Goal: Information Seeking & Learning: Learn about a topic

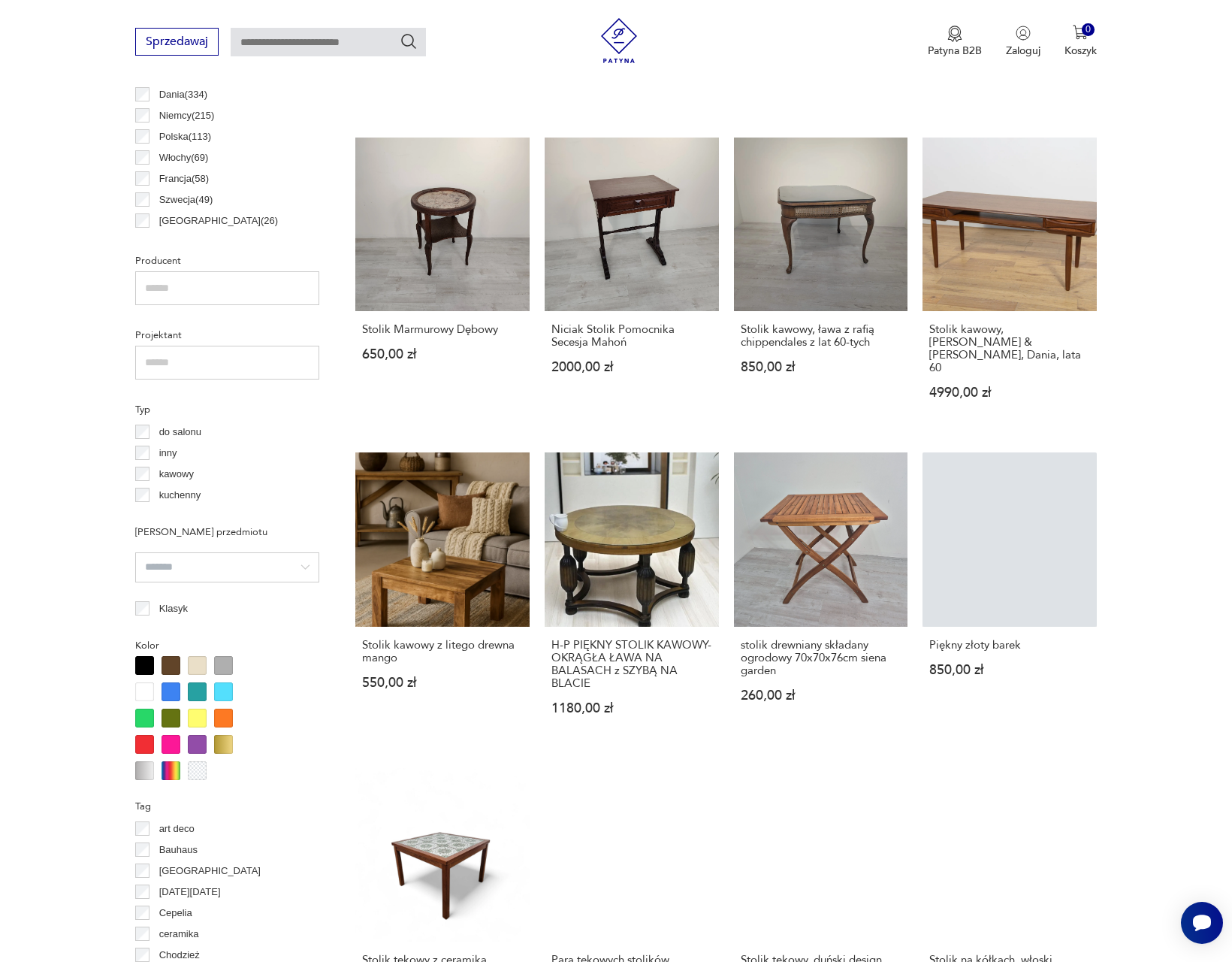
scroll to position [1683, 0]
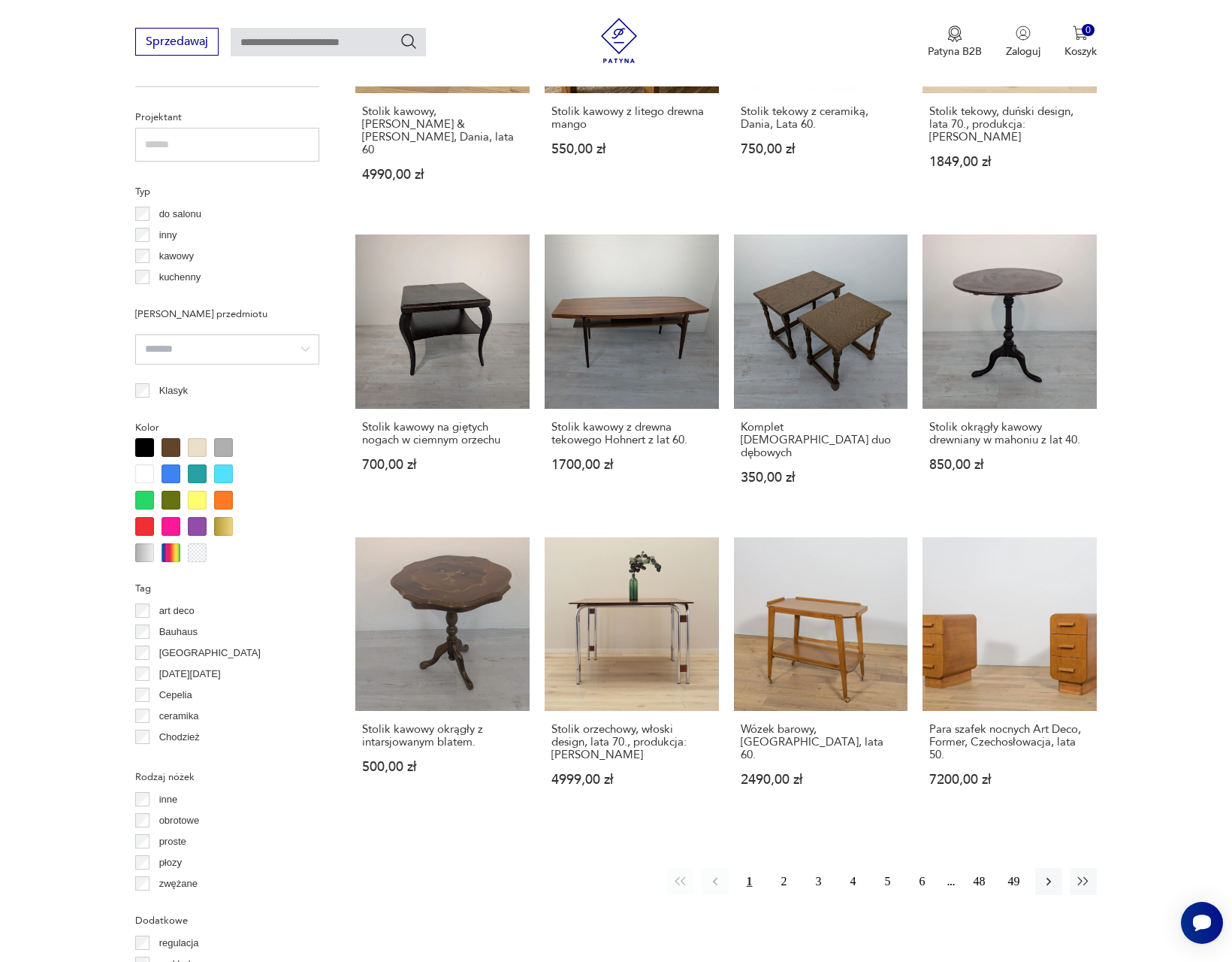
scroll to position [1213, 0]
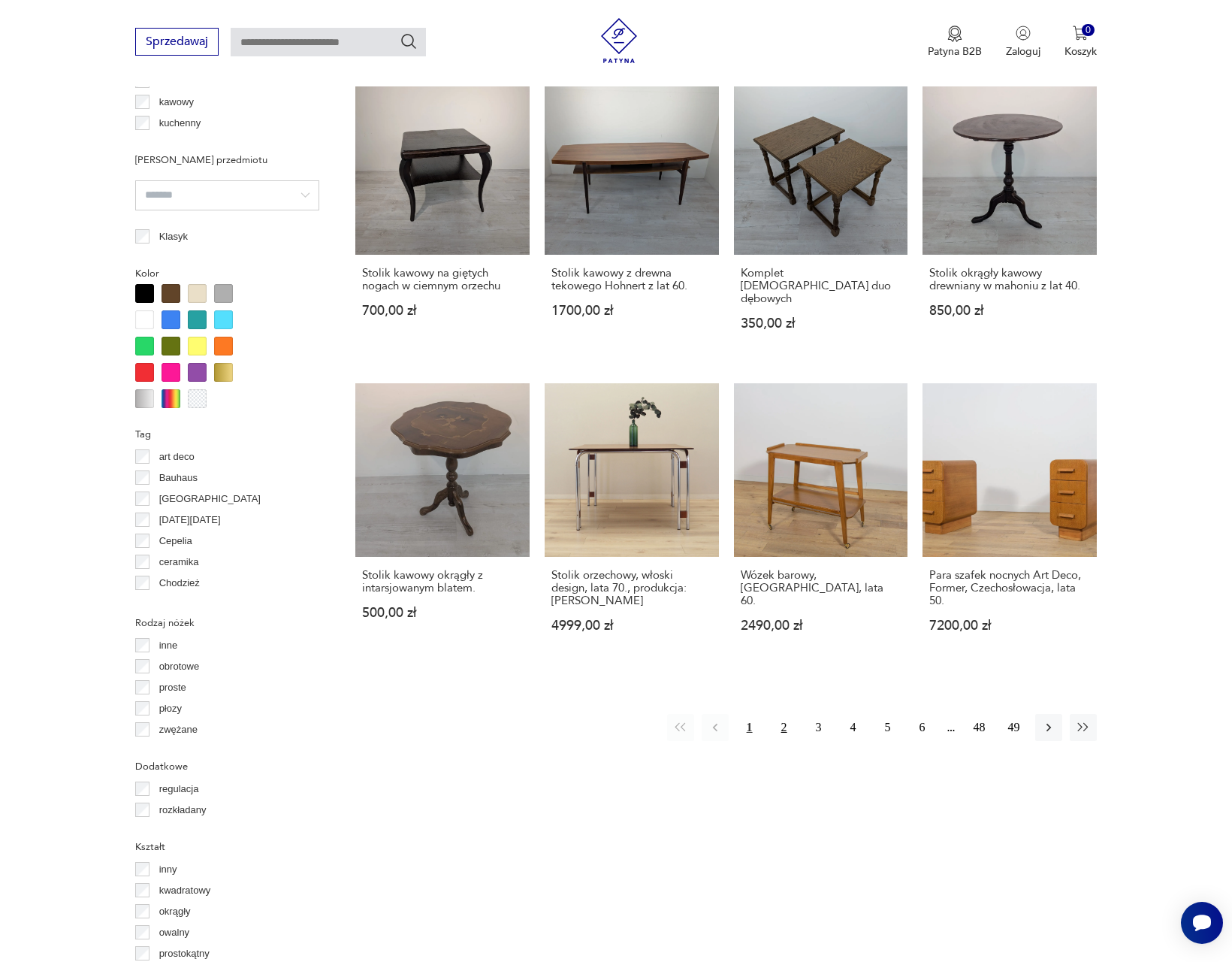
click at [781, 714] on button "2" at bounding box center [784, 727] width 27 height 27
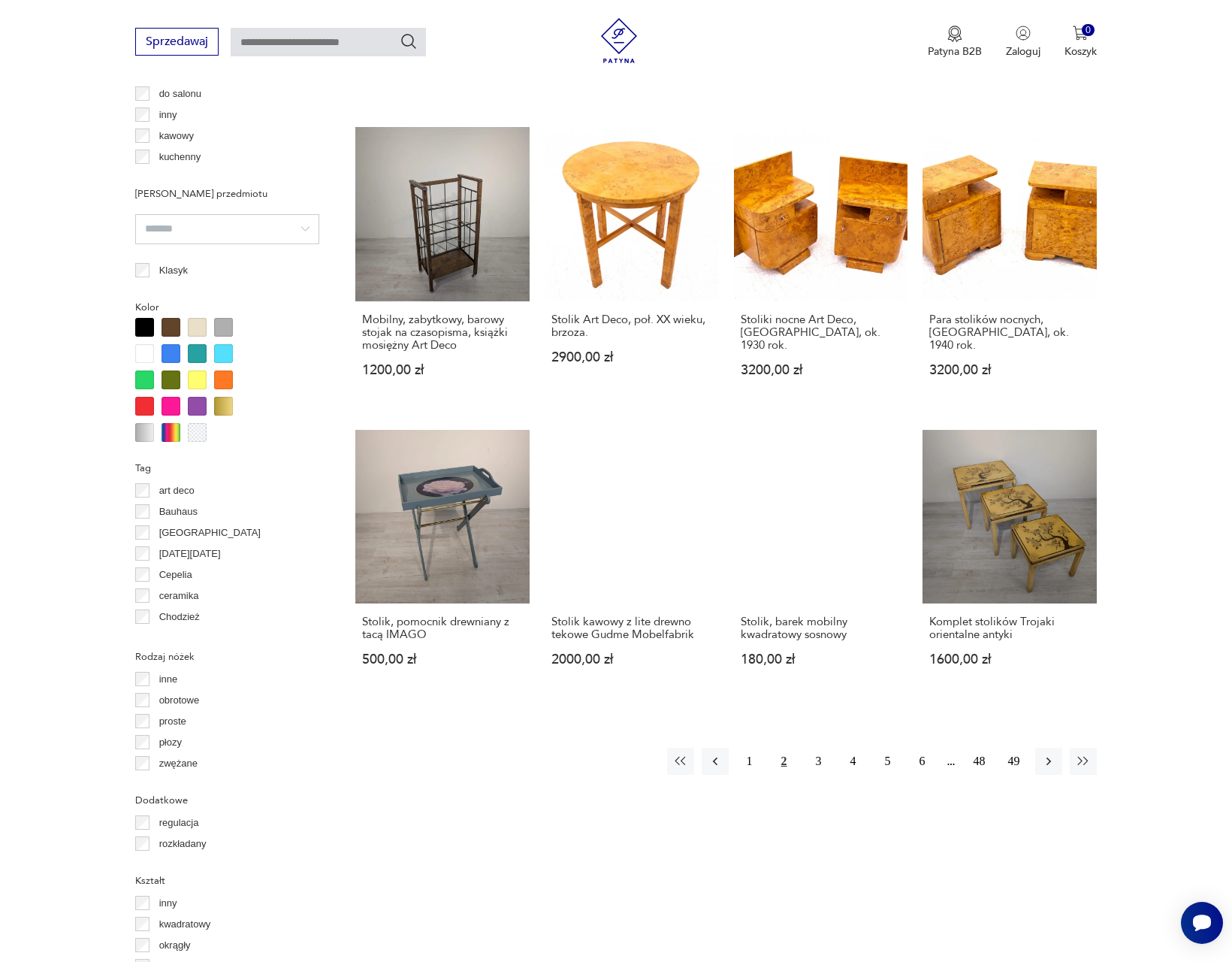
scroll to position [1360, 0]
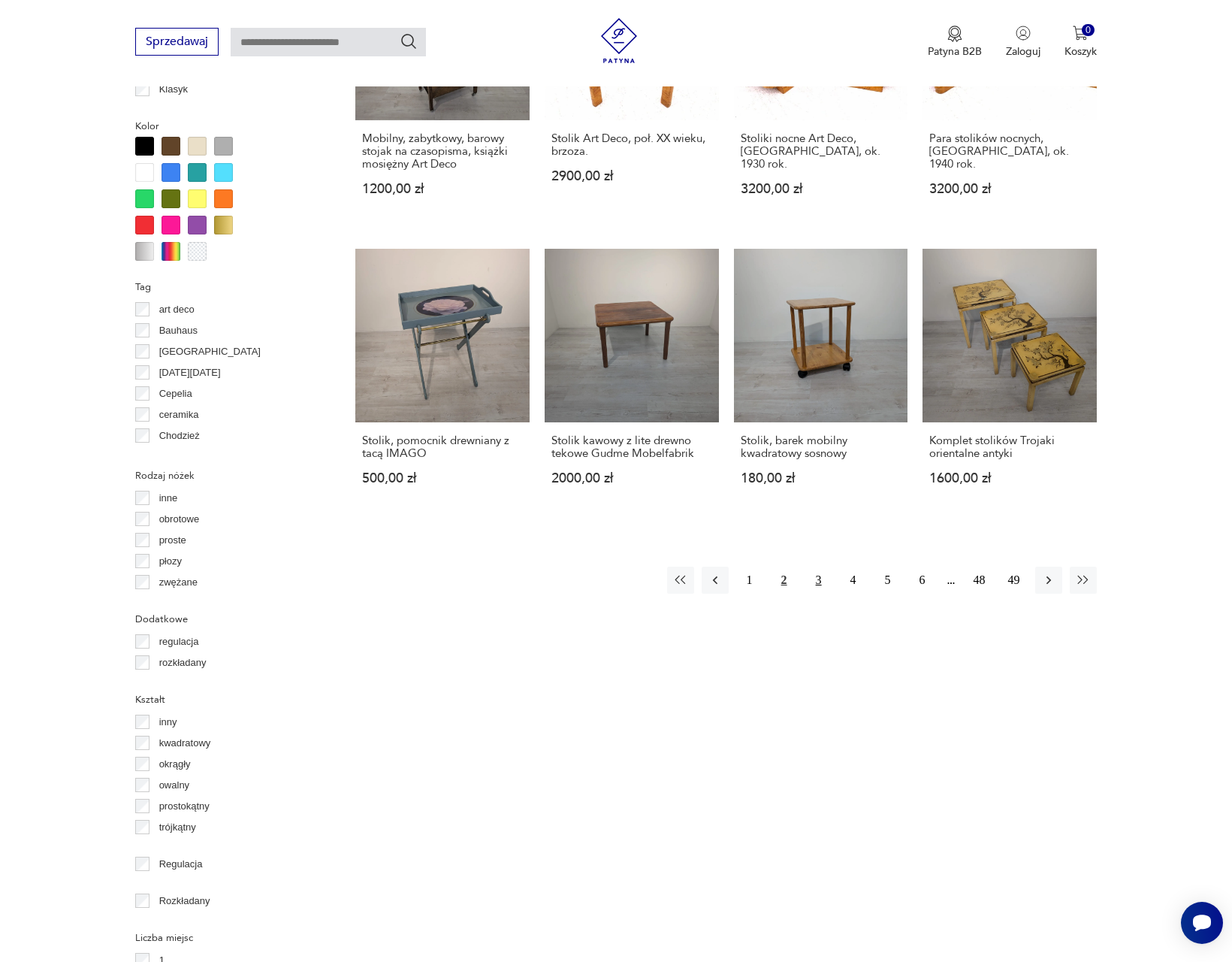
click at [813, 566] on button "3" at bounding box center [819, 579] width 27 height 27
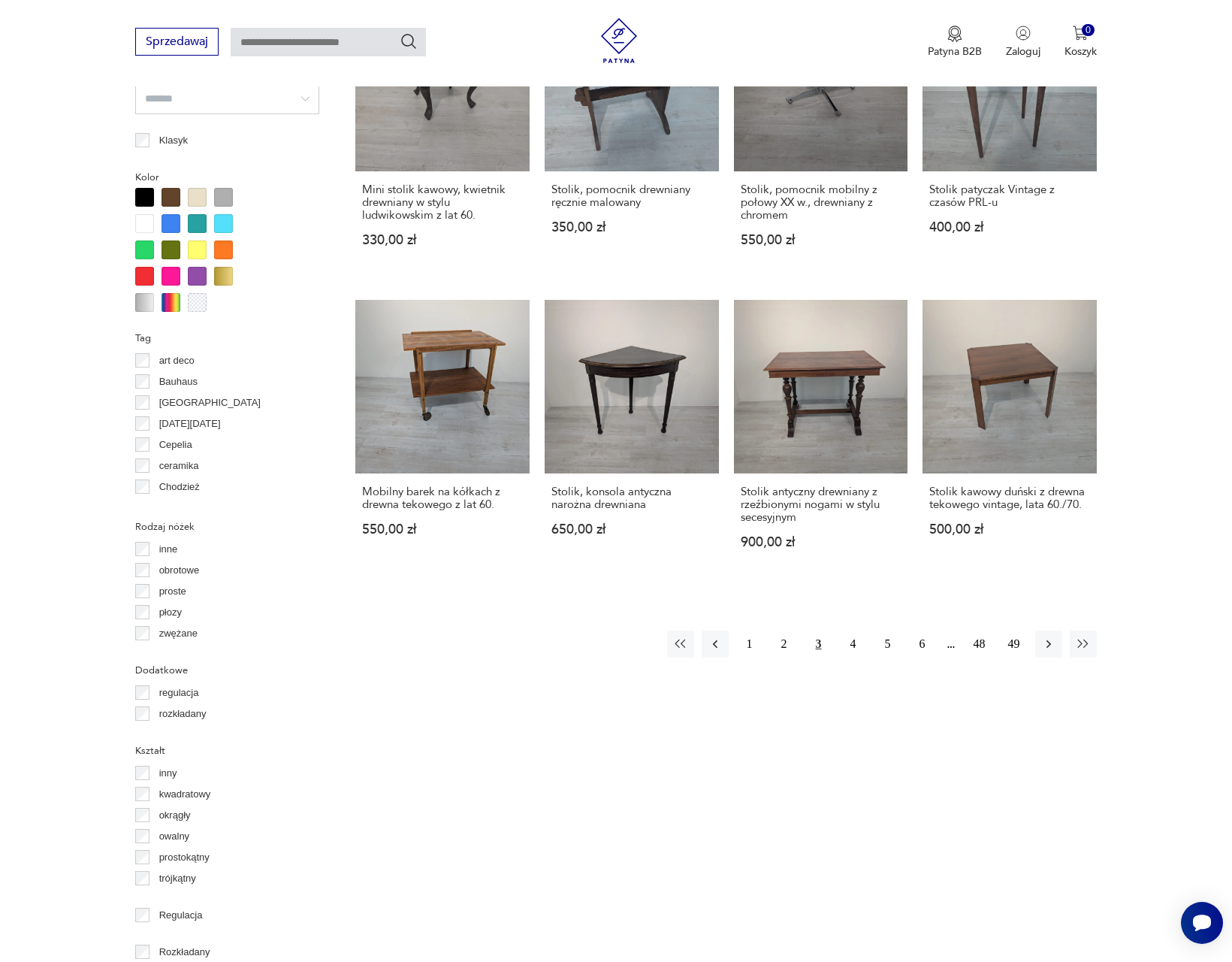
scroll to position [1318, 0]
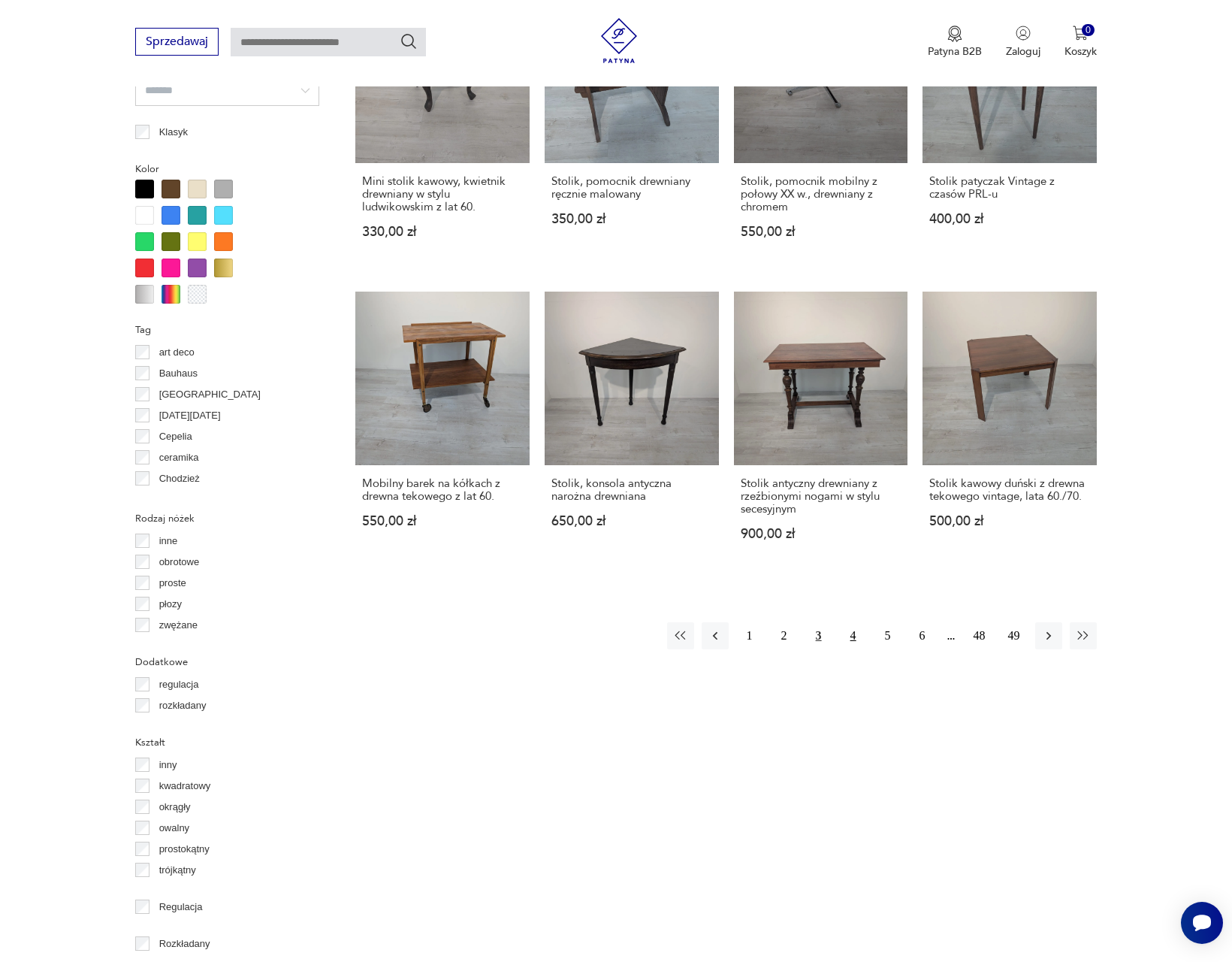
click at [854, 622] on button "4" at bounding box center [853, 636] width 27 height 27
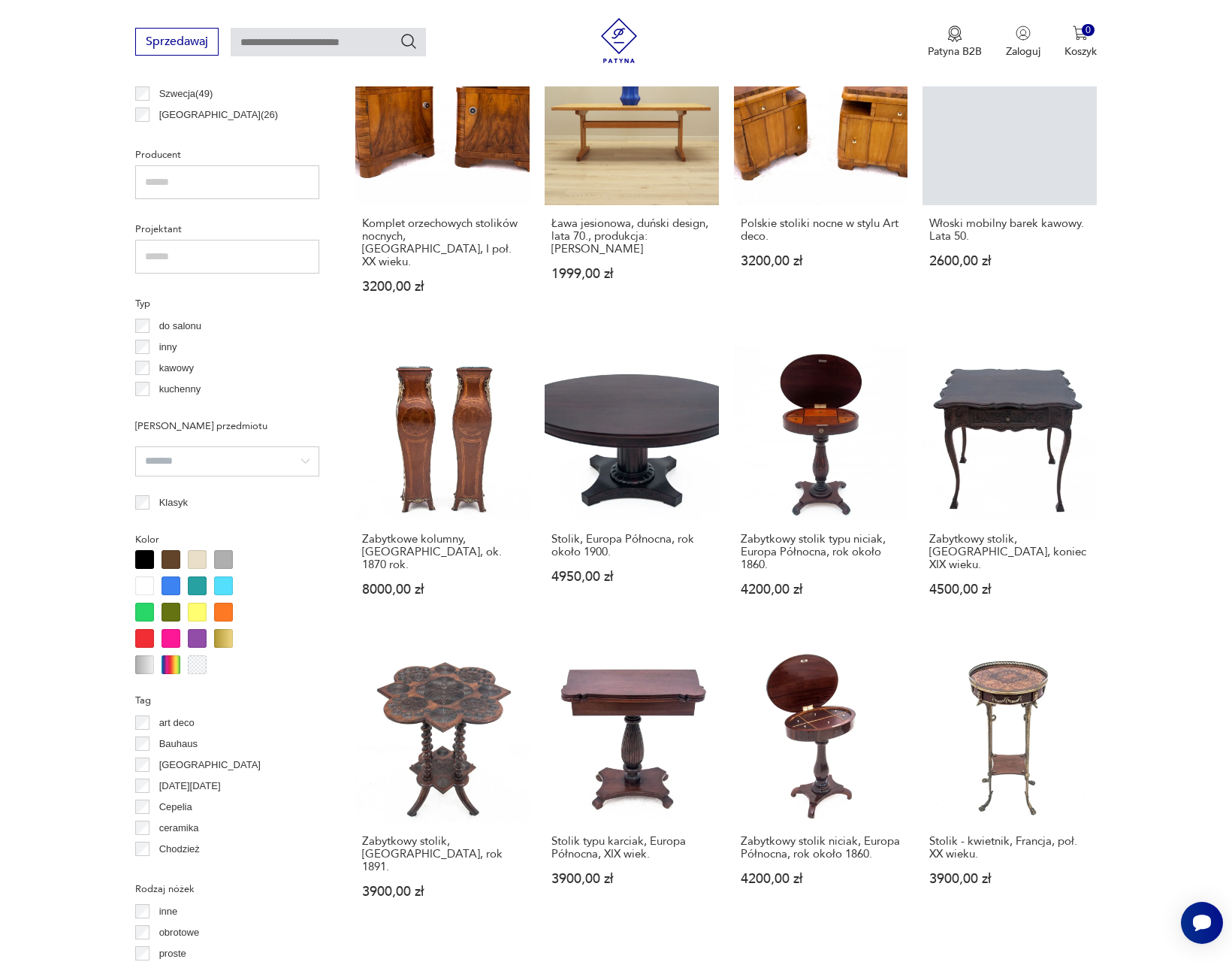
scroll to position [1152, 0]
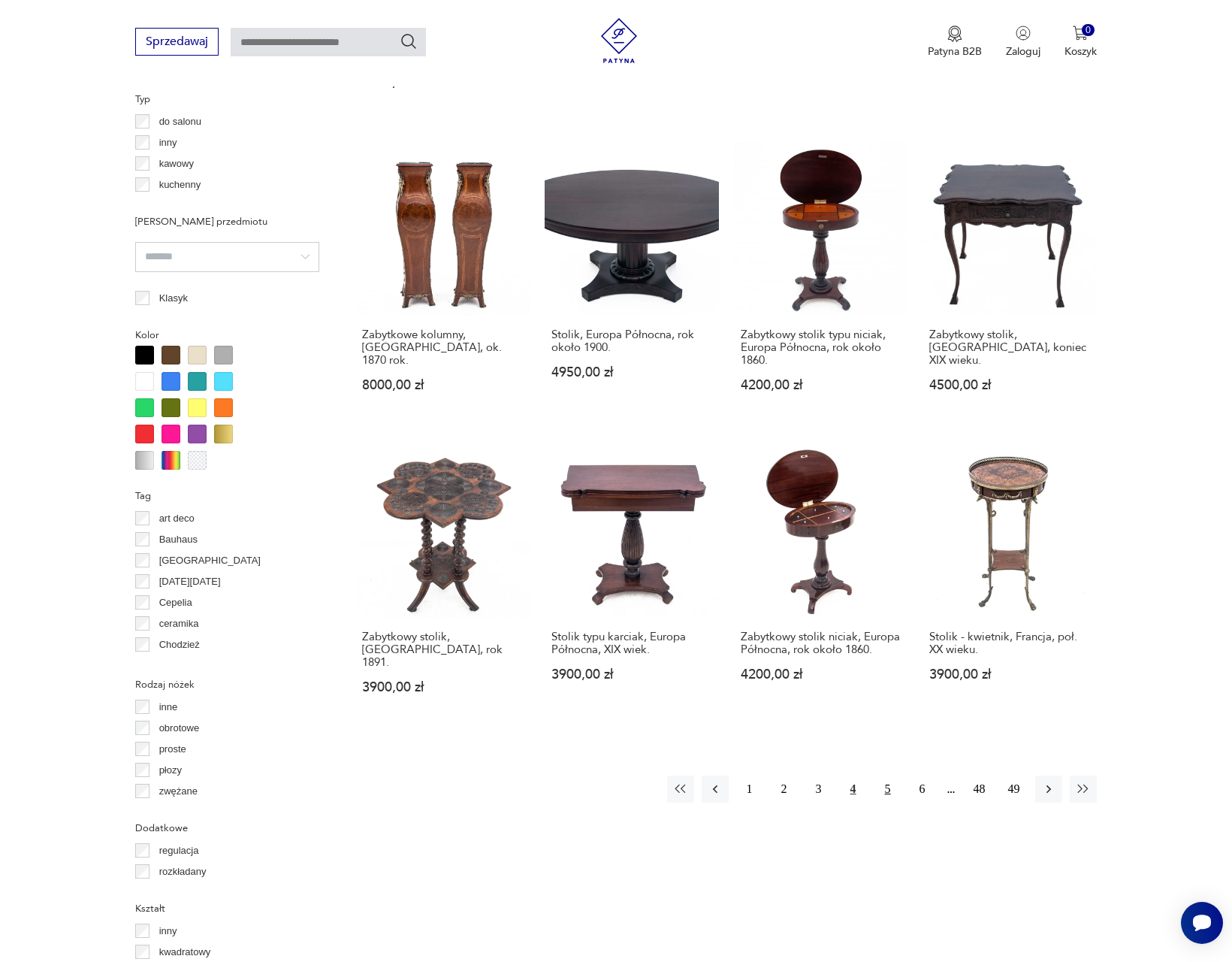
click at [883, 775] on button "5" at bounding box center [887, 788] width 27 height 27
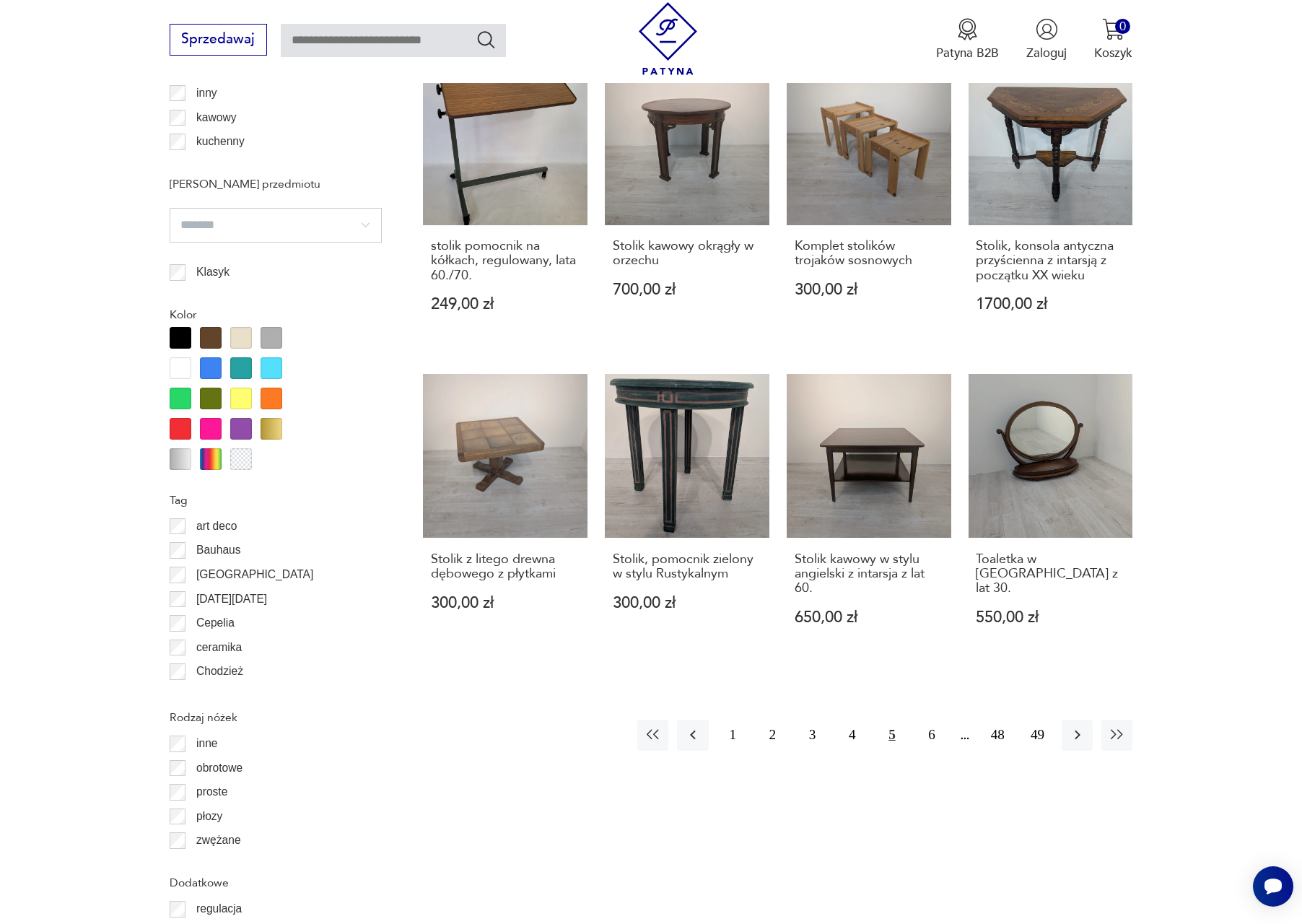
scroll to position [1424, 0]
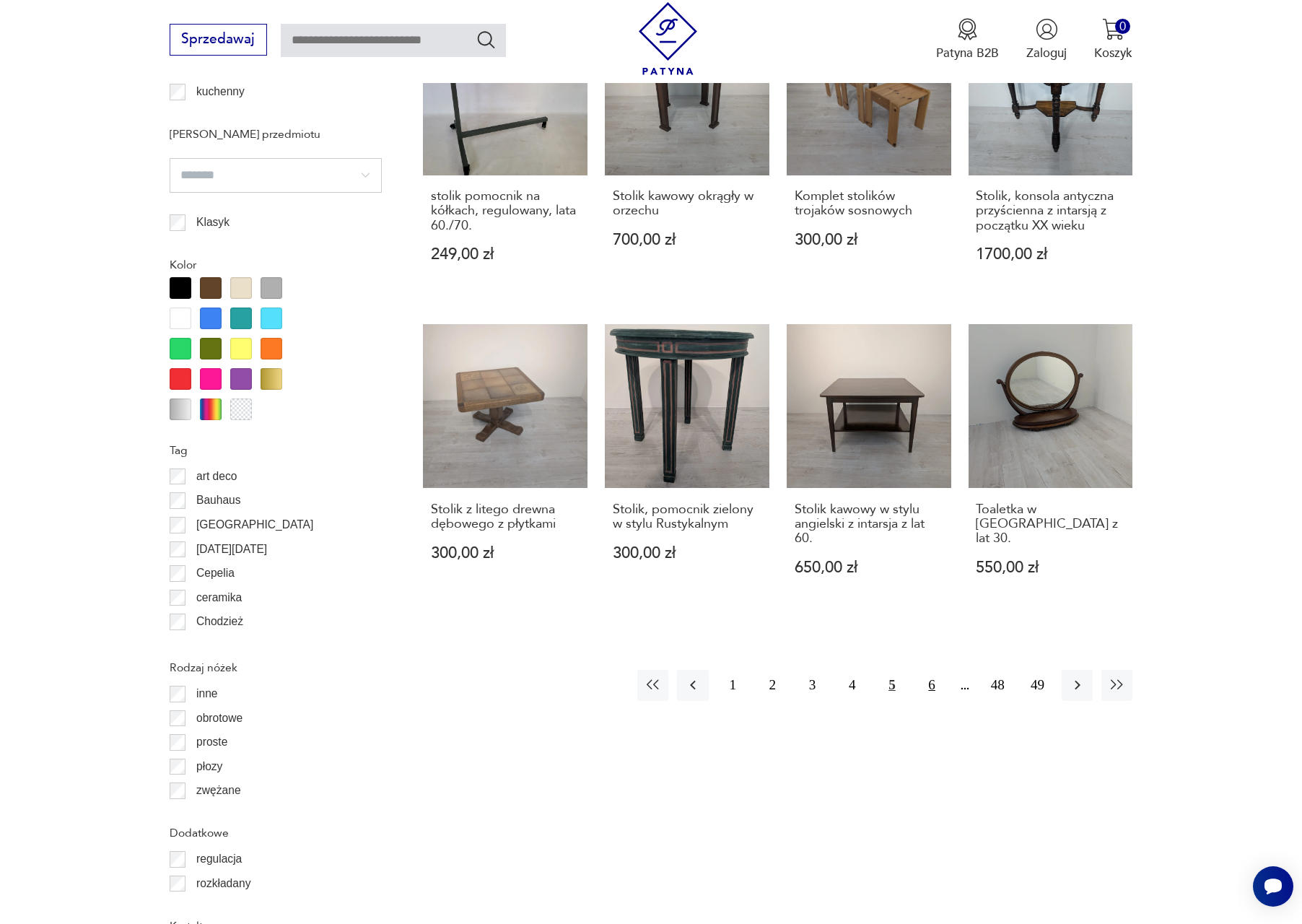
click at [932, 669] on button "6" at bounding box center [932, 685] width 31 height 31
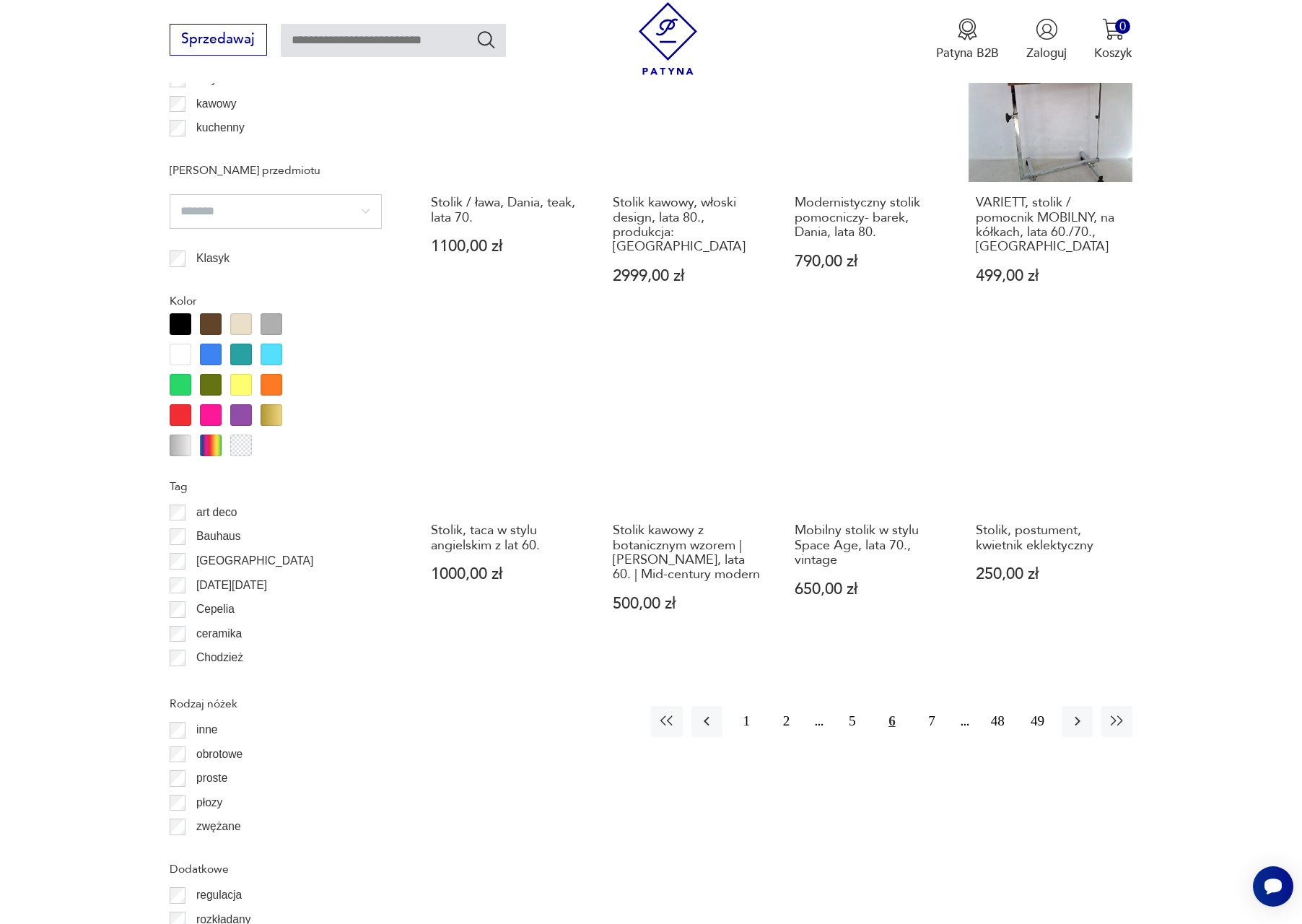
scroll to position [1392, 0]
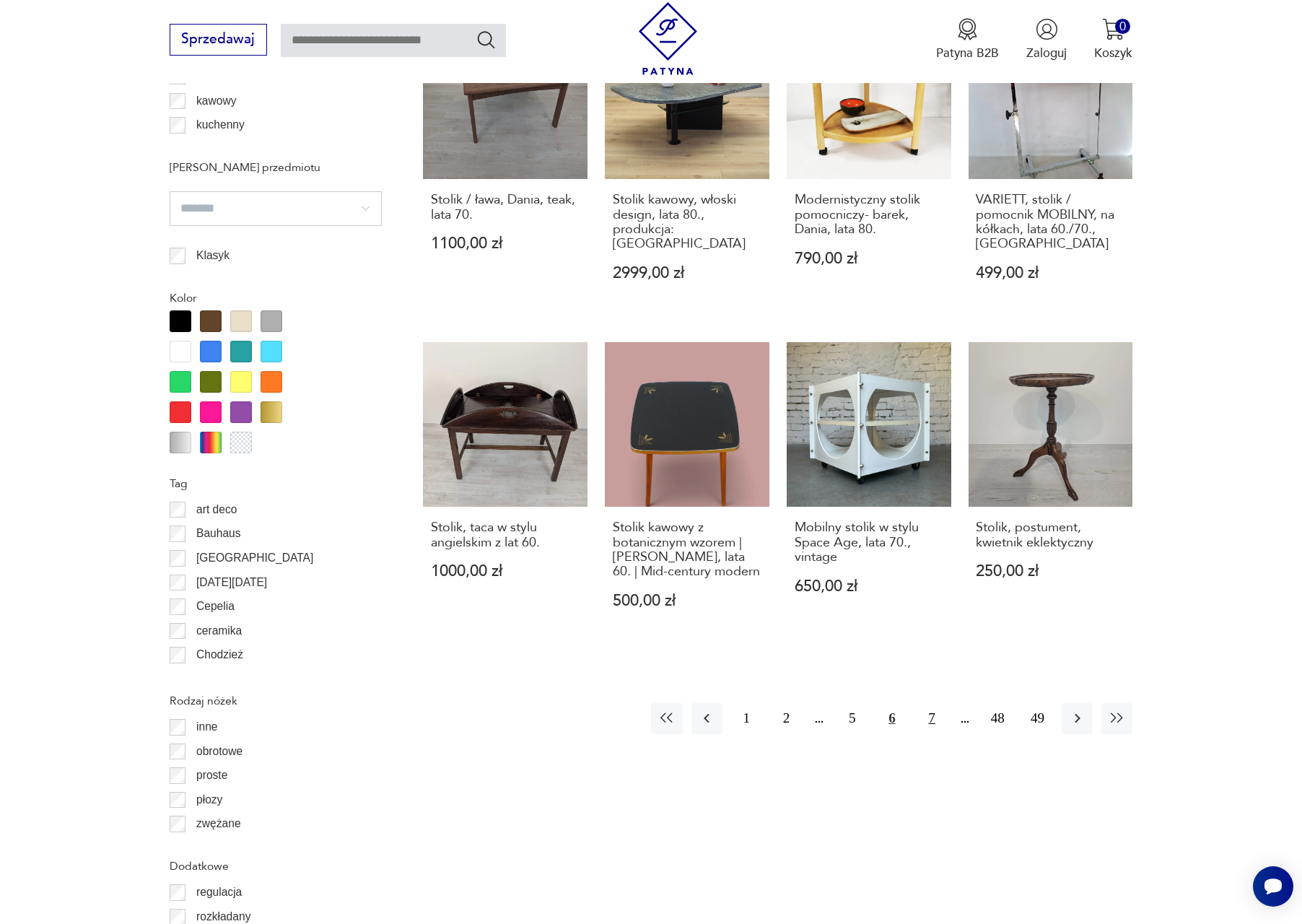
click at [929, 710] on button "7" at bounding box center [932, 719] width 31 height 31
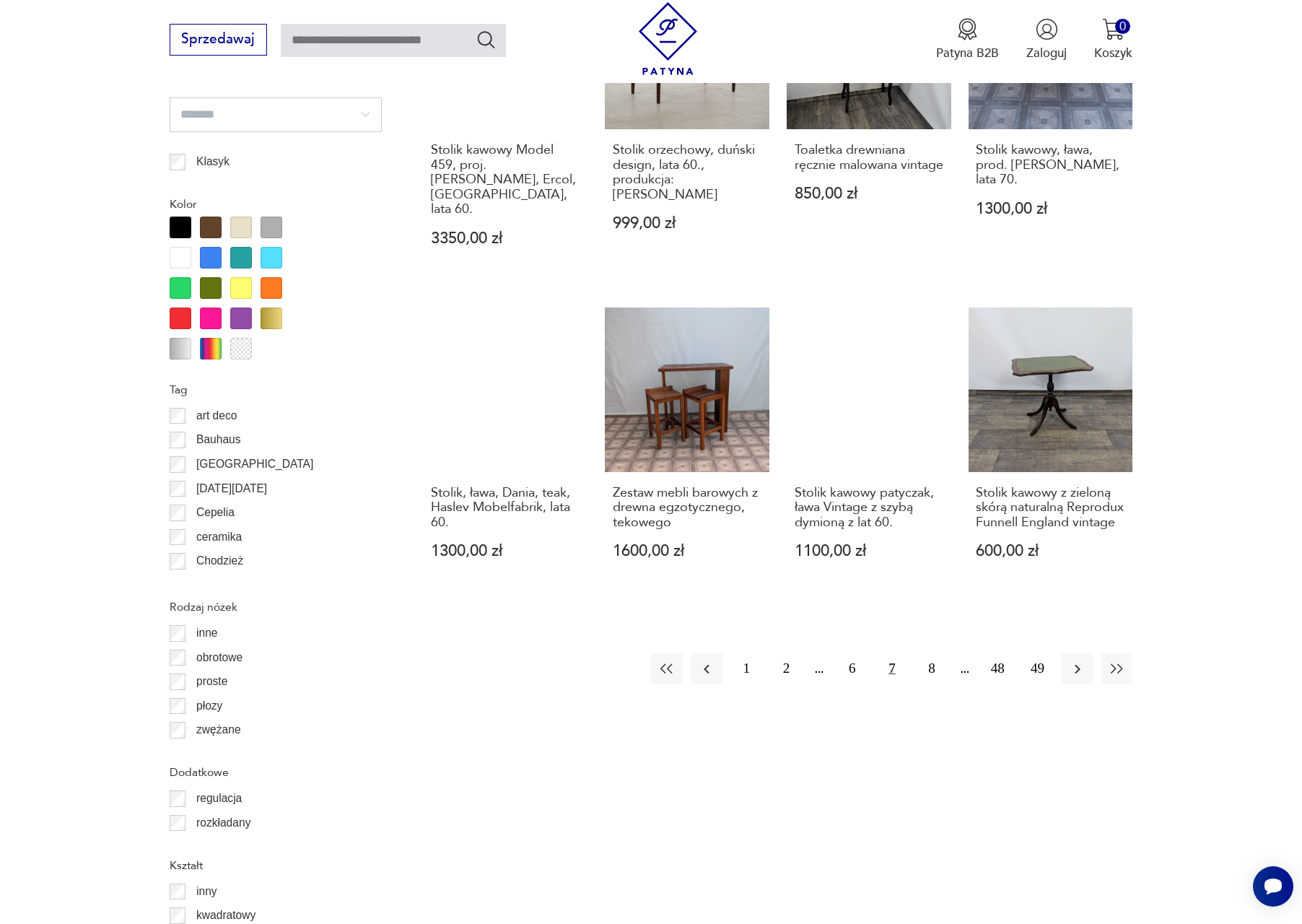
scroll to position [1584, 0]
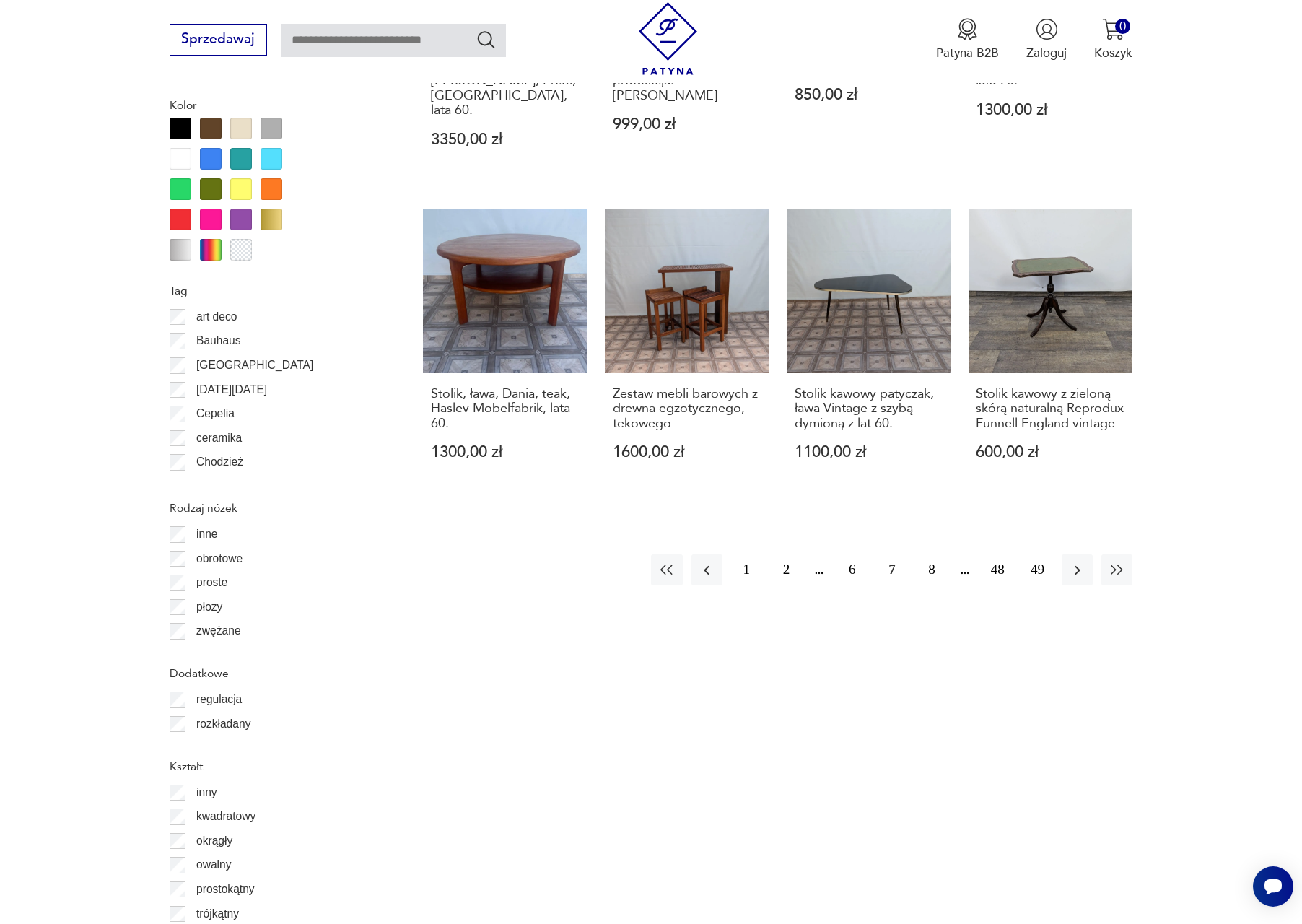
click at [928, 555] on button "8" at bounding box center [932, 570] width 31 height 31
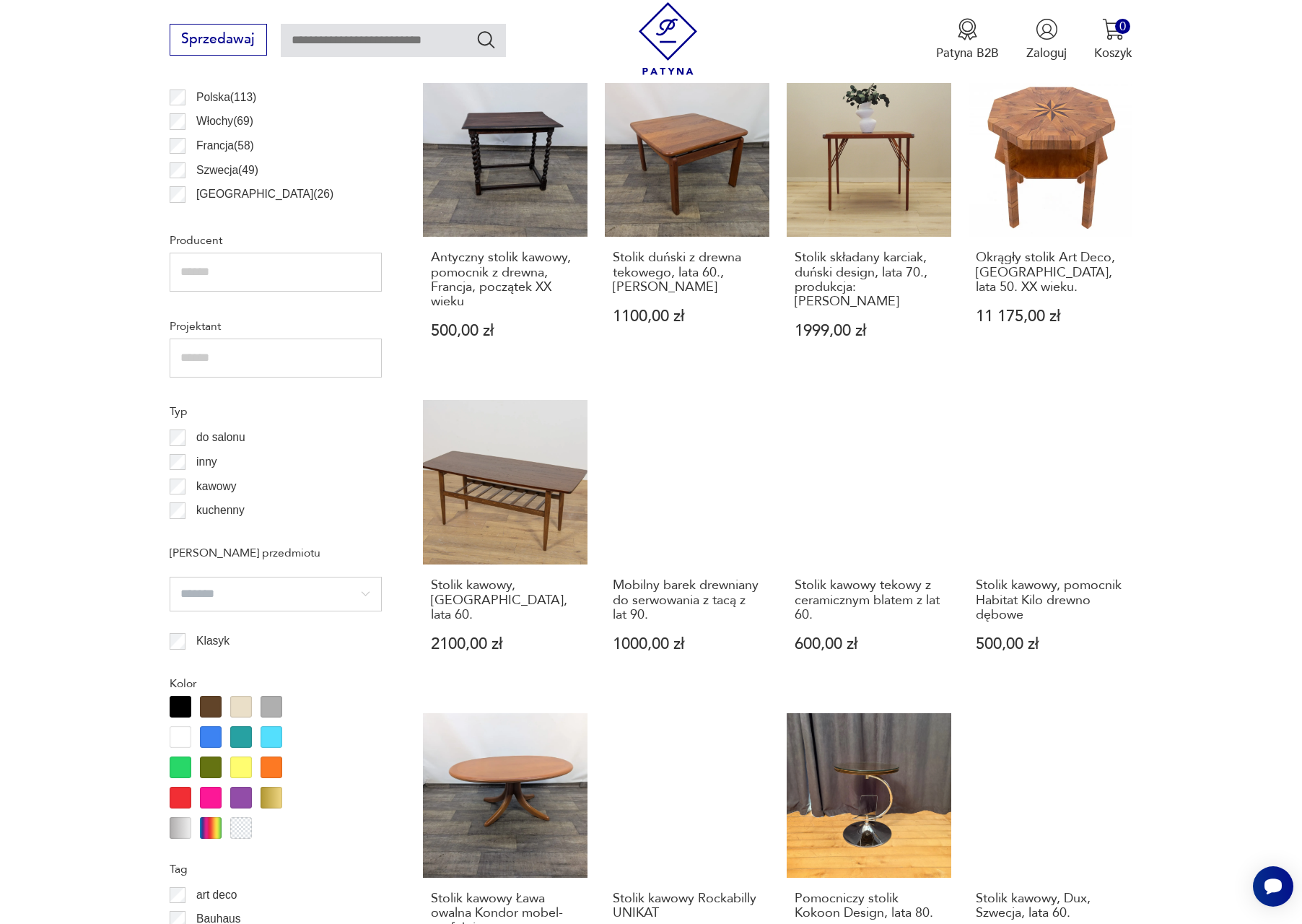
scroll to position [1208, 0]
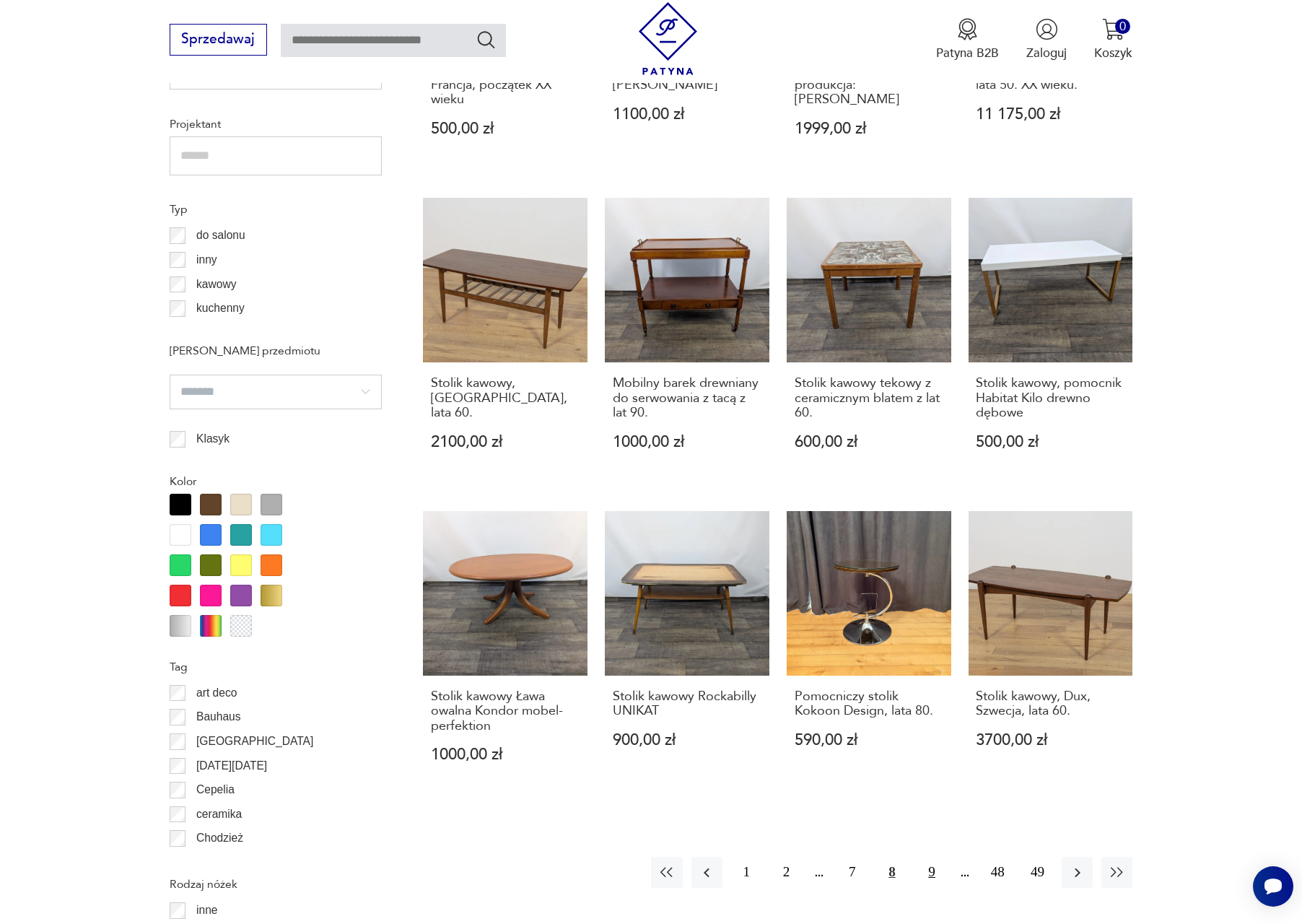
click at [929, 876] on button "9" at bounding box center [932, 872] width 31 height 31
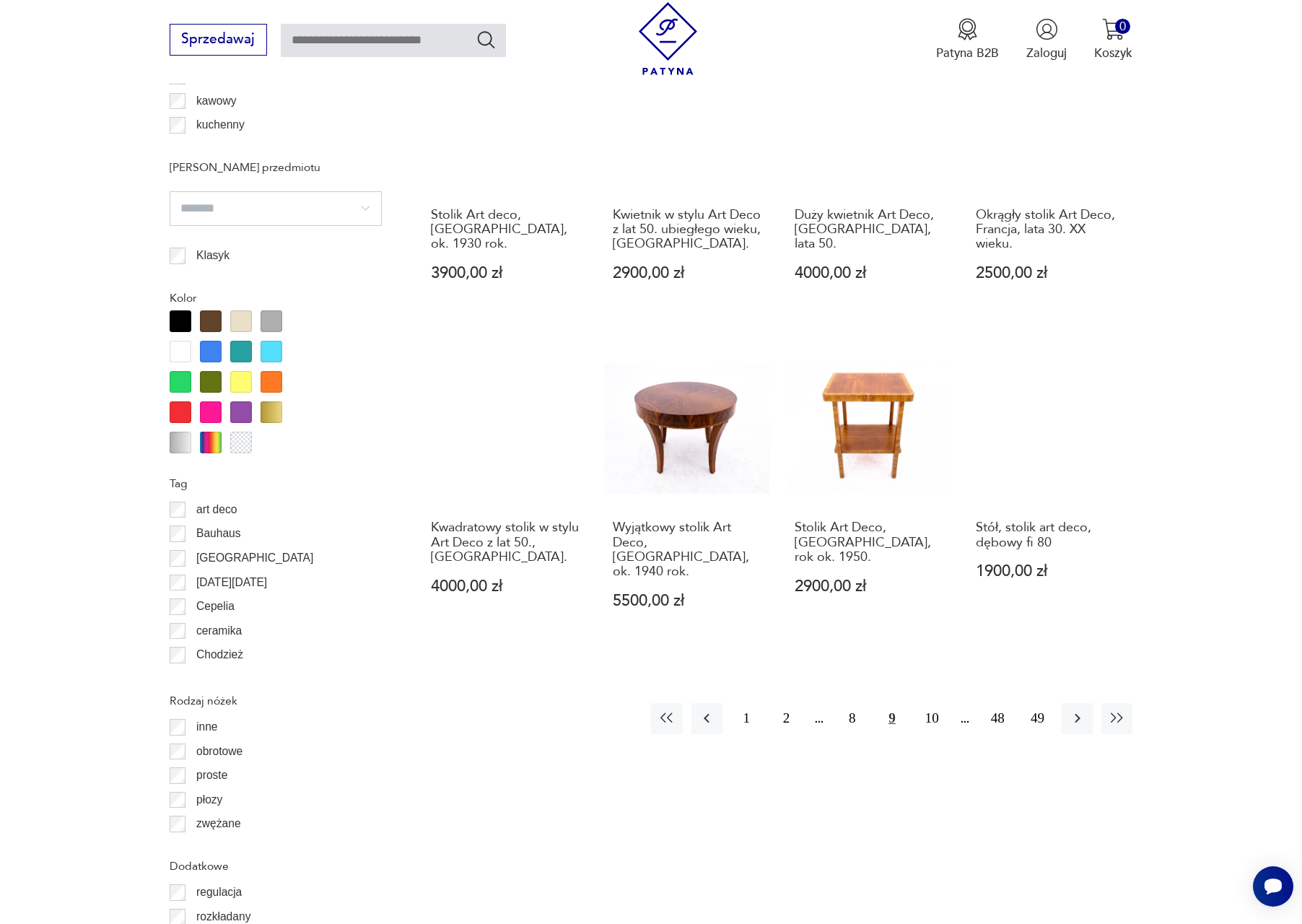
scroll to position [1394, 0]
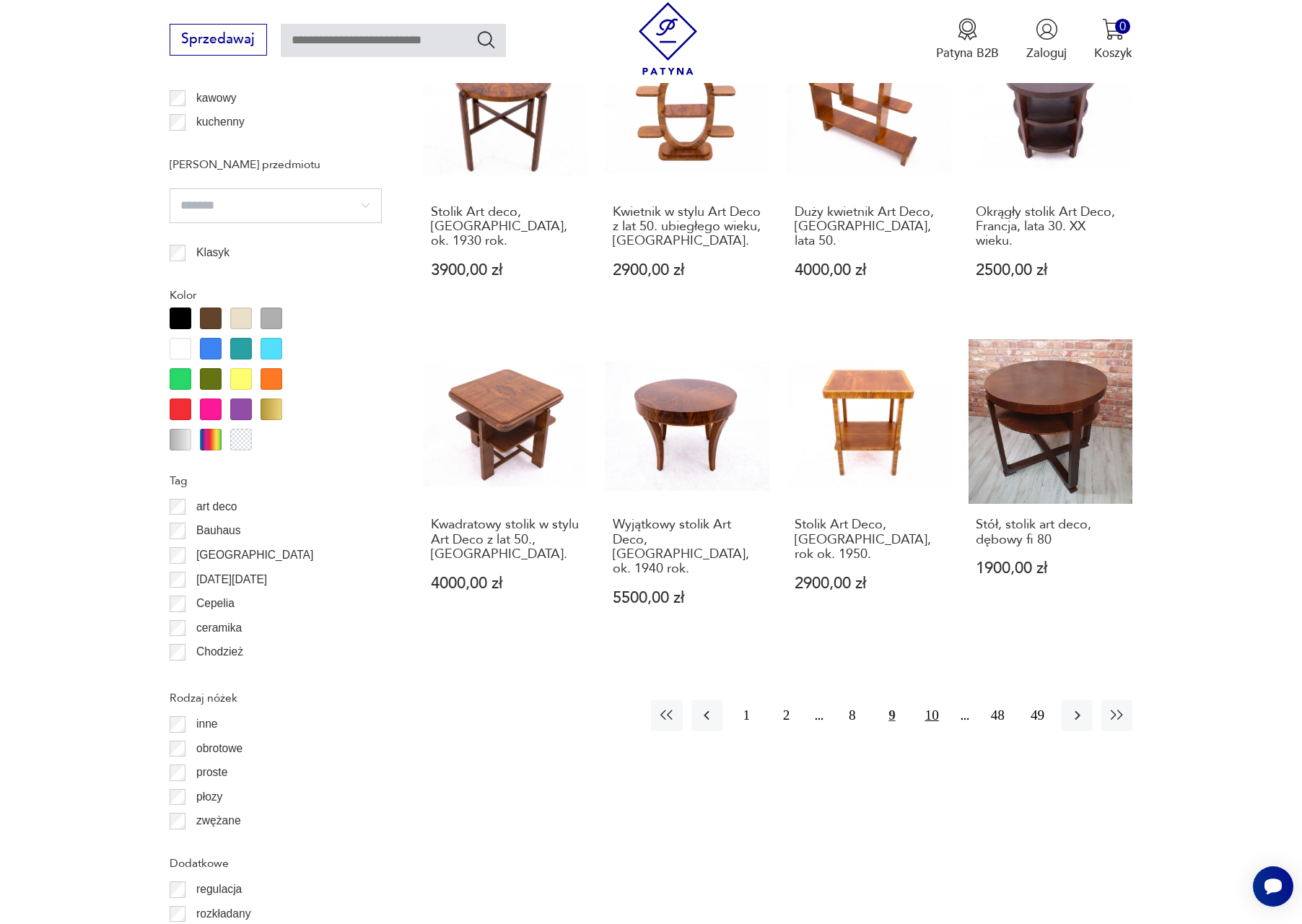
click at [928, 700] on button "10" at bounding box center [932, 716] width 31 height 31
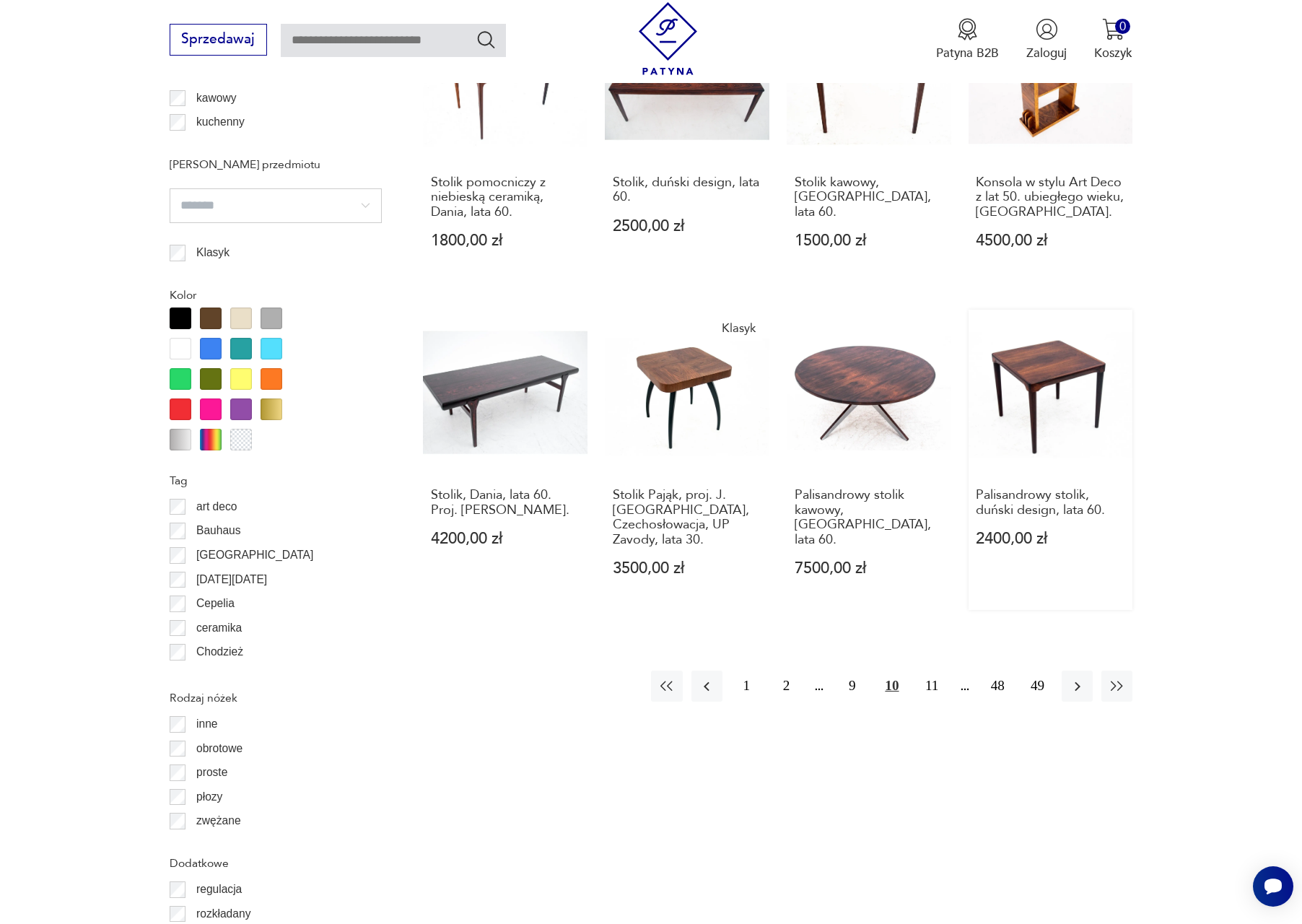
scroll to position [1409, 0]
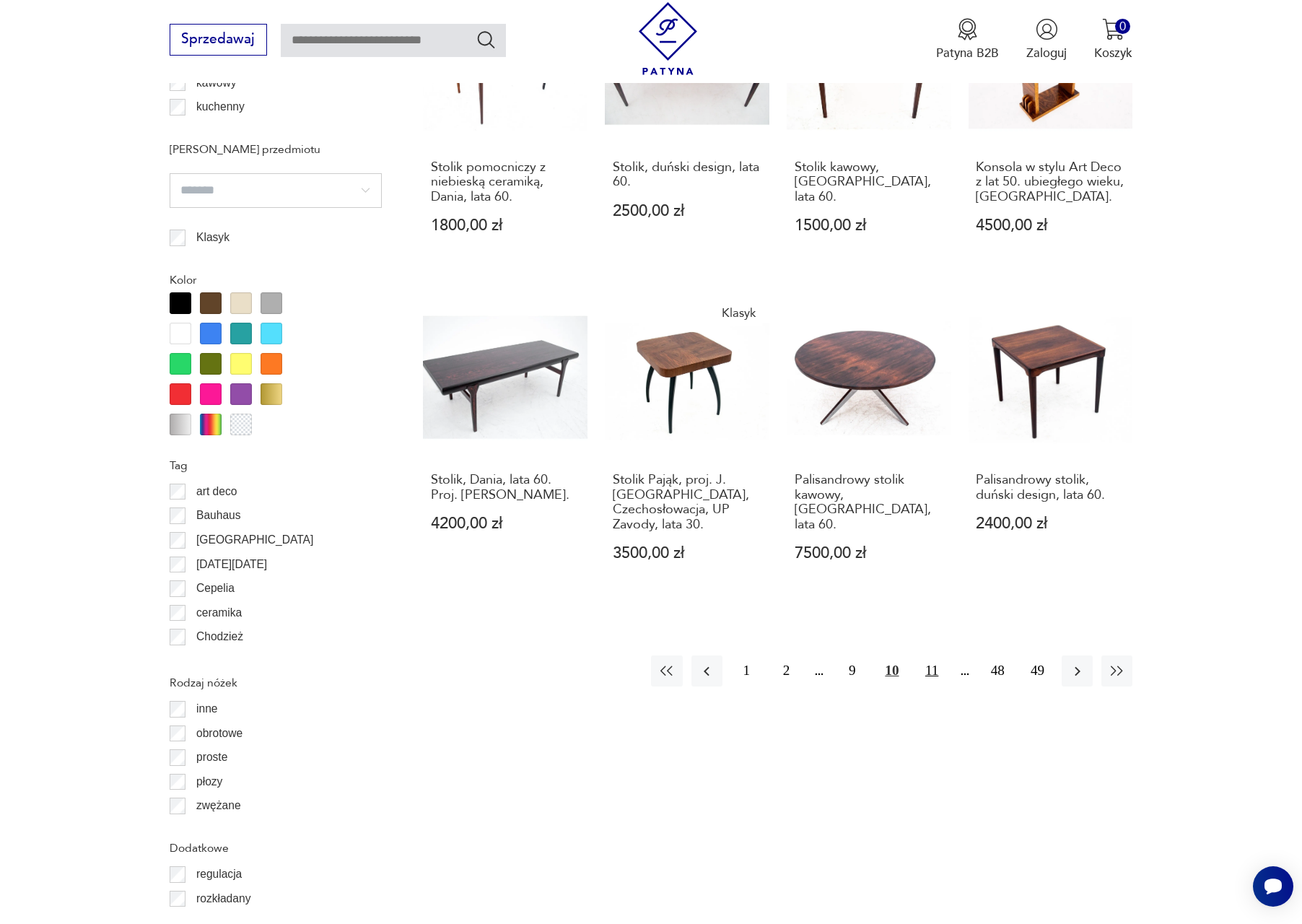
click at [923, 666] on button "11" at bounding box center [932, 671] width 31 height 31
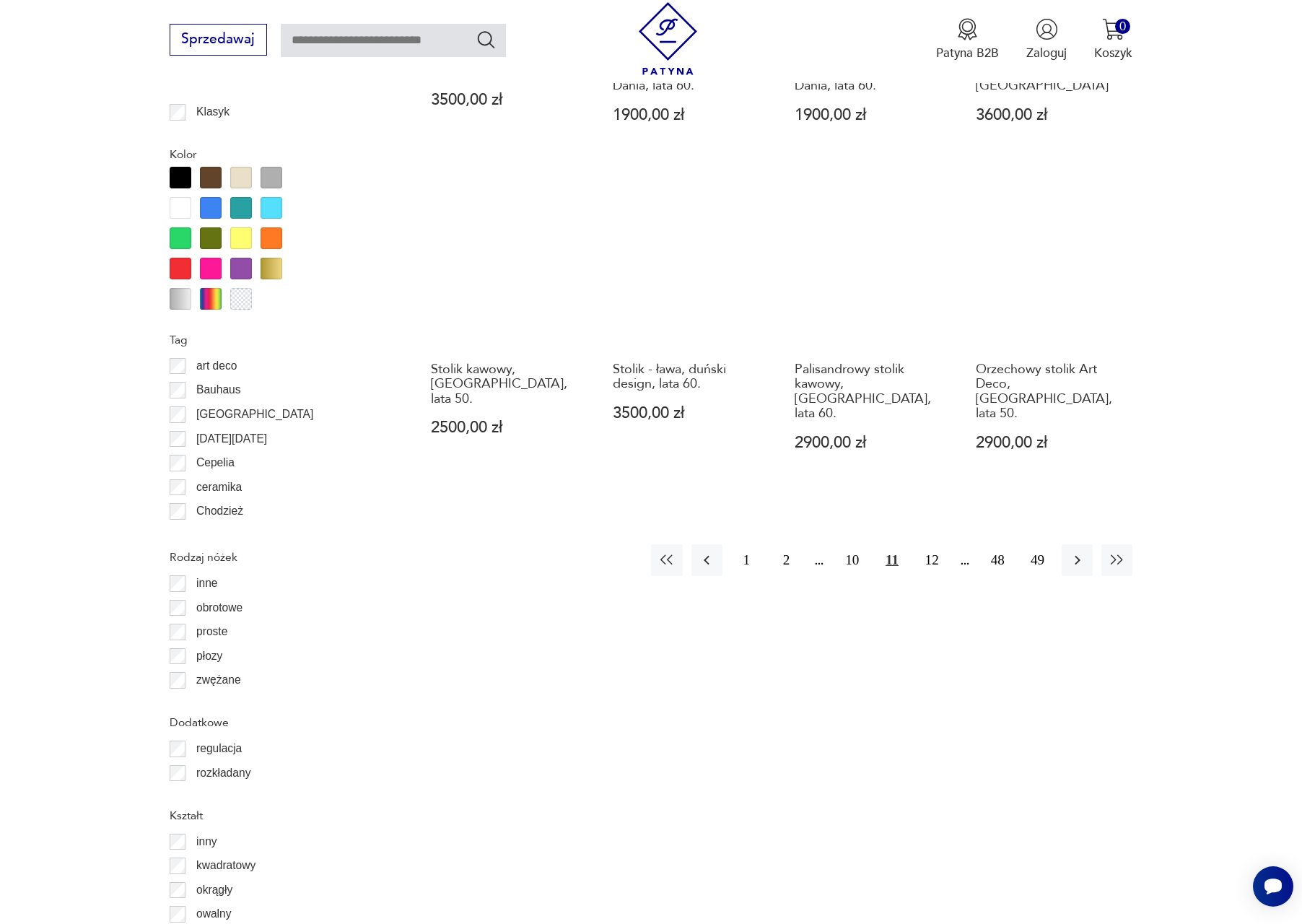
scroll to position [1544, 0]
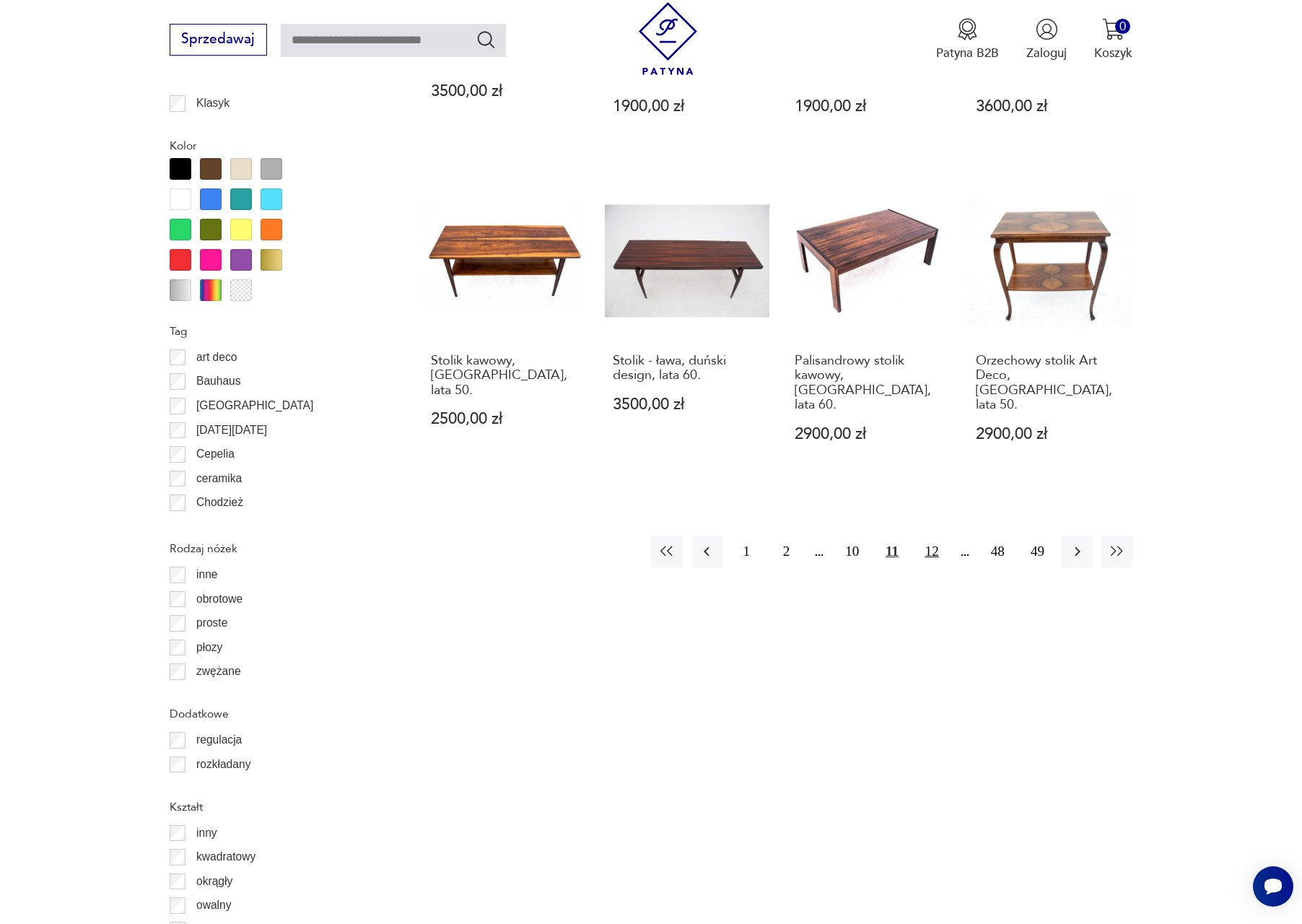
click at [937, 535] on button "12" at bounding box center [932, 551] width 31 height 31
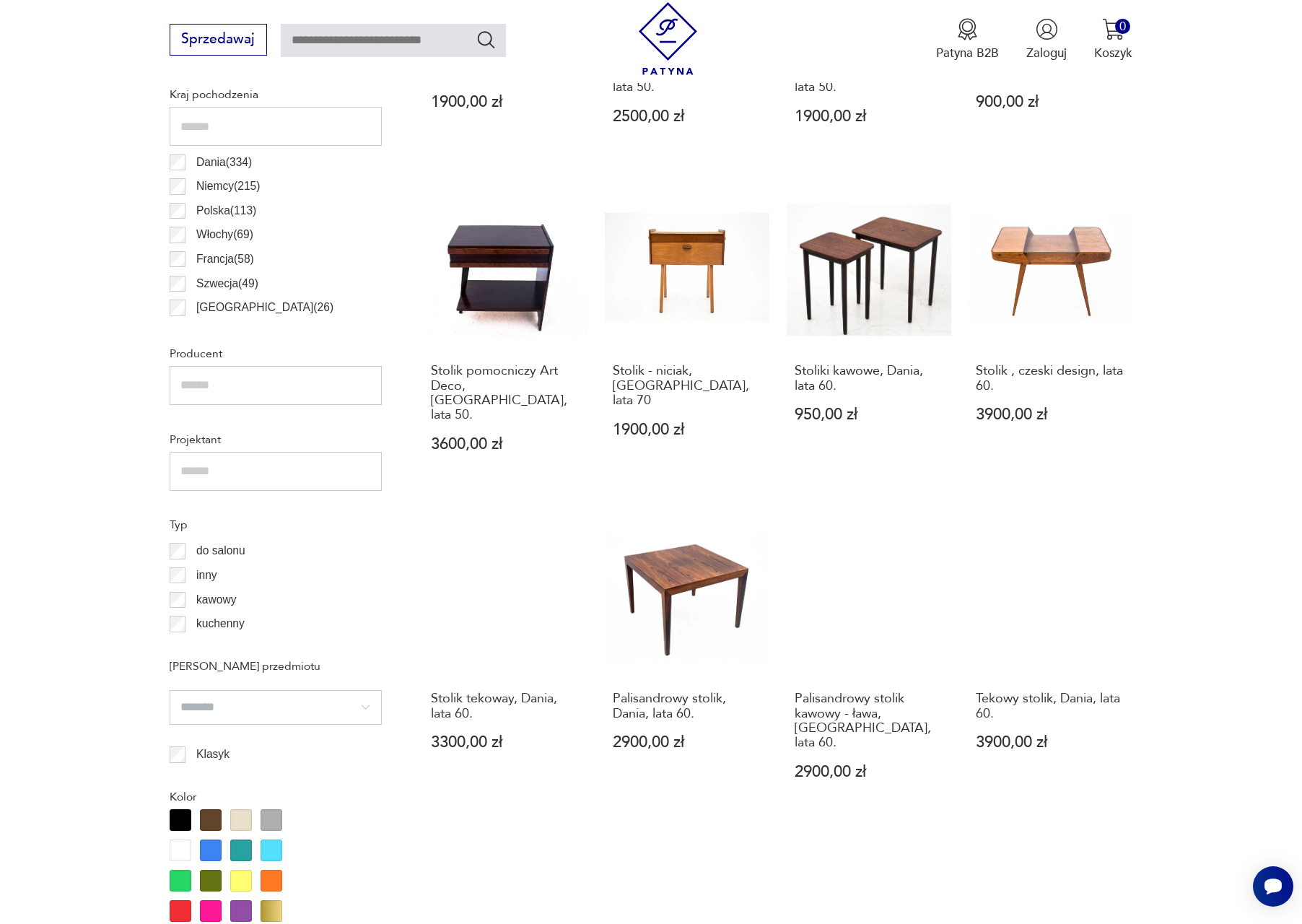
scroll to position [1424, 0]
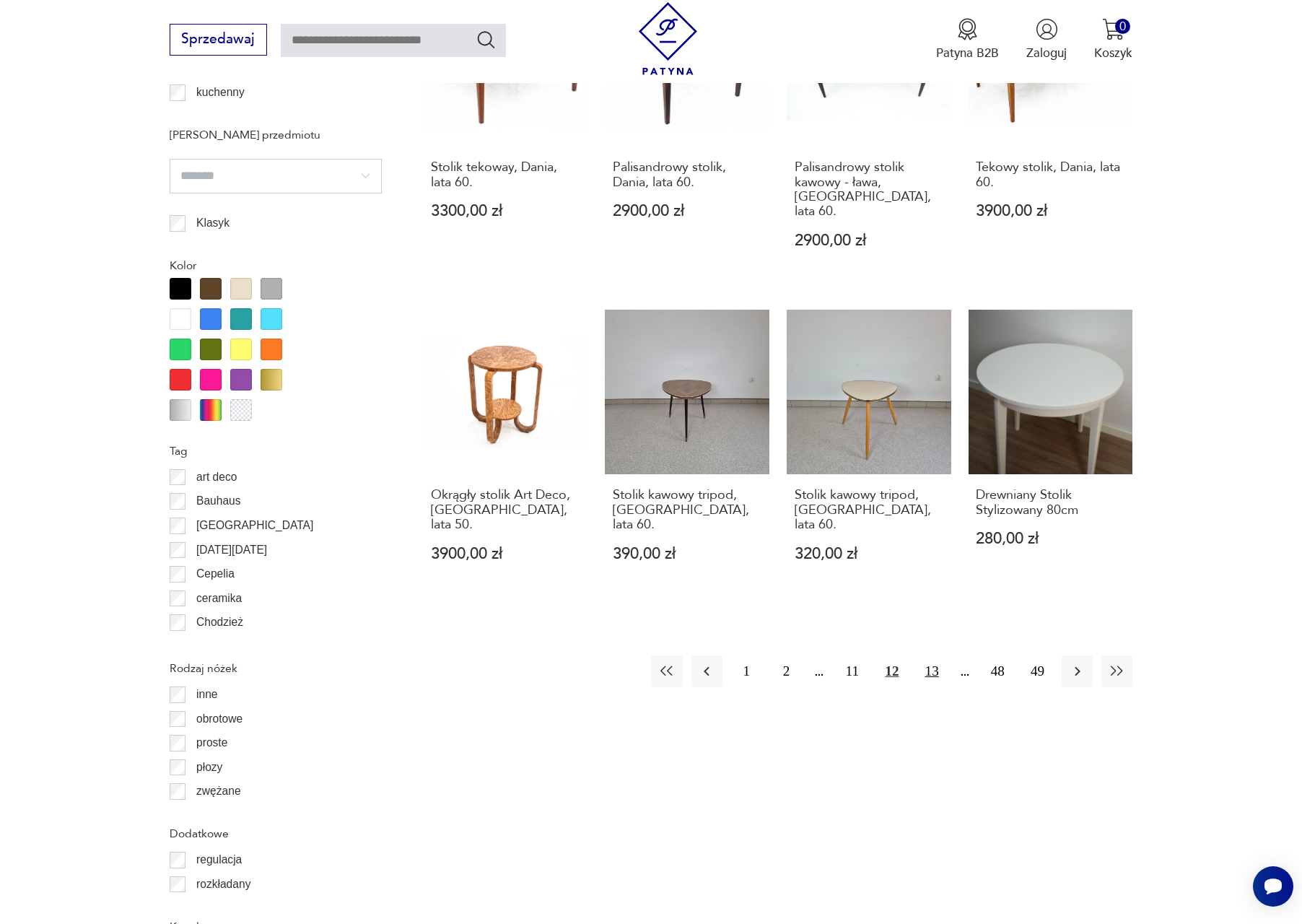
click at [929, 655] on button "13" at bounding box center [932, 671] width 31 height 31
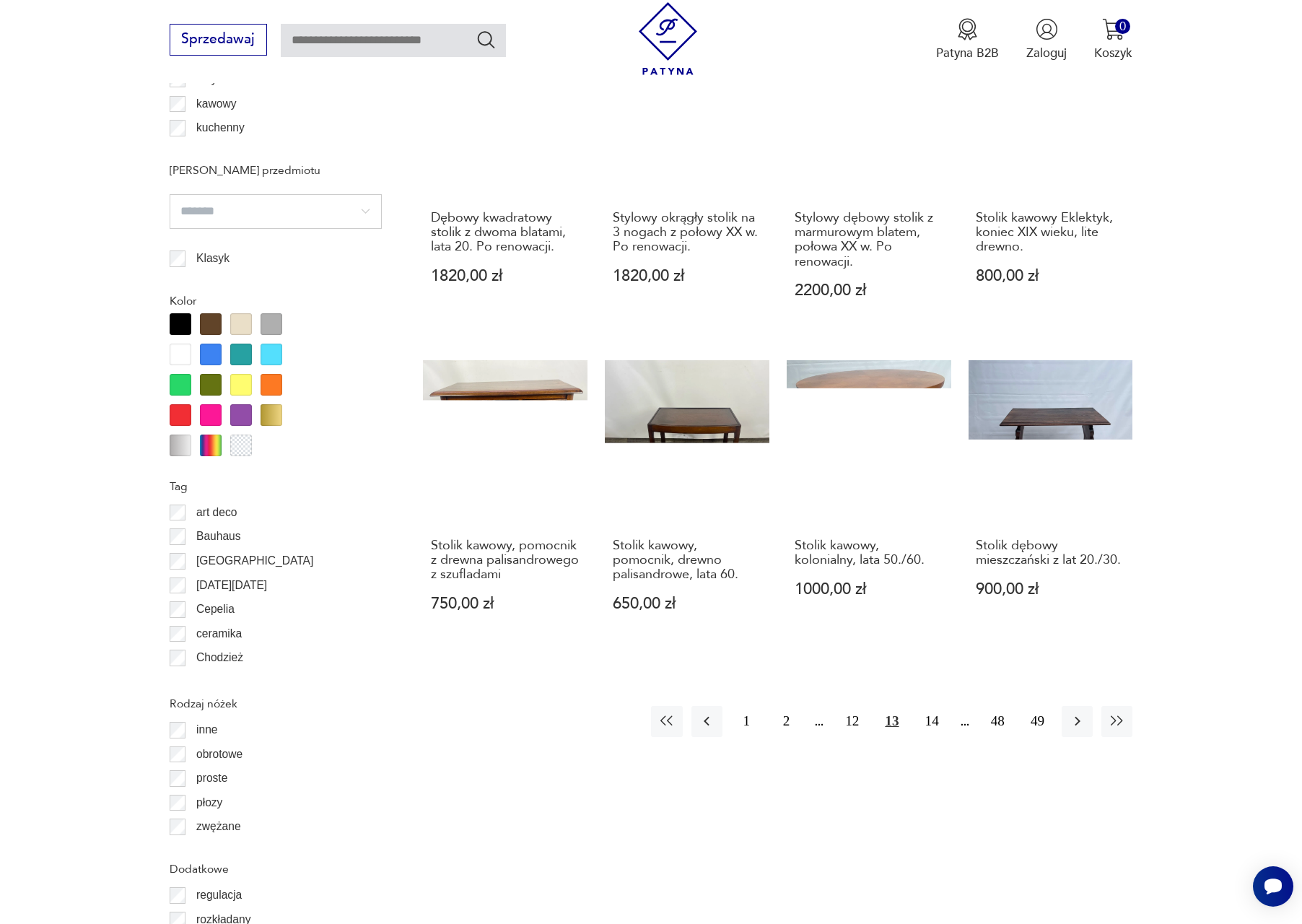
scroll to position [1401, 0]
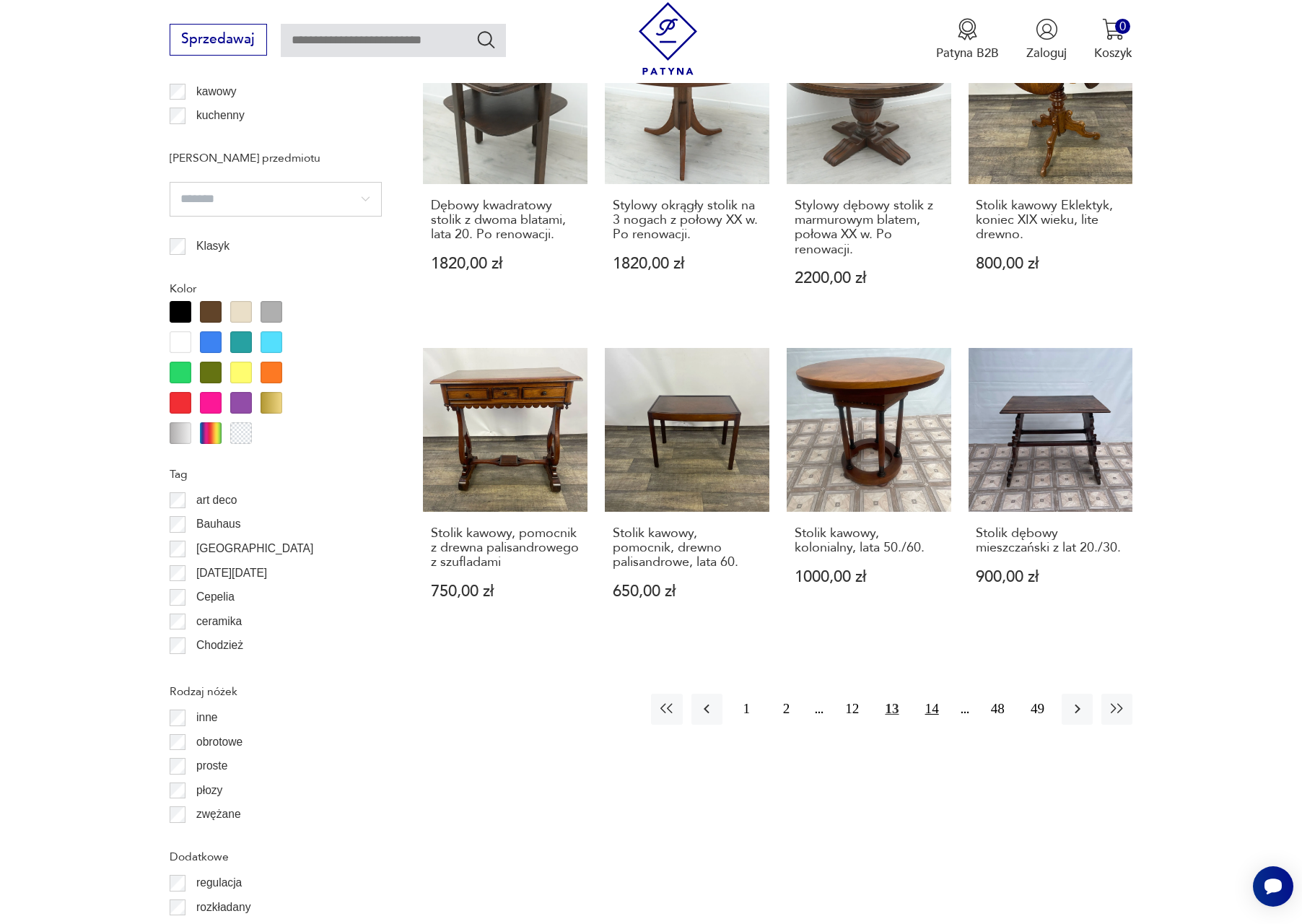
click at [931, 703] on button "14" at bounding box center [932, 709] width 31 height 31
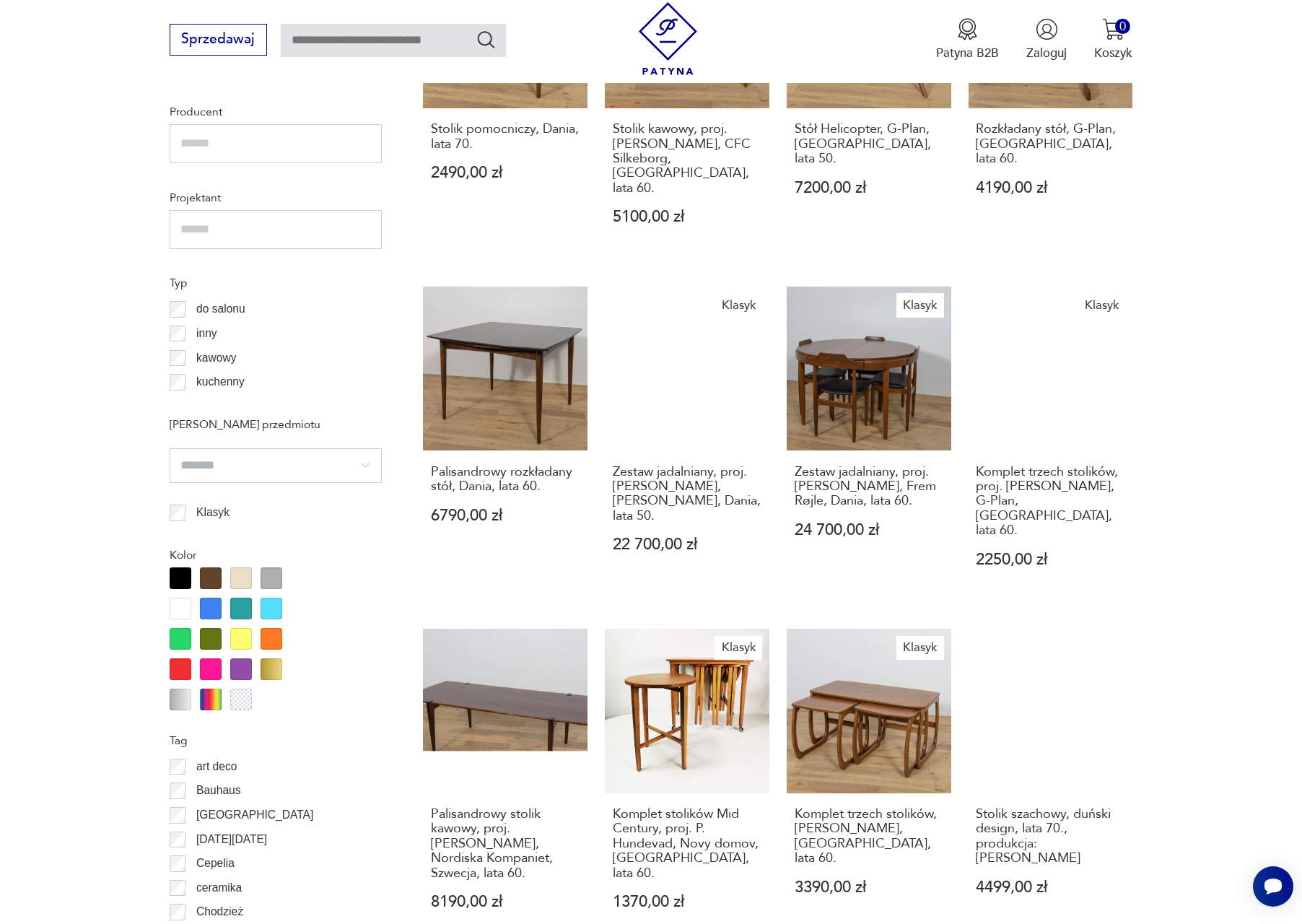
scroll to position [1324, 0]
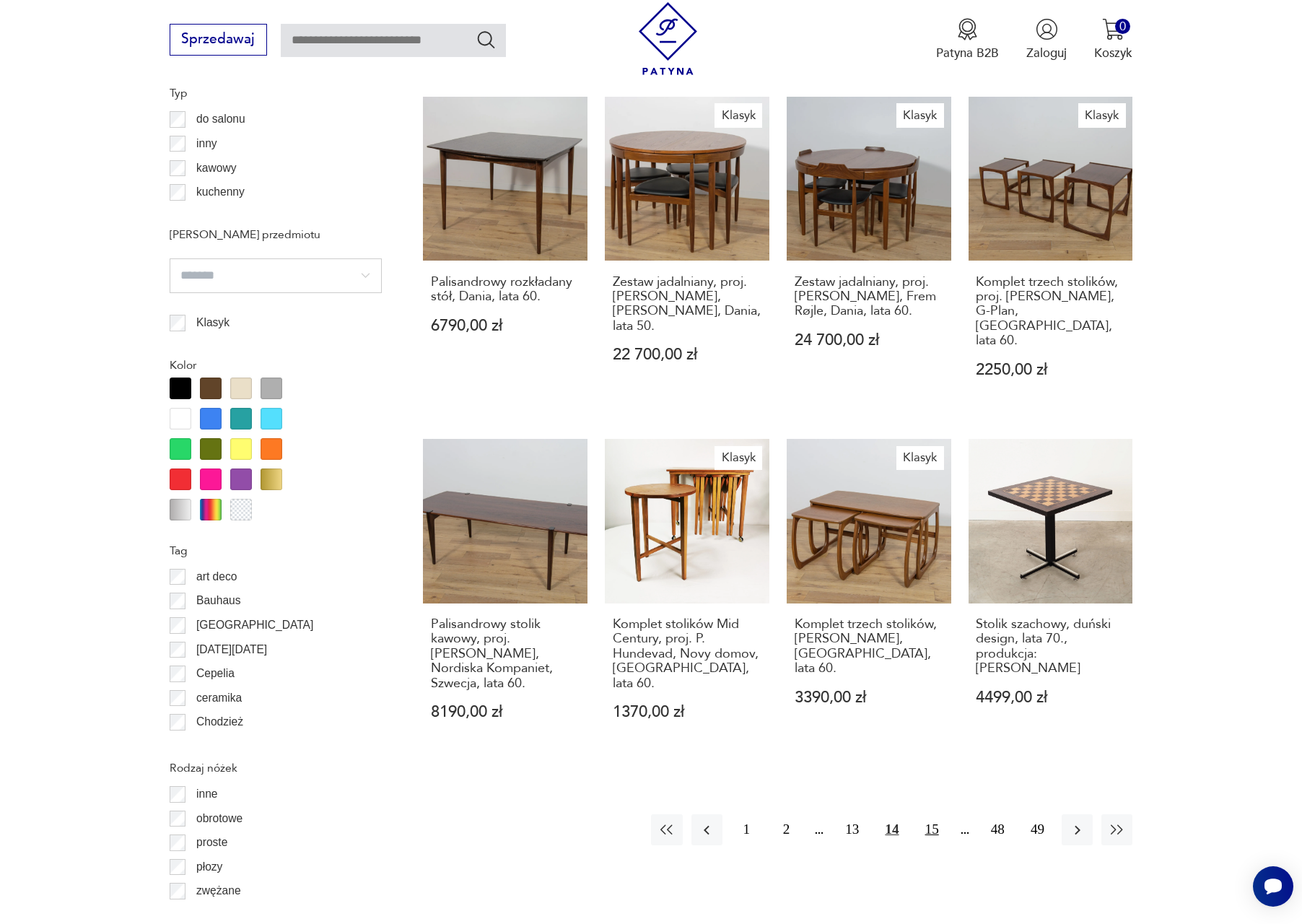
click at [932, 814] on button "15" at bounding box center [932, 830] width 31 height 31
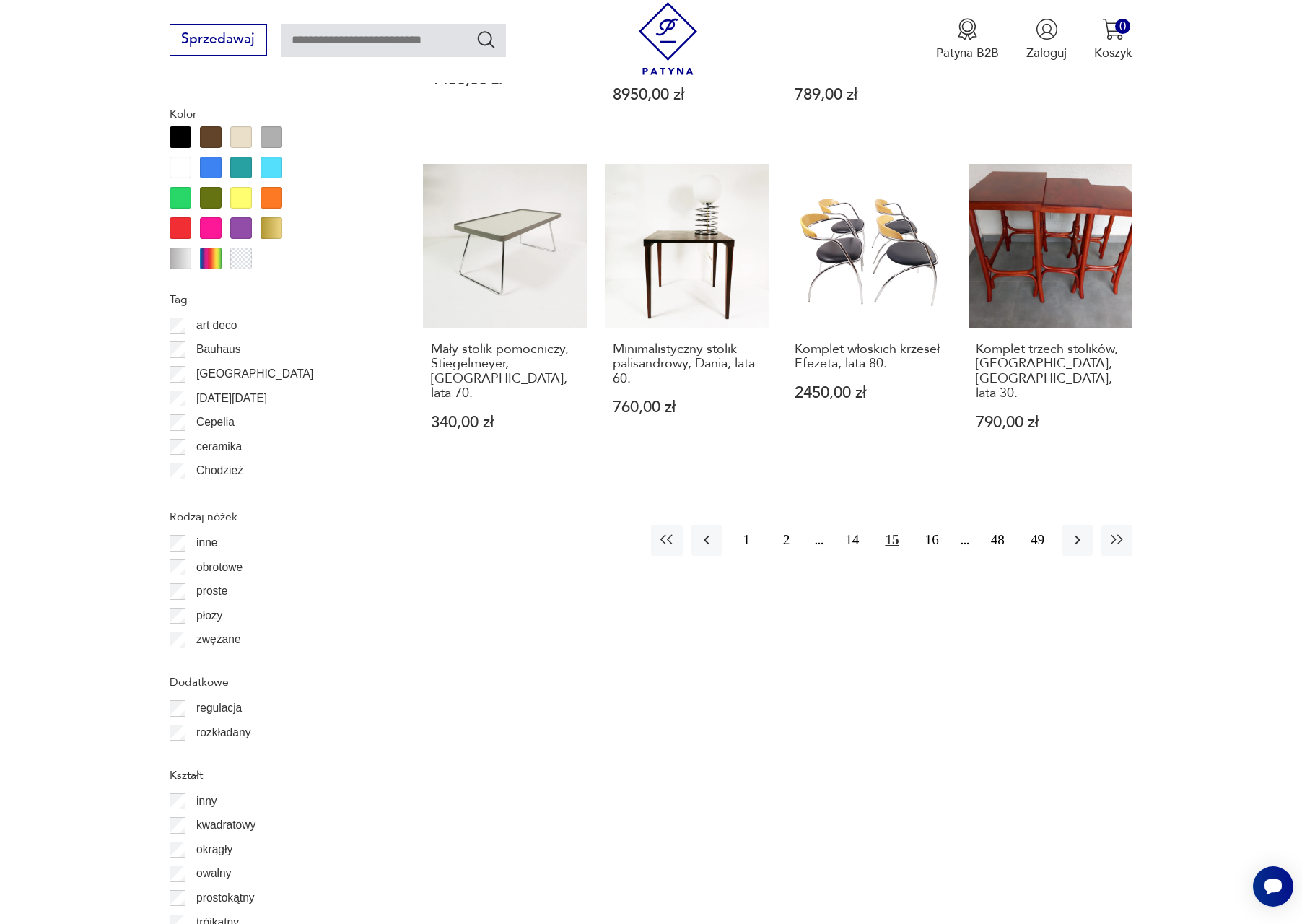
scroll to position [1608, 0]
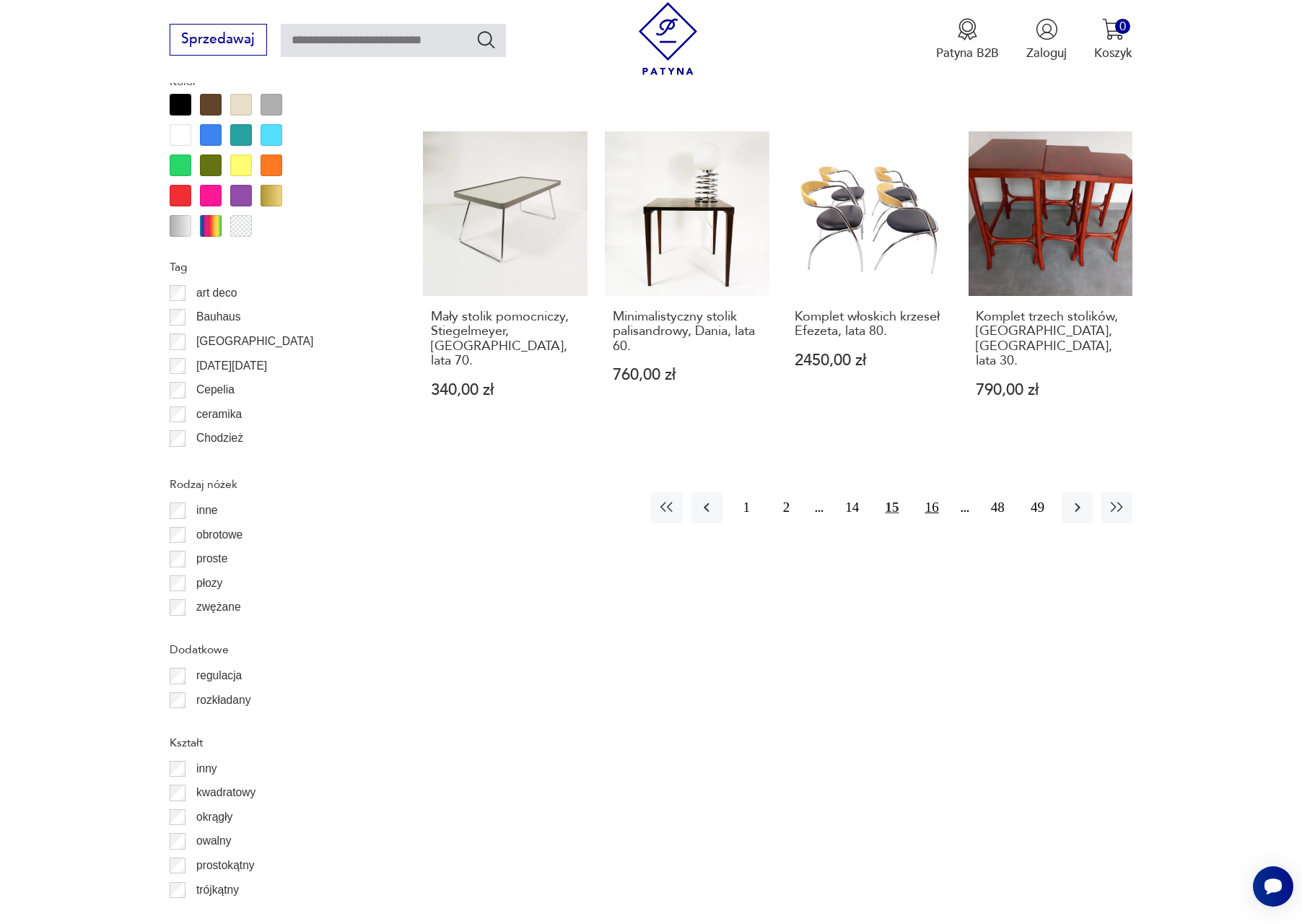
click at [939, 492] on button "16" at bounding box center [932, 508] width 31 height 31
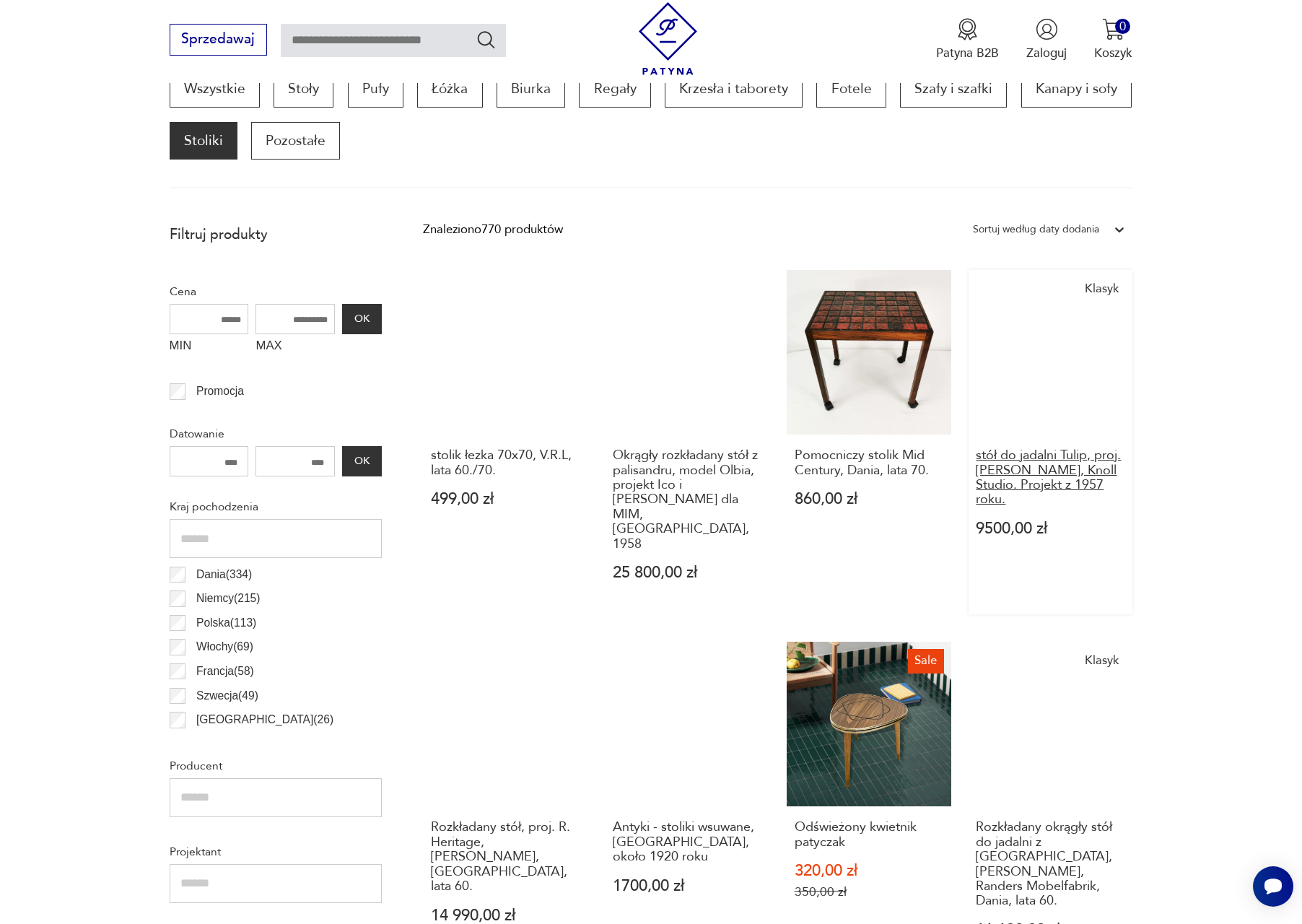
scroll to position [1289, 0]
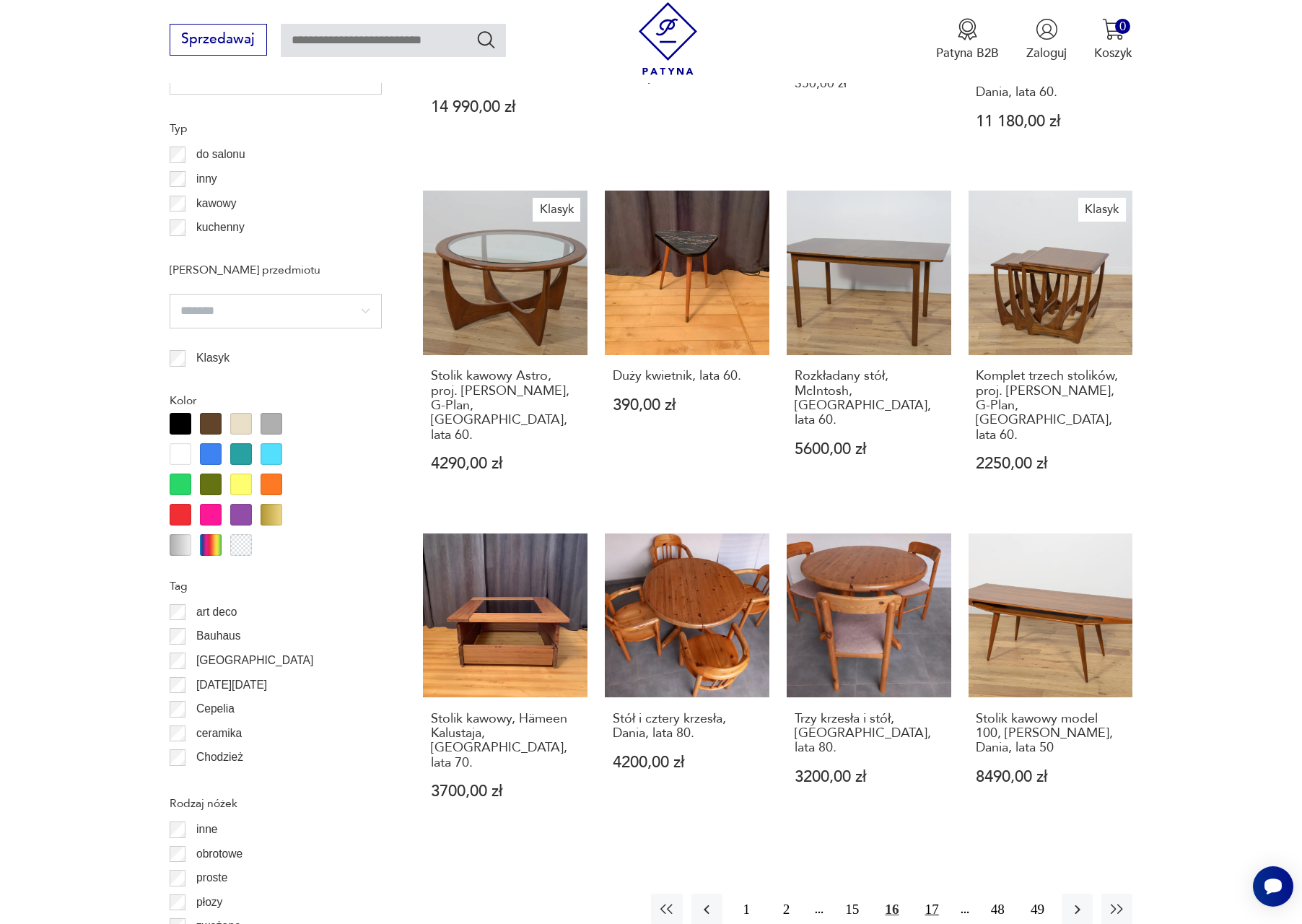
click at [923, 893] on button "17" at bounding box center [932, 908] width 31 height 31
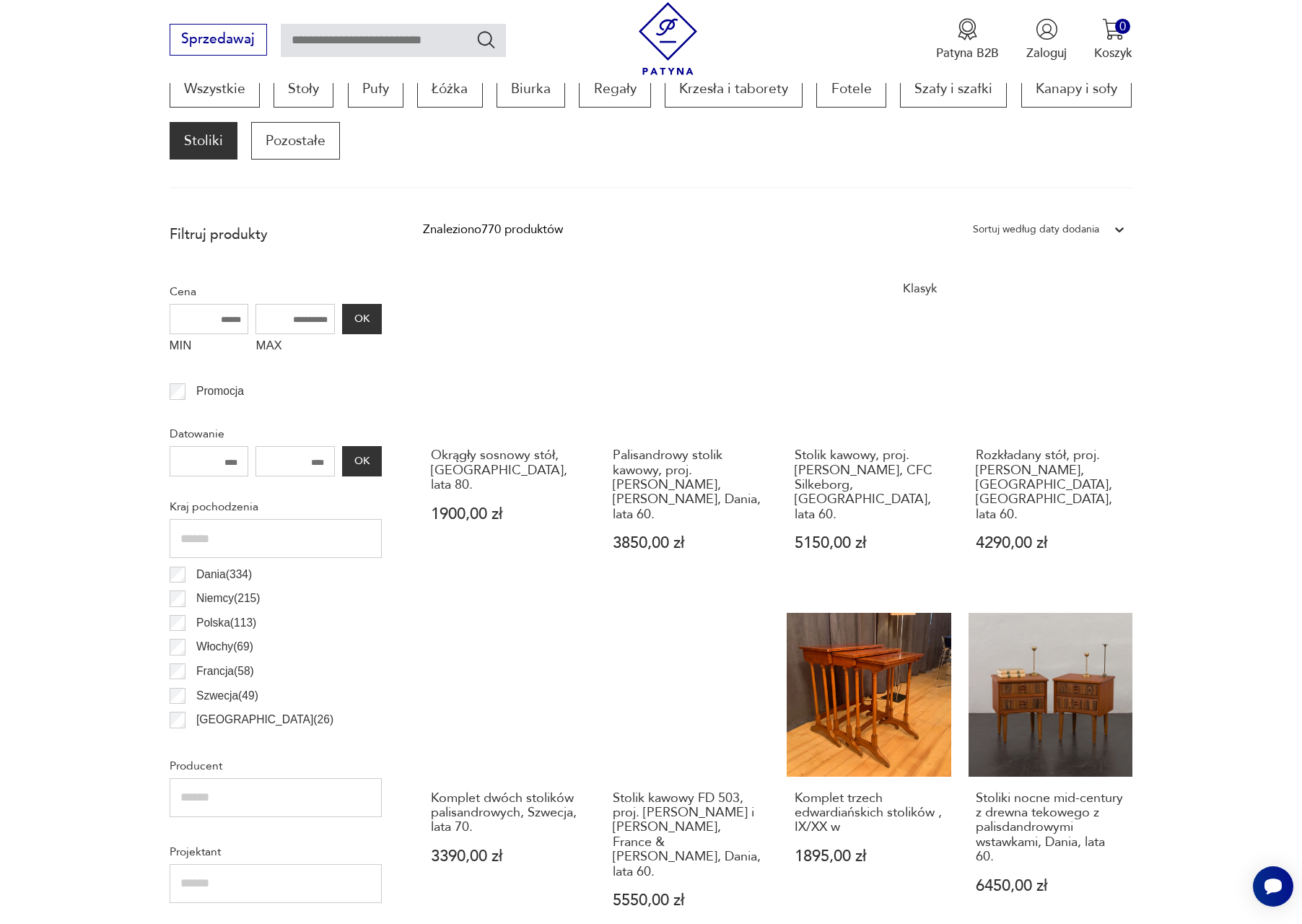
scroll to position [1289, 0]
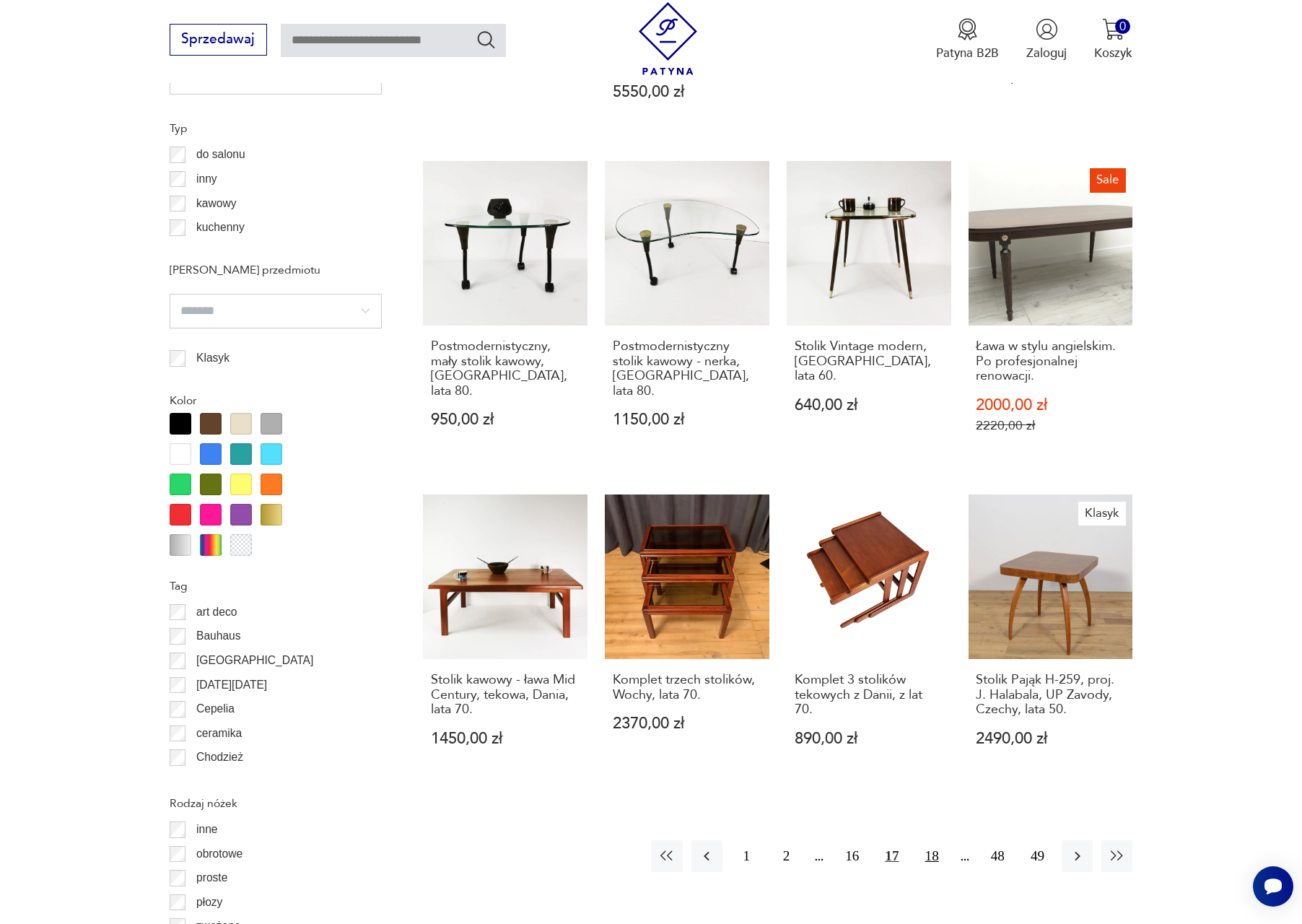
click at [927, 840] on button "18" at bounding box center [932, 855] width 31 height 31
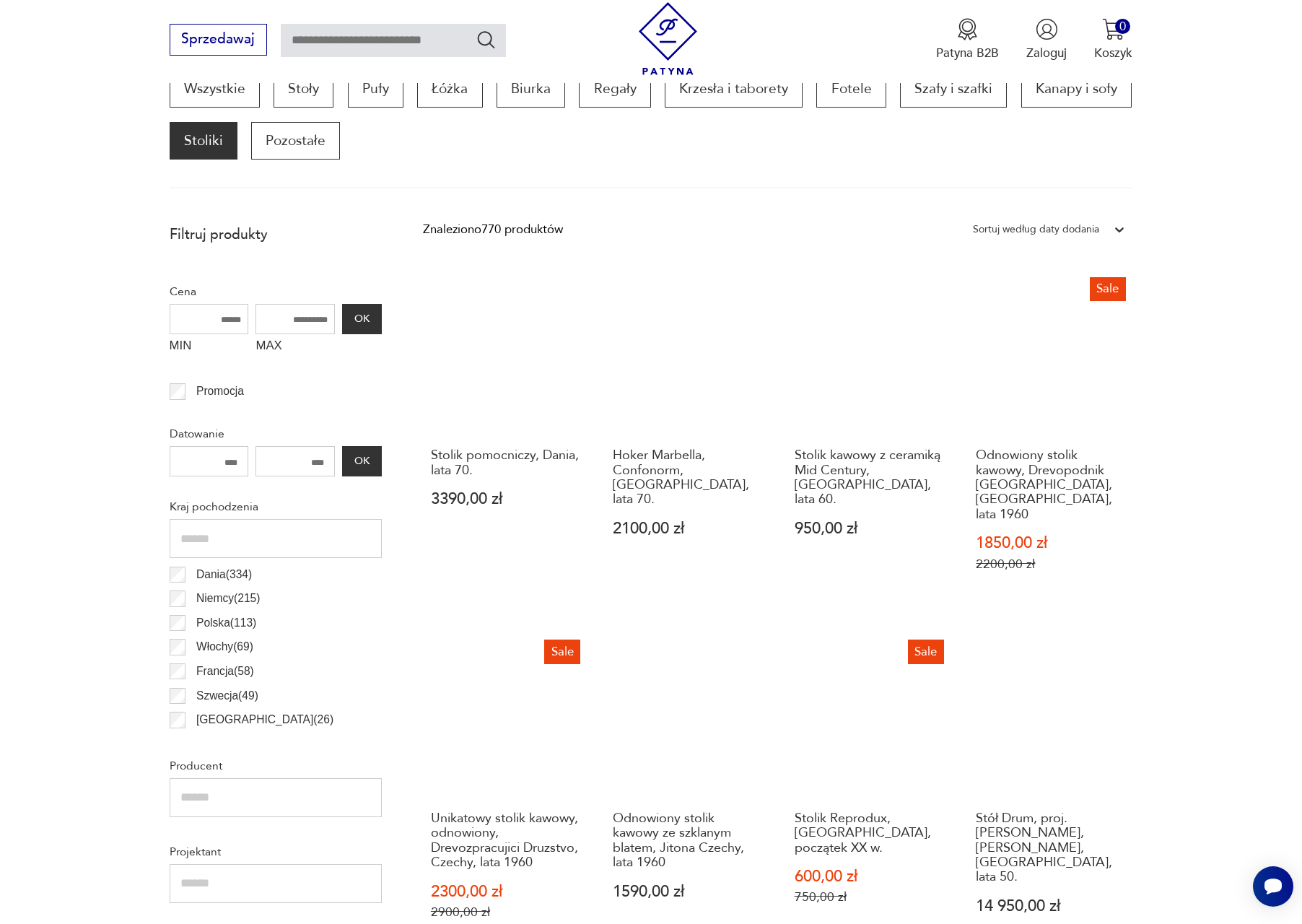
scroll to position [1289, 0]
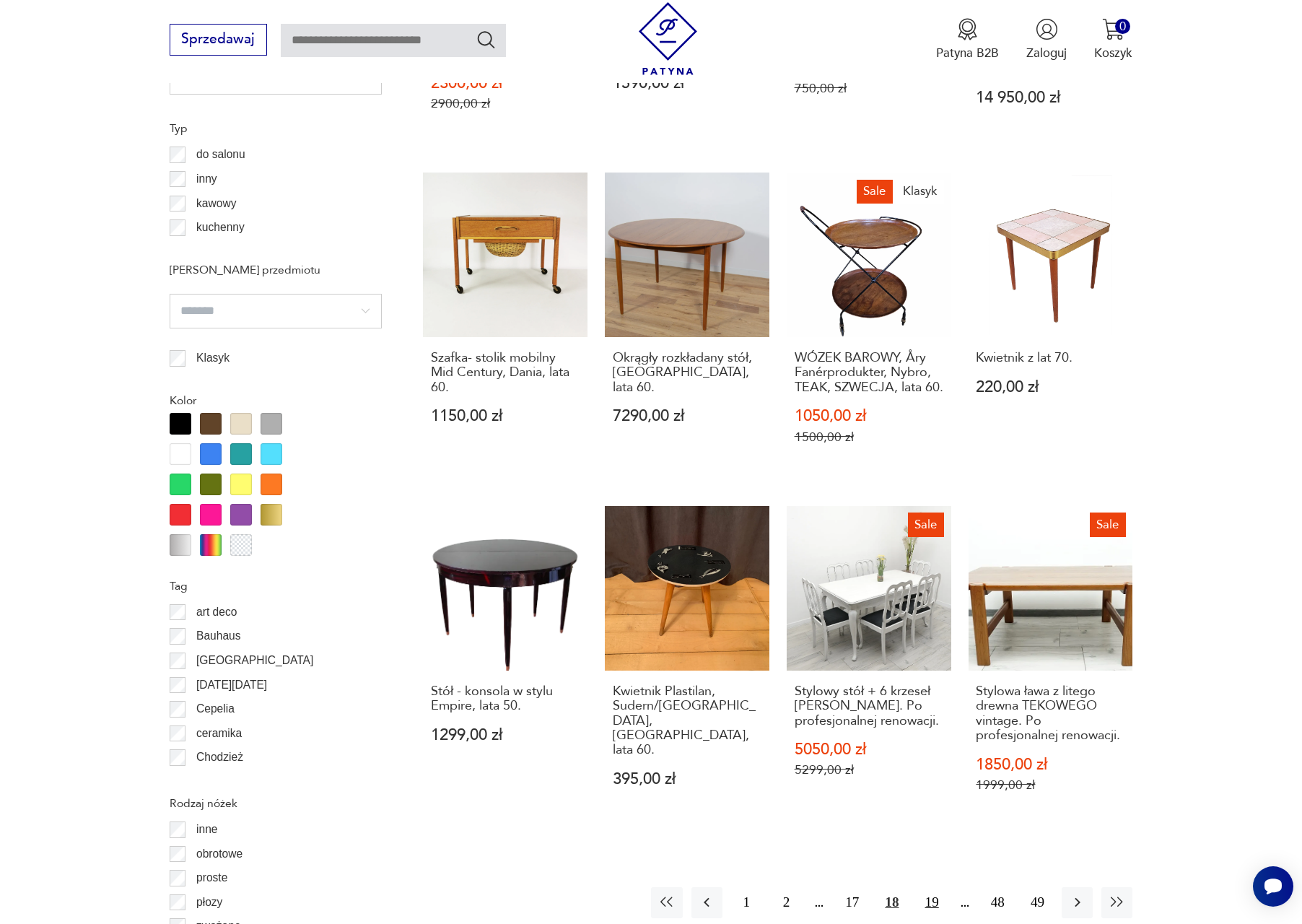
click at [931, 886] on button "19" at bounding box center [932, 902] width 31 height 31
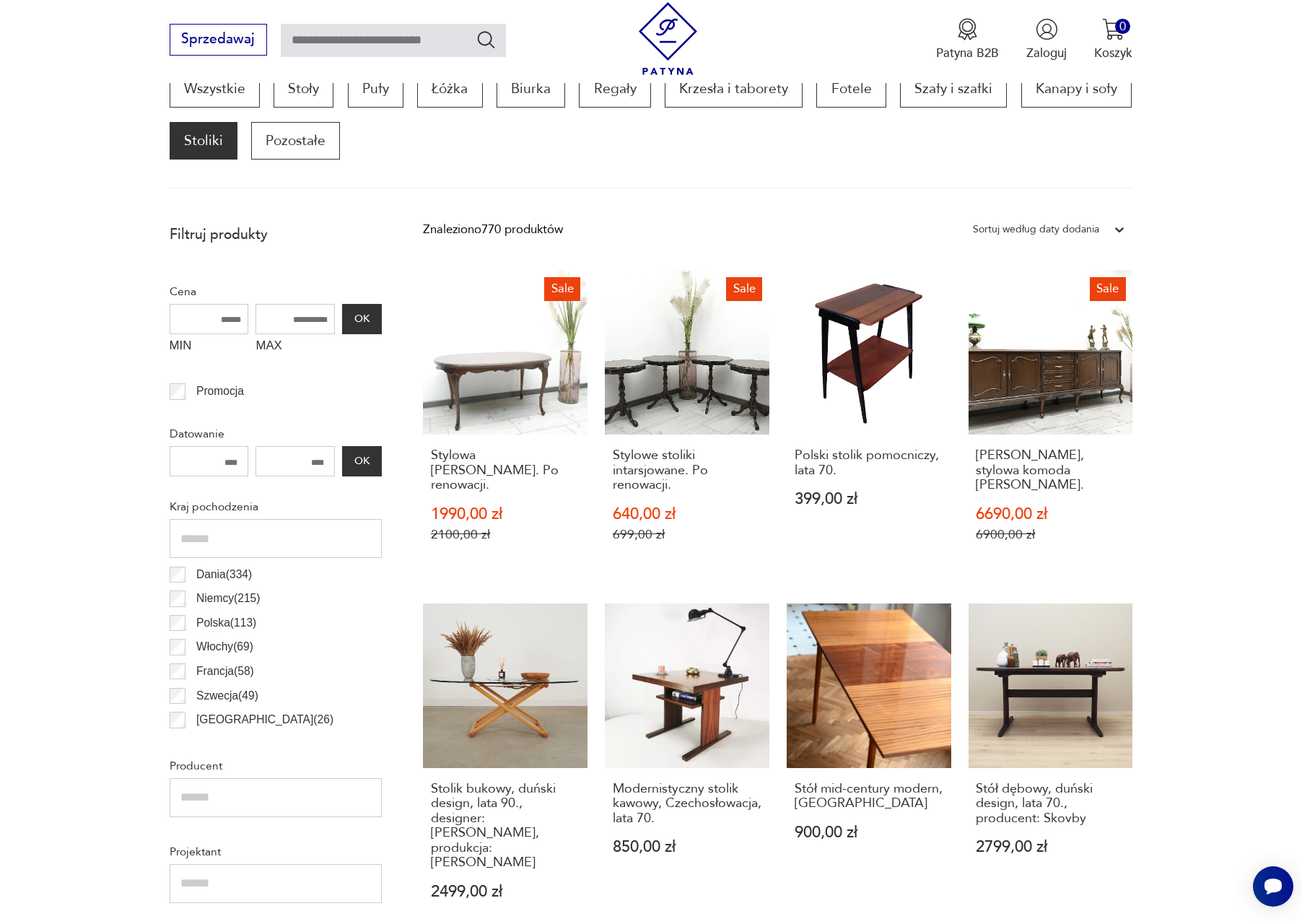
scroll to position [1289, 0]
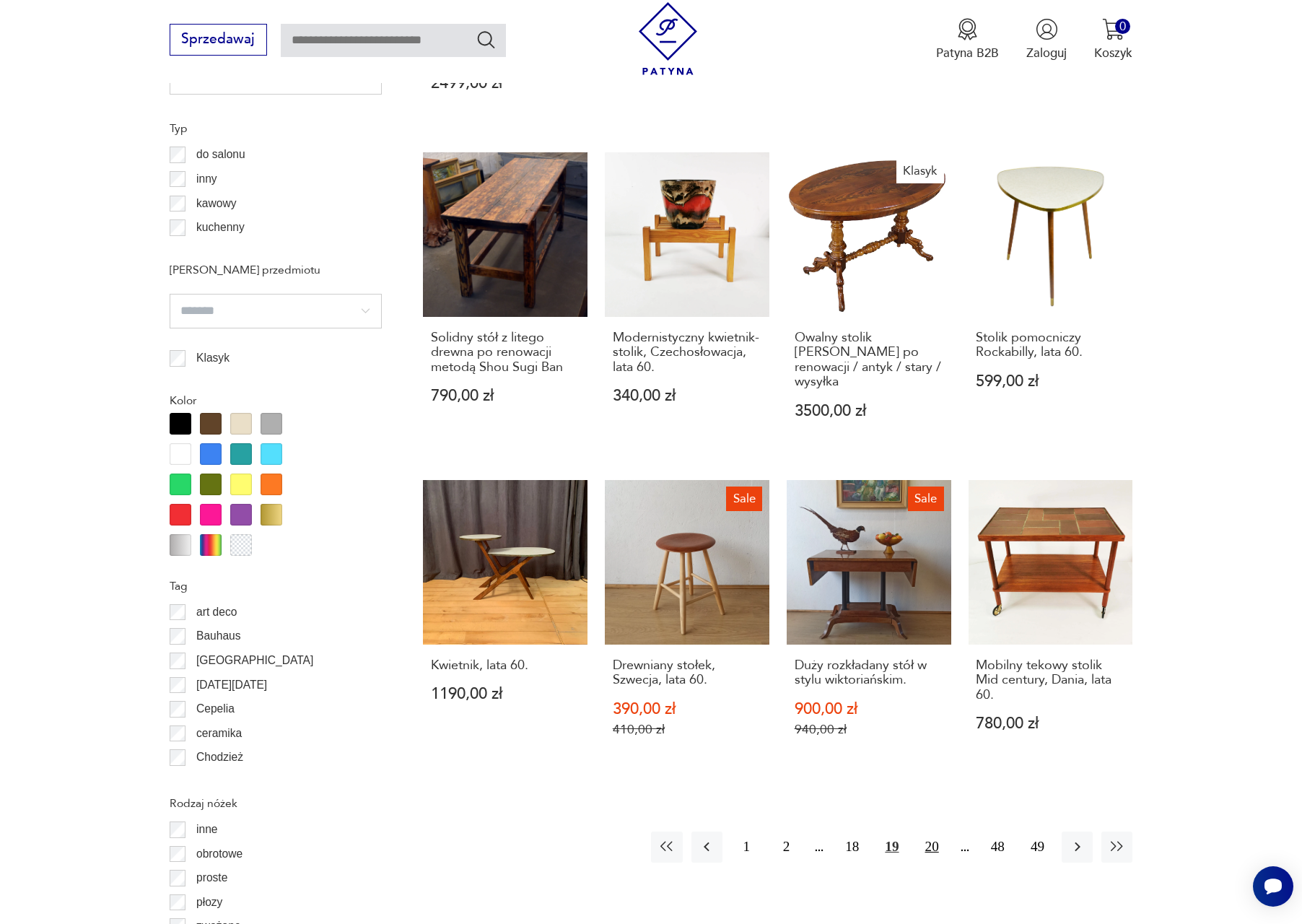
click at [936, 831] on button "20" at bounding box center [932, 847] width 31 height 31
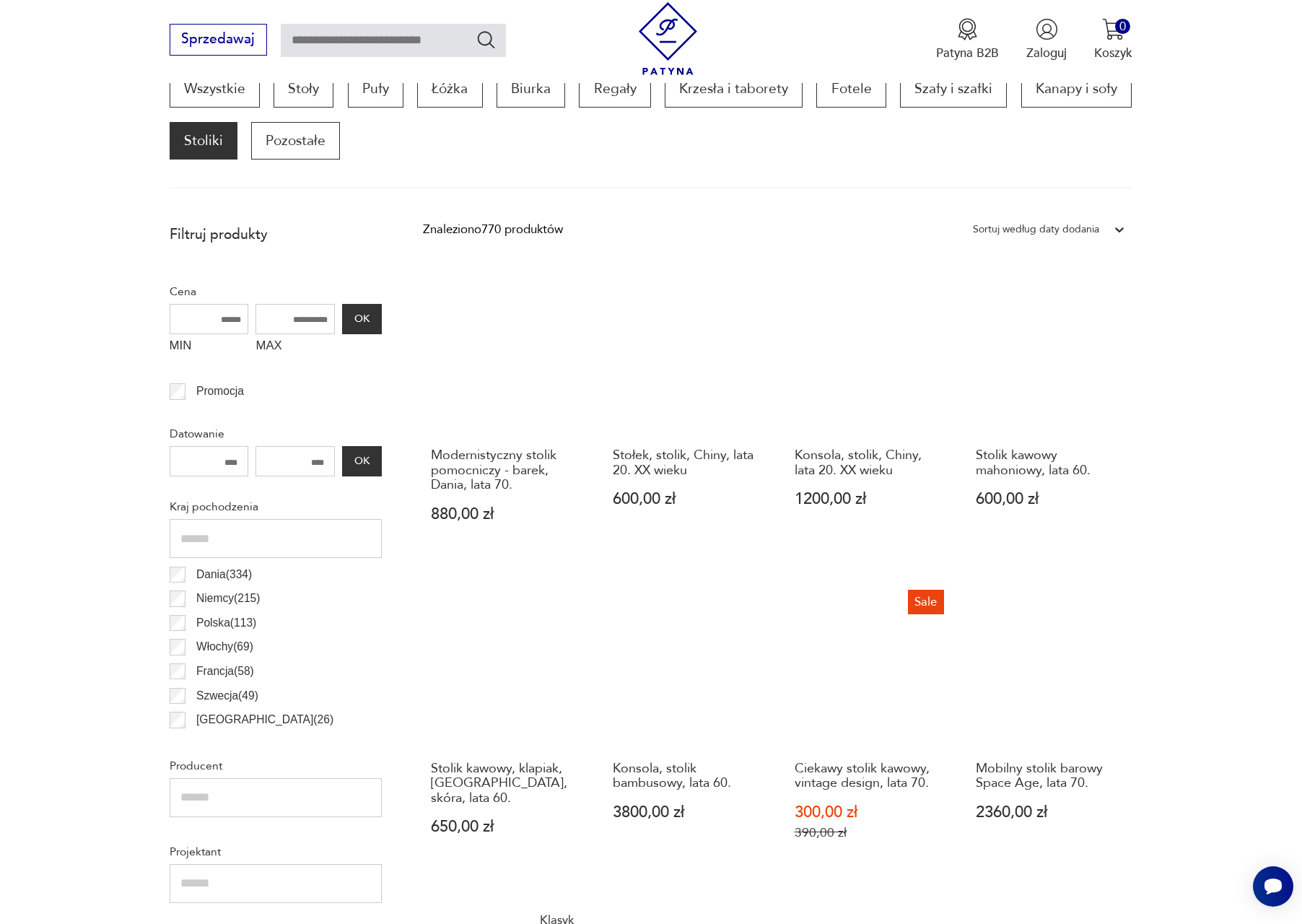
scroll to position [1289, 0]
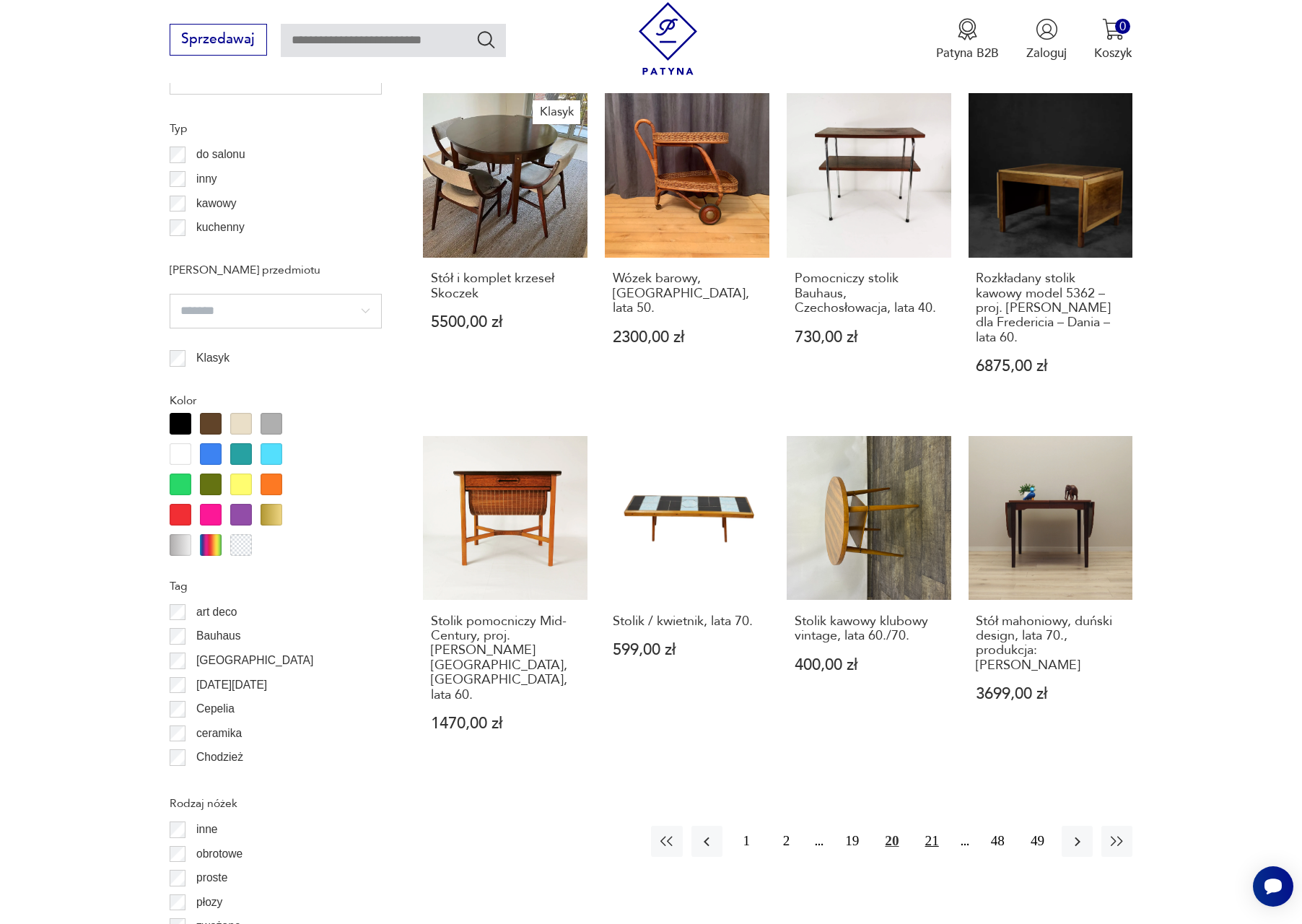
click at [931, 825] on button "21" at bounding box center [932, 841] width 31 height 31
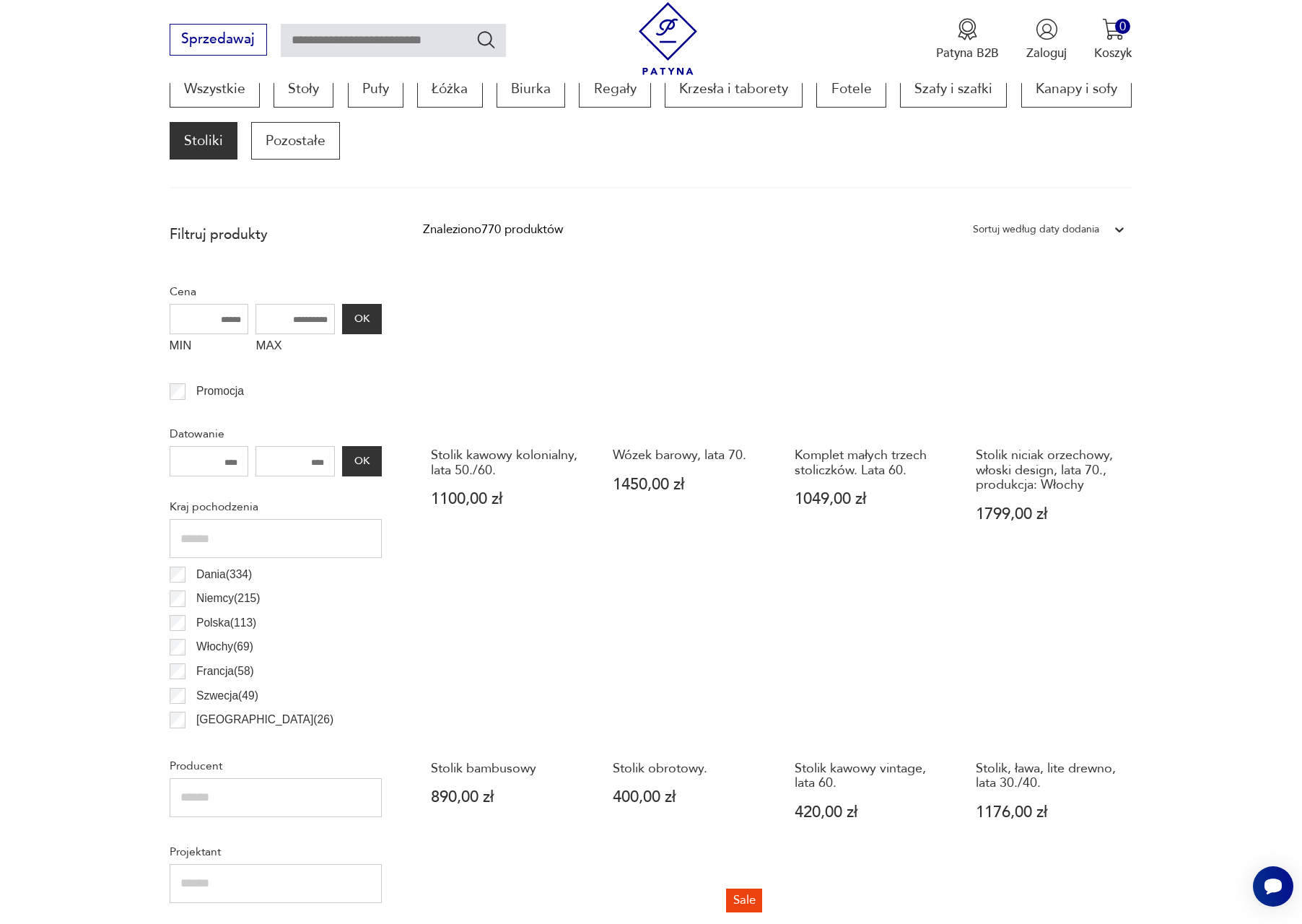
scroll to position [1289, 0]
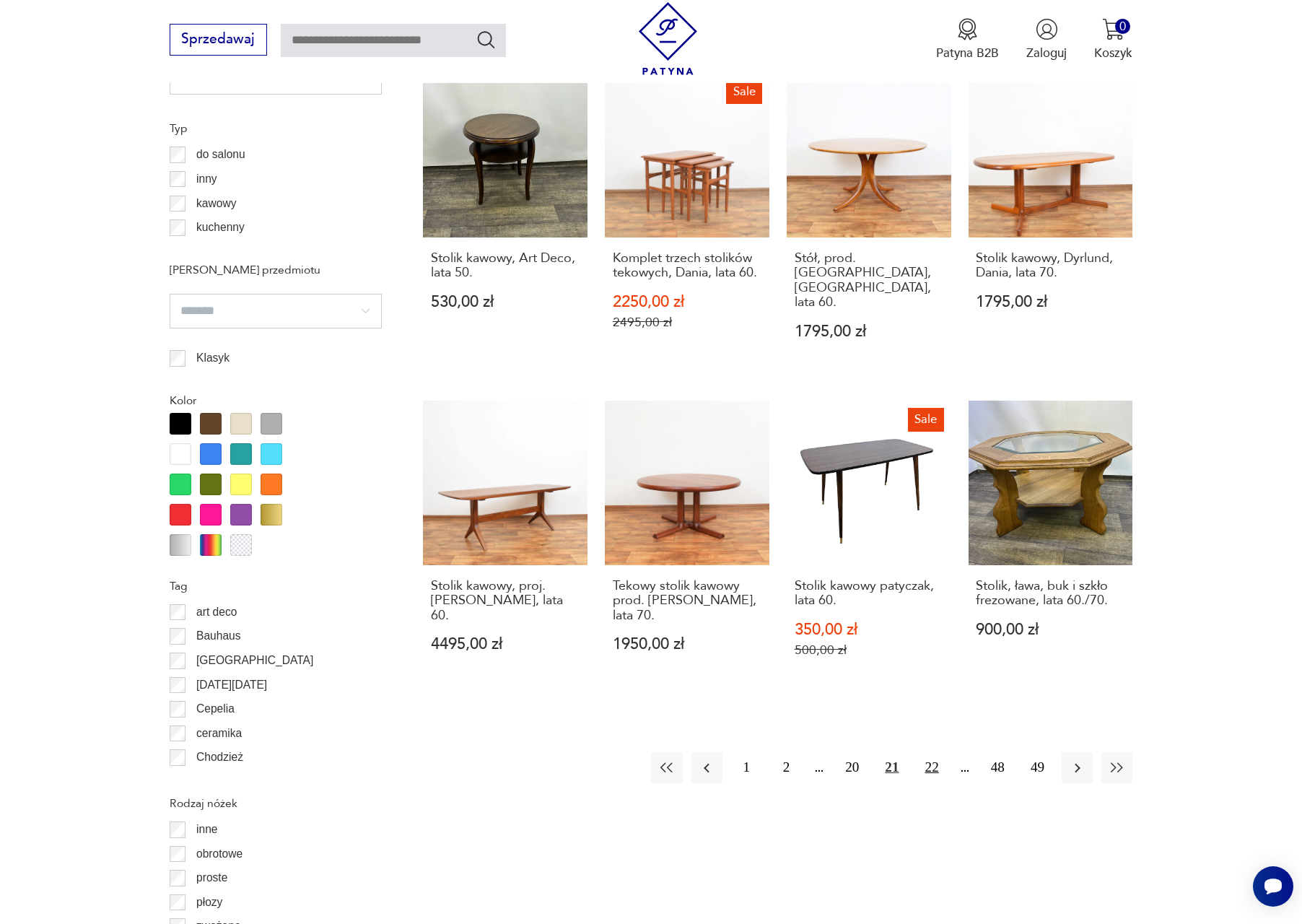
click at [941, 758] on button "22" at bounding box center [932, 767] width 31 height 31
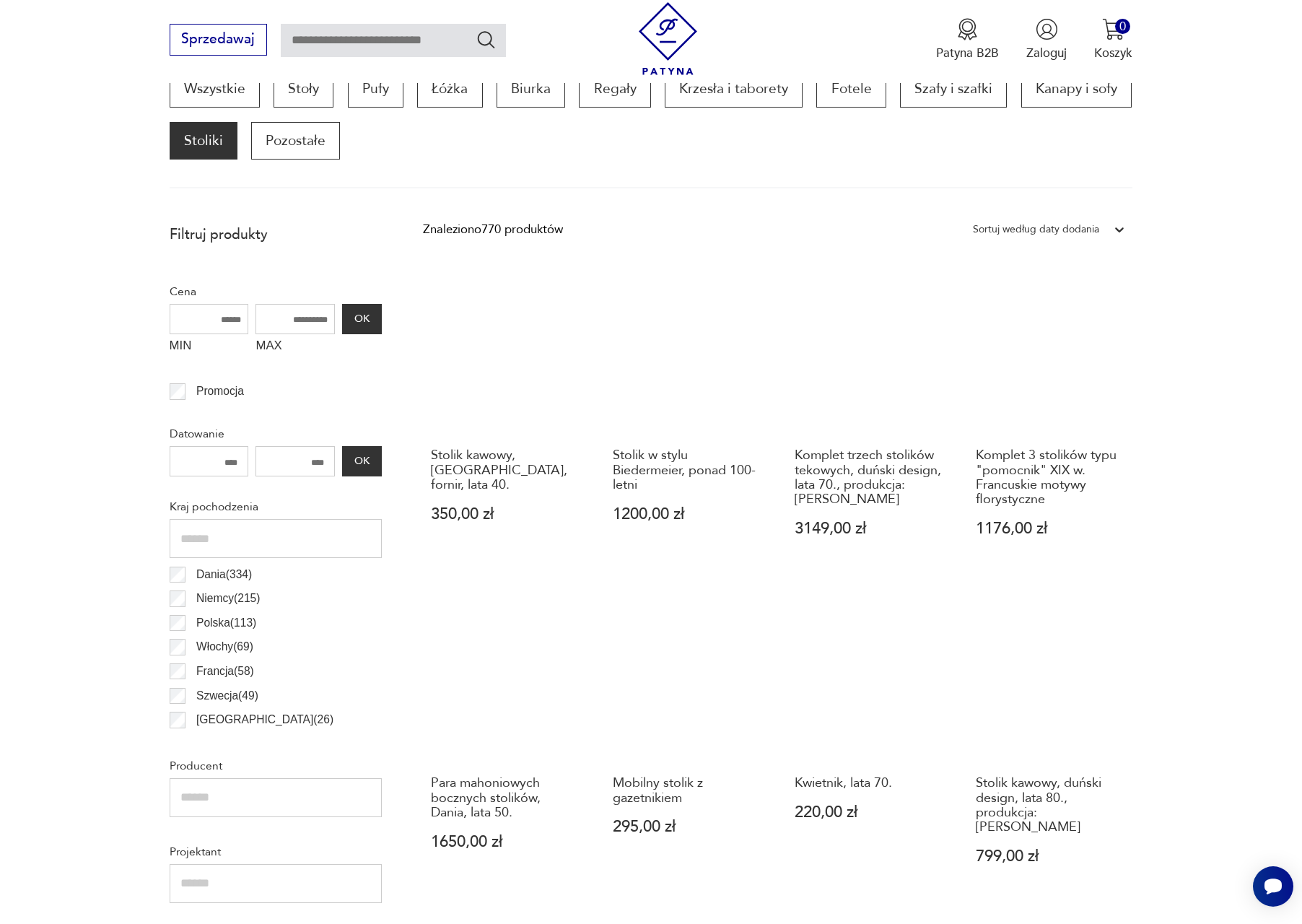
scroll to position [1289, 0]
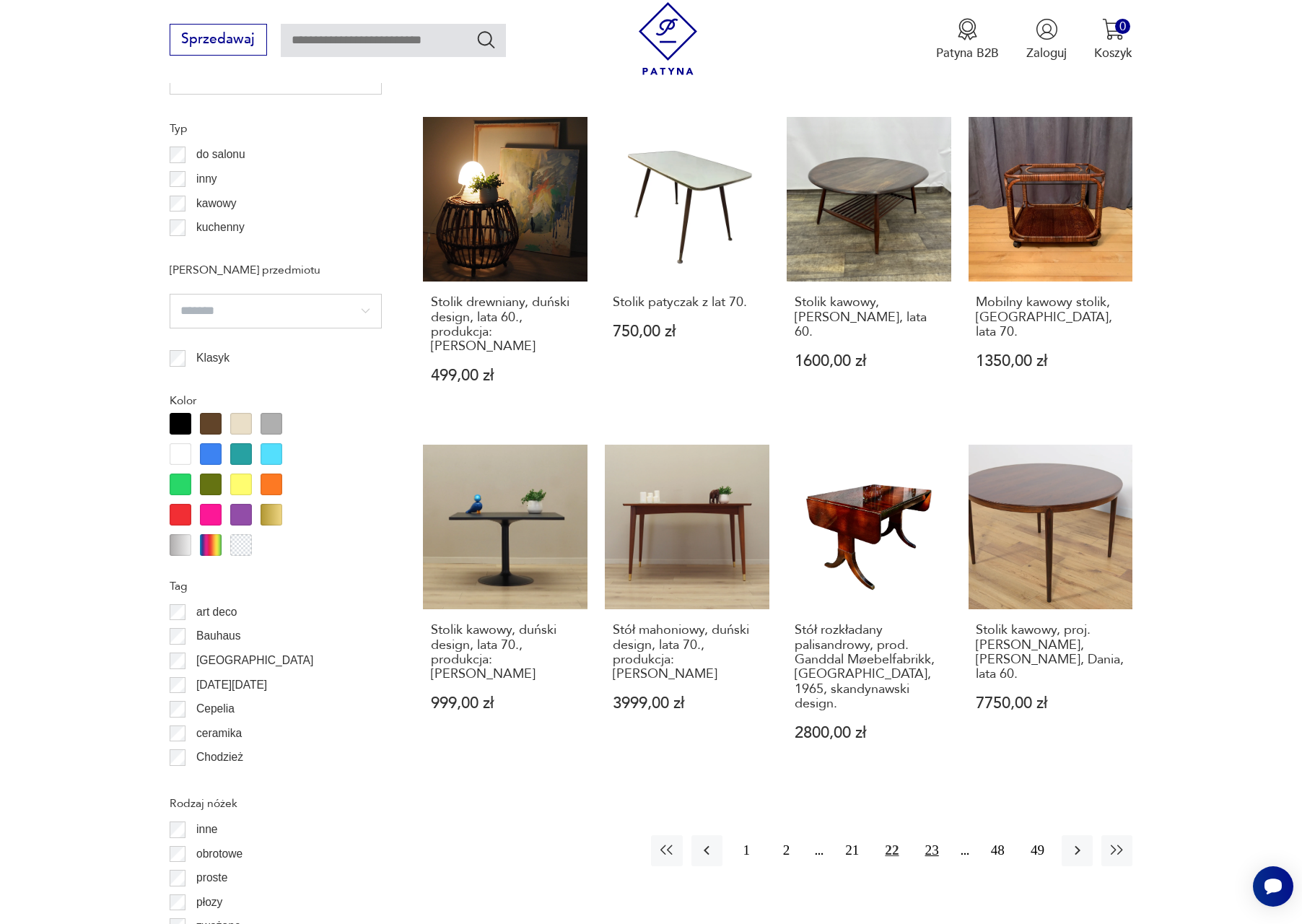
click at [933, 835] on button "23" at bounding box center [932, 851] width 31 height 31
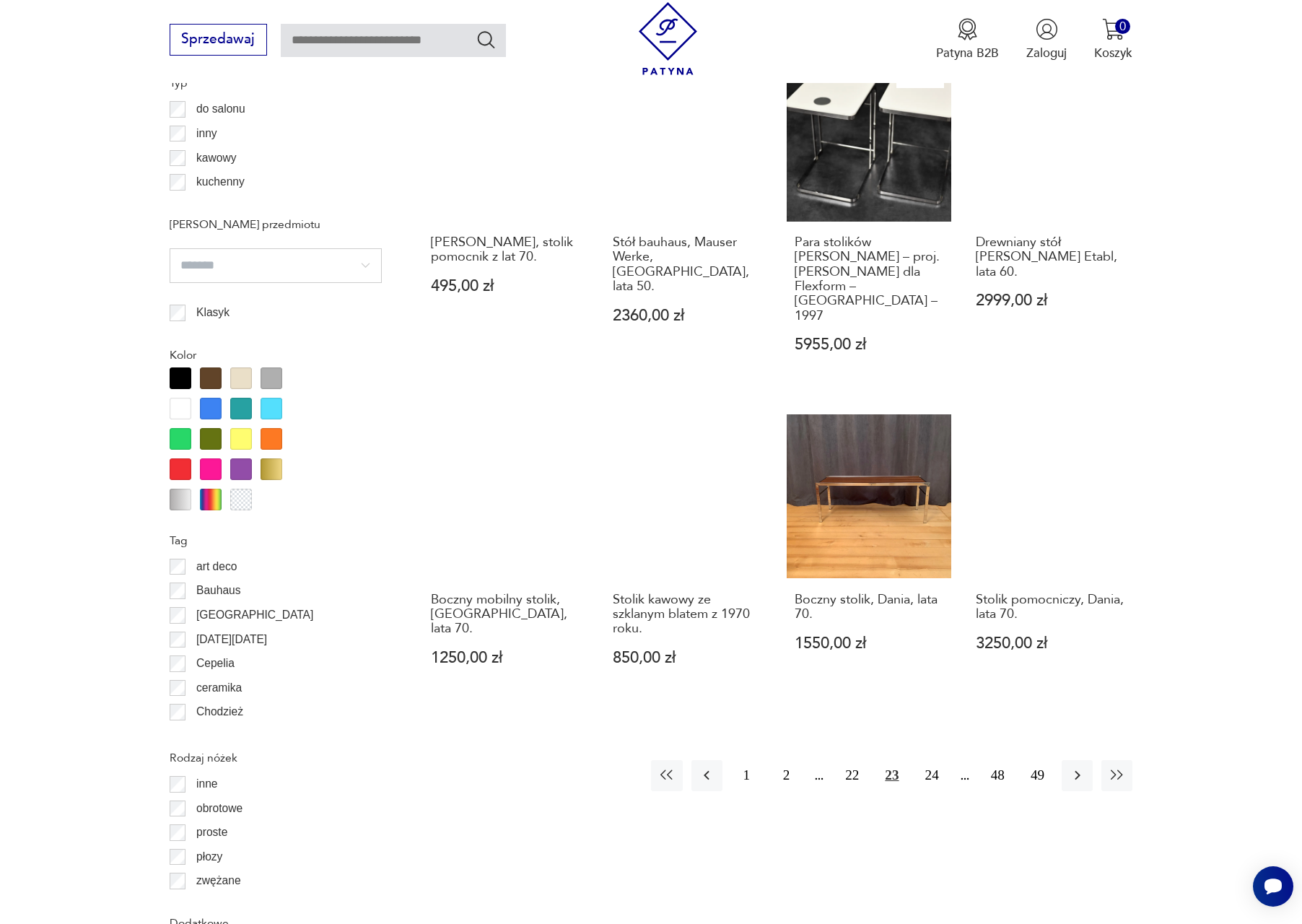
scroll to position [2096, 0]
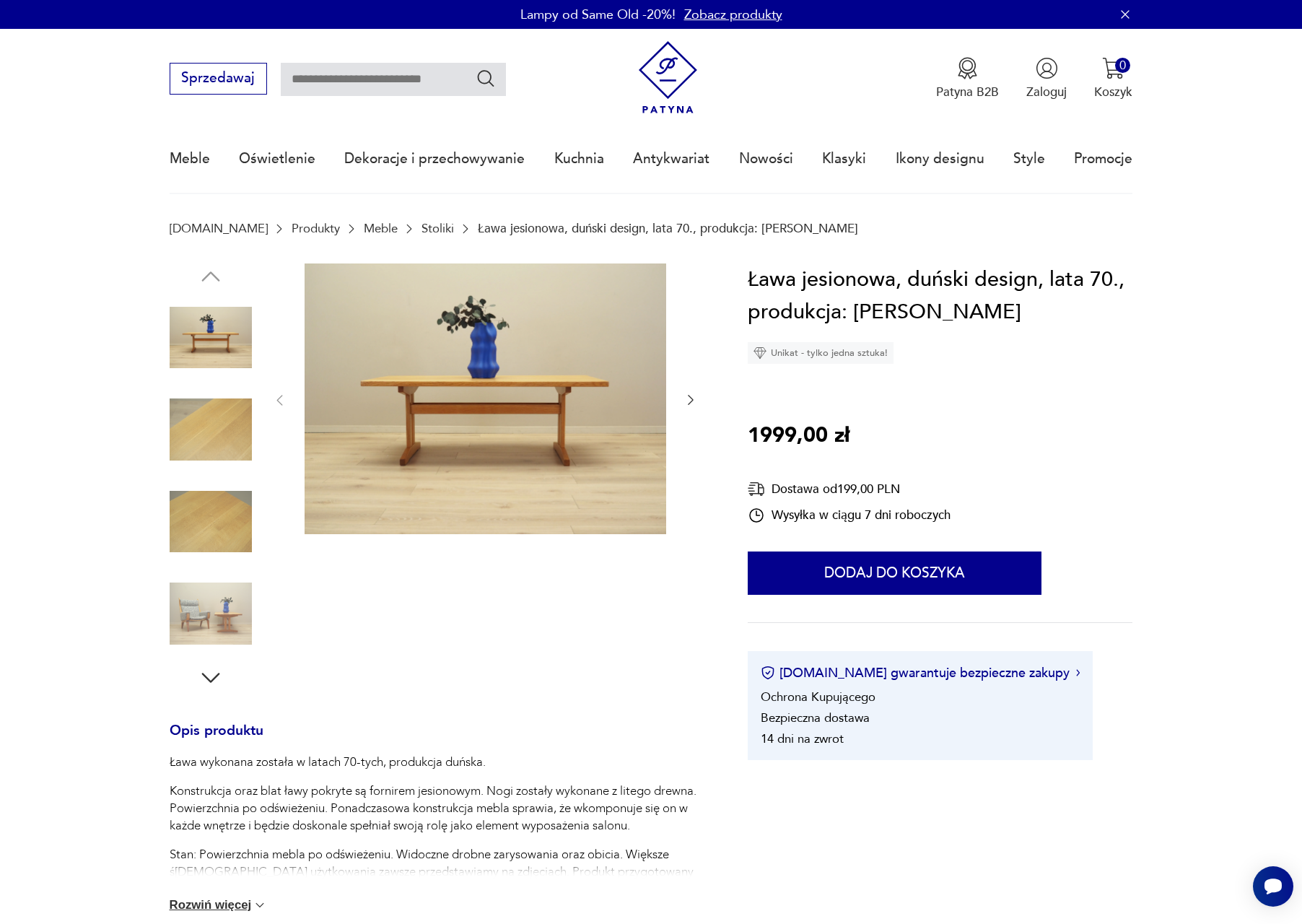
click at [202, 602] on img at bounding box center [211, 613] width 83 height 82
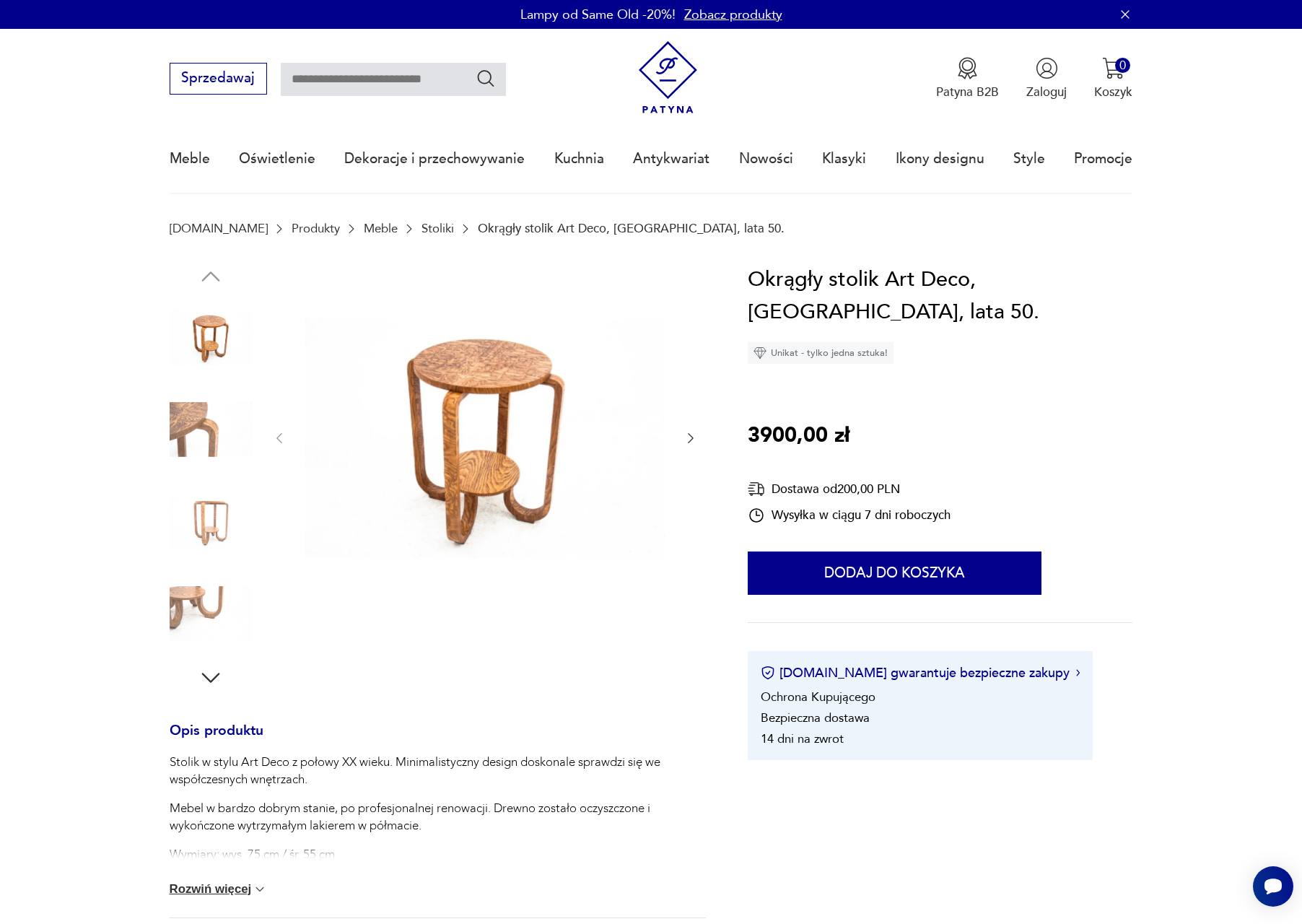
click at [197, 415] on img at bounding box center [211, 429] width 83 height 82
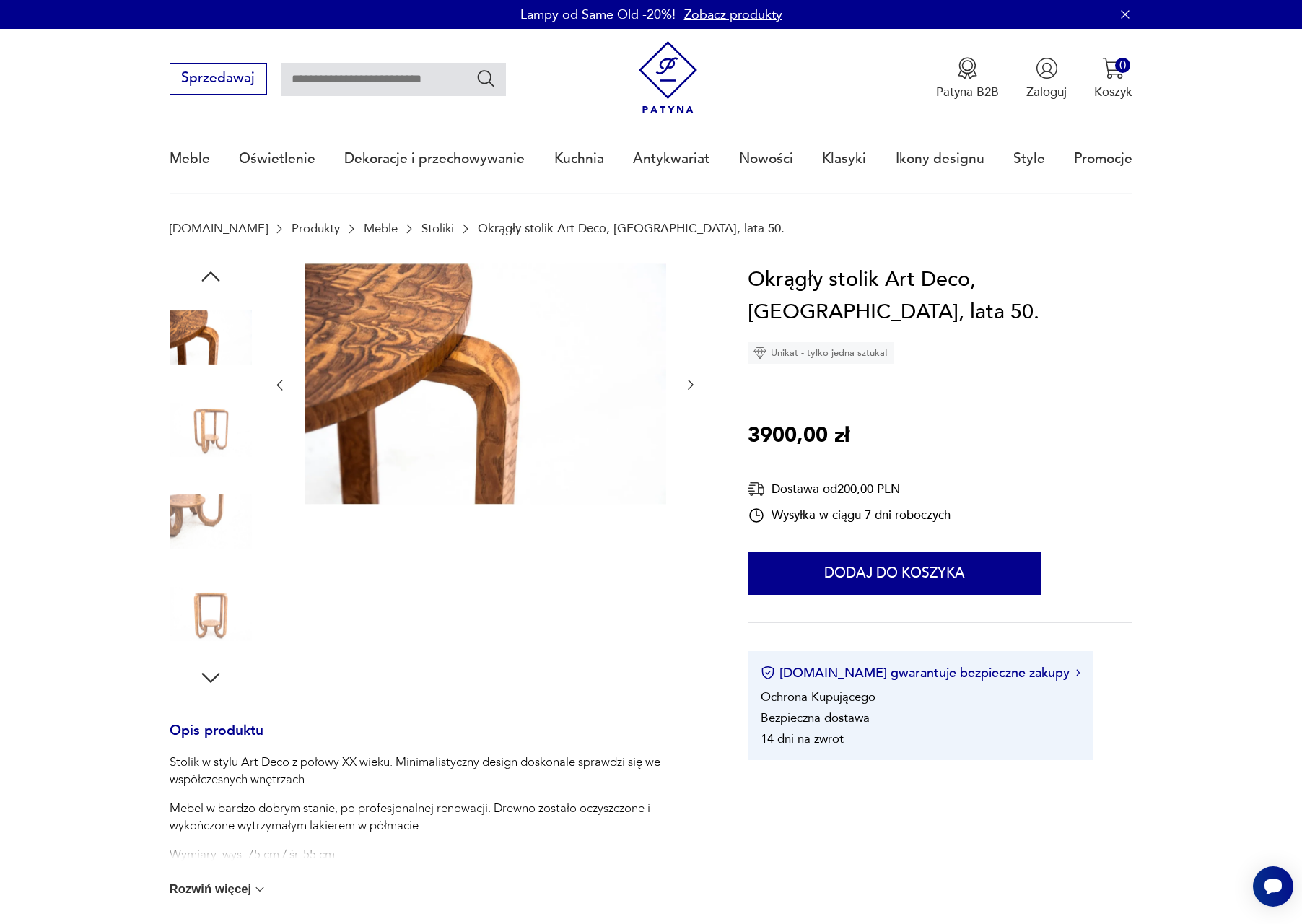
click at [205, 419] on img at bounding box center [211, 429] width 83 height 82
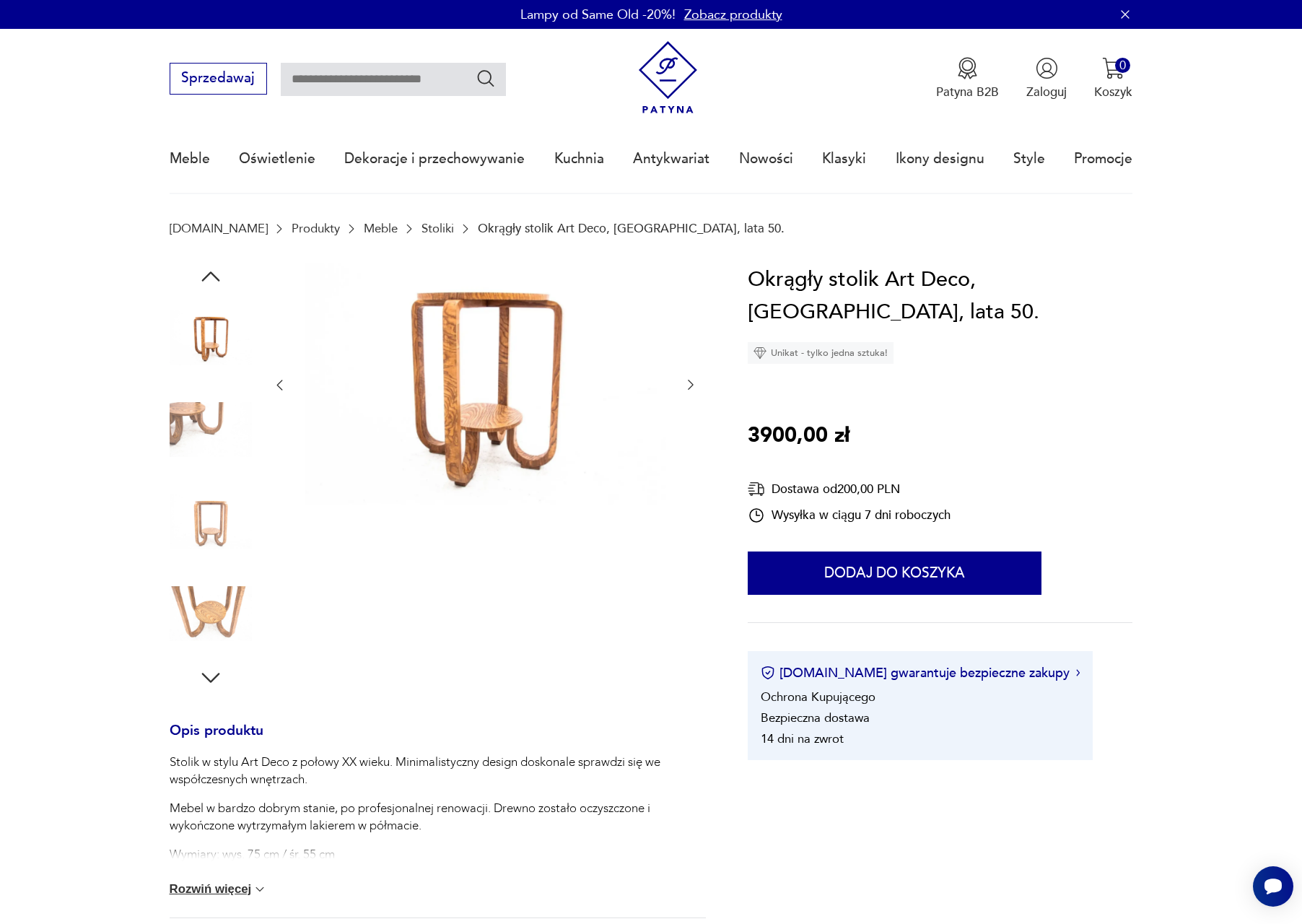
click at [207, 579] on img at bounding box center [211, 613] width 83 height 82
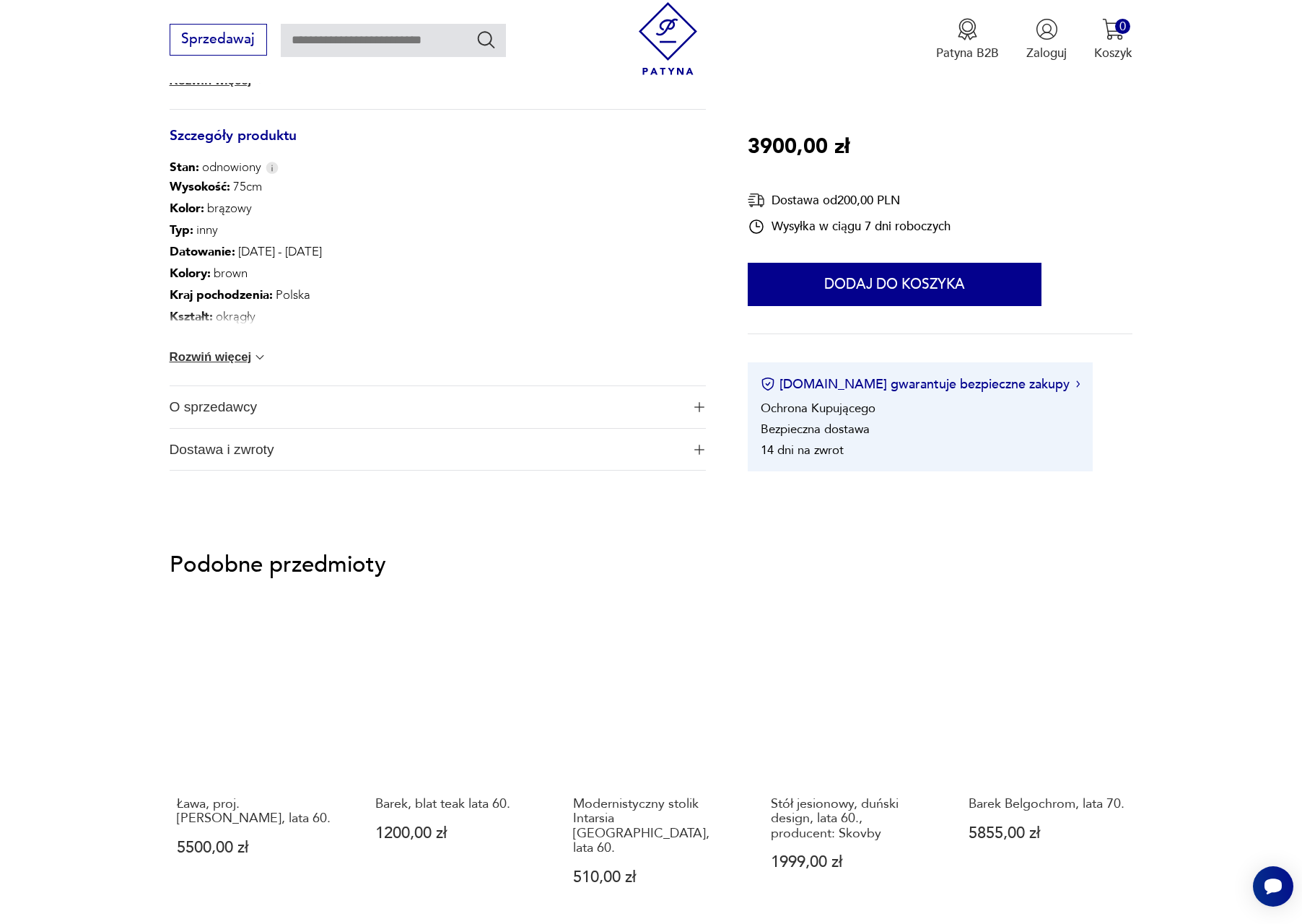
scroll to position [1616, 0]
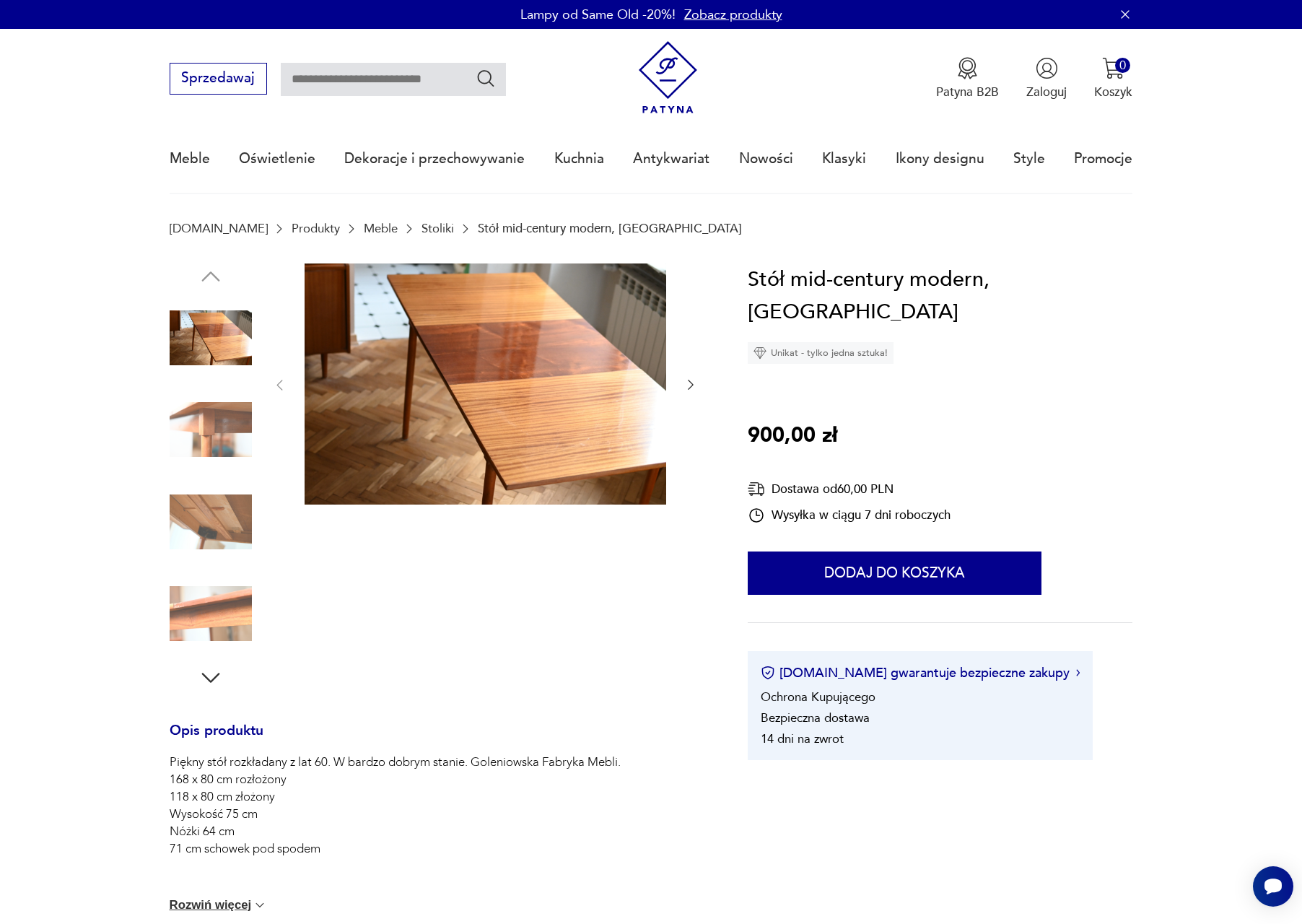
click at [238, 417] on img at bounding box center [211, 429] width 83 height 82
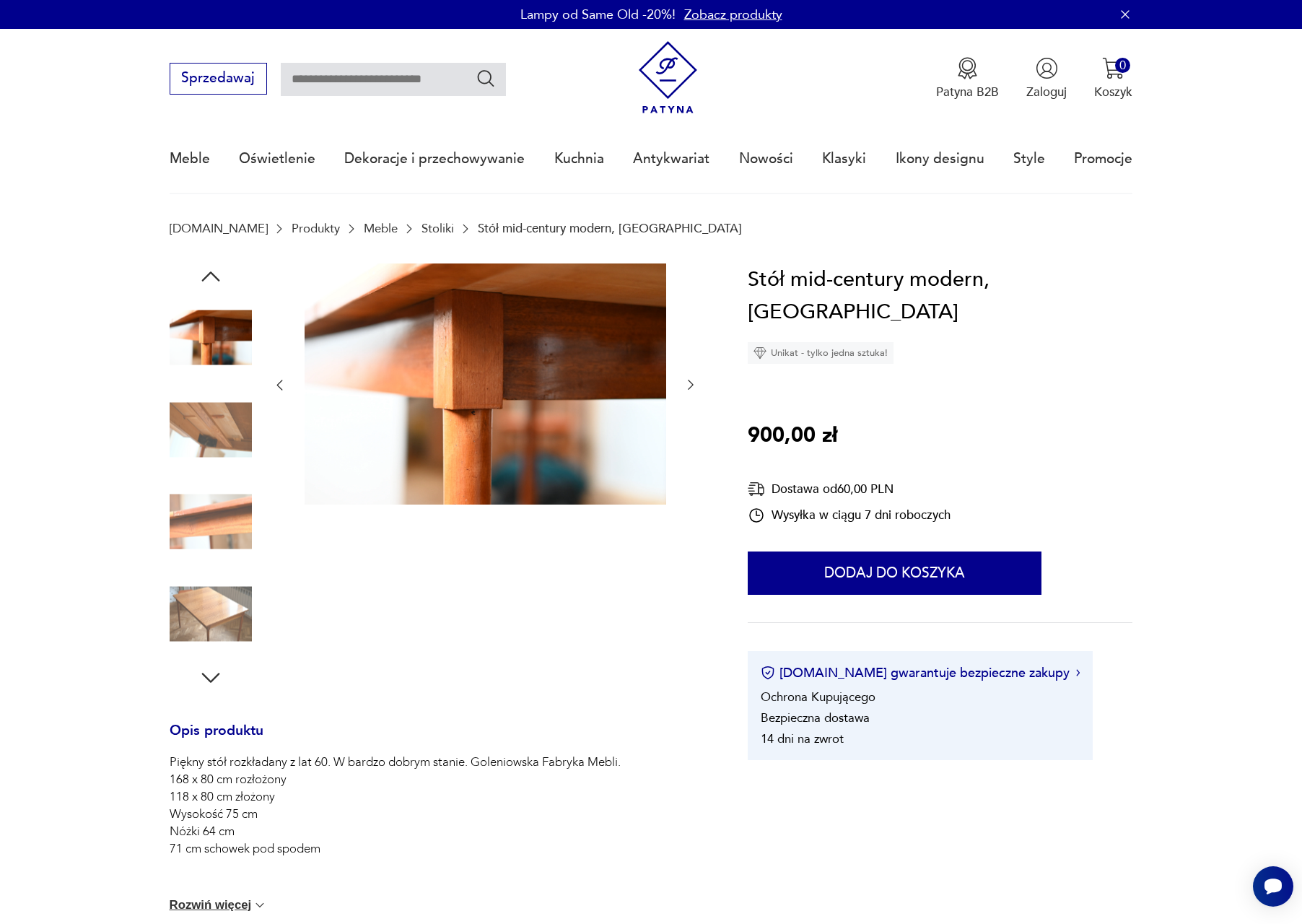
click at [216, 475] on div at bounding box center [211, 385] width 83 height 361
click at [224, 513] on img at bounding box center [211, 522] width 83 height 82
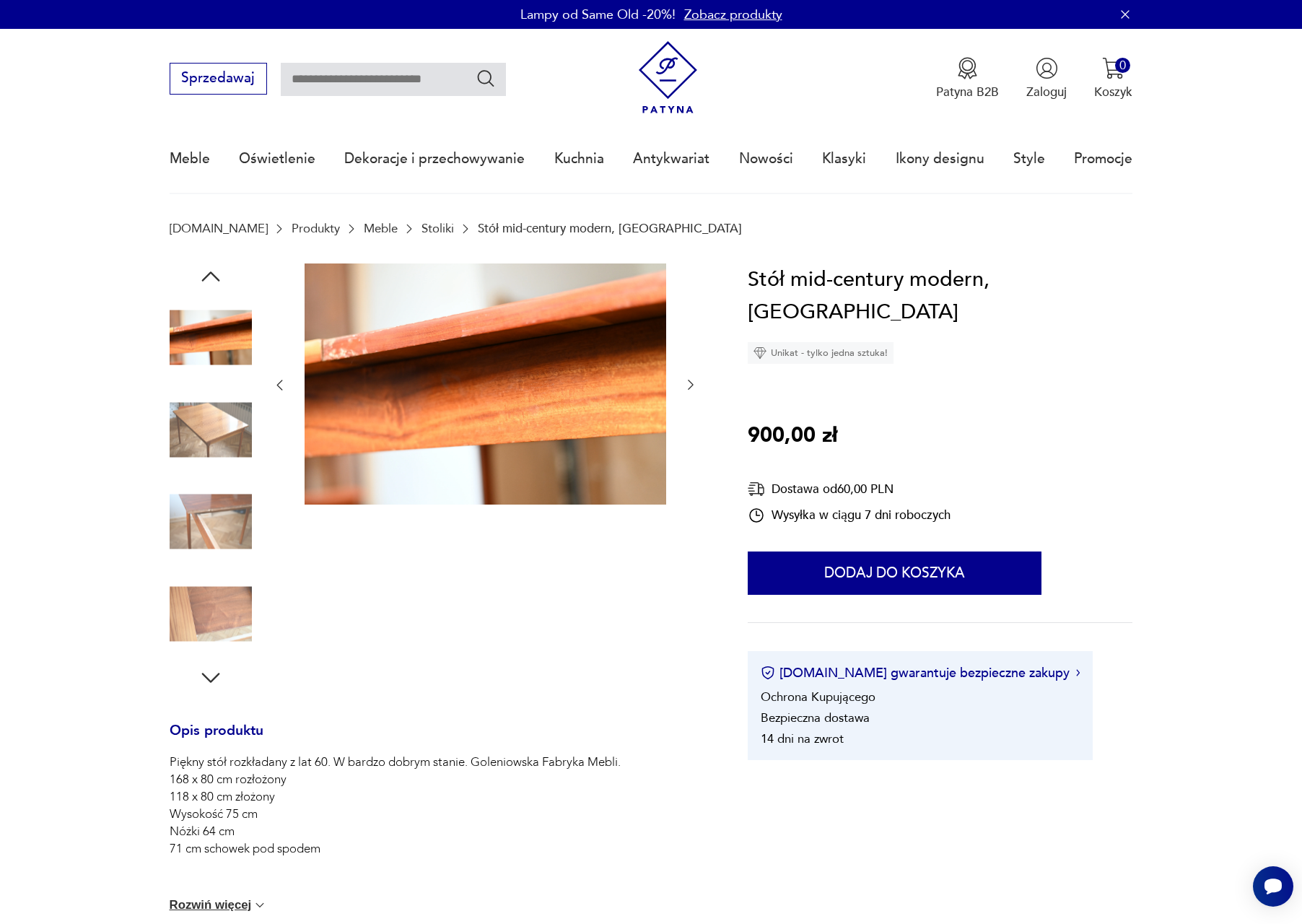
click at [221, 579] on img at bounding box center [211, 613] width 83 height 82
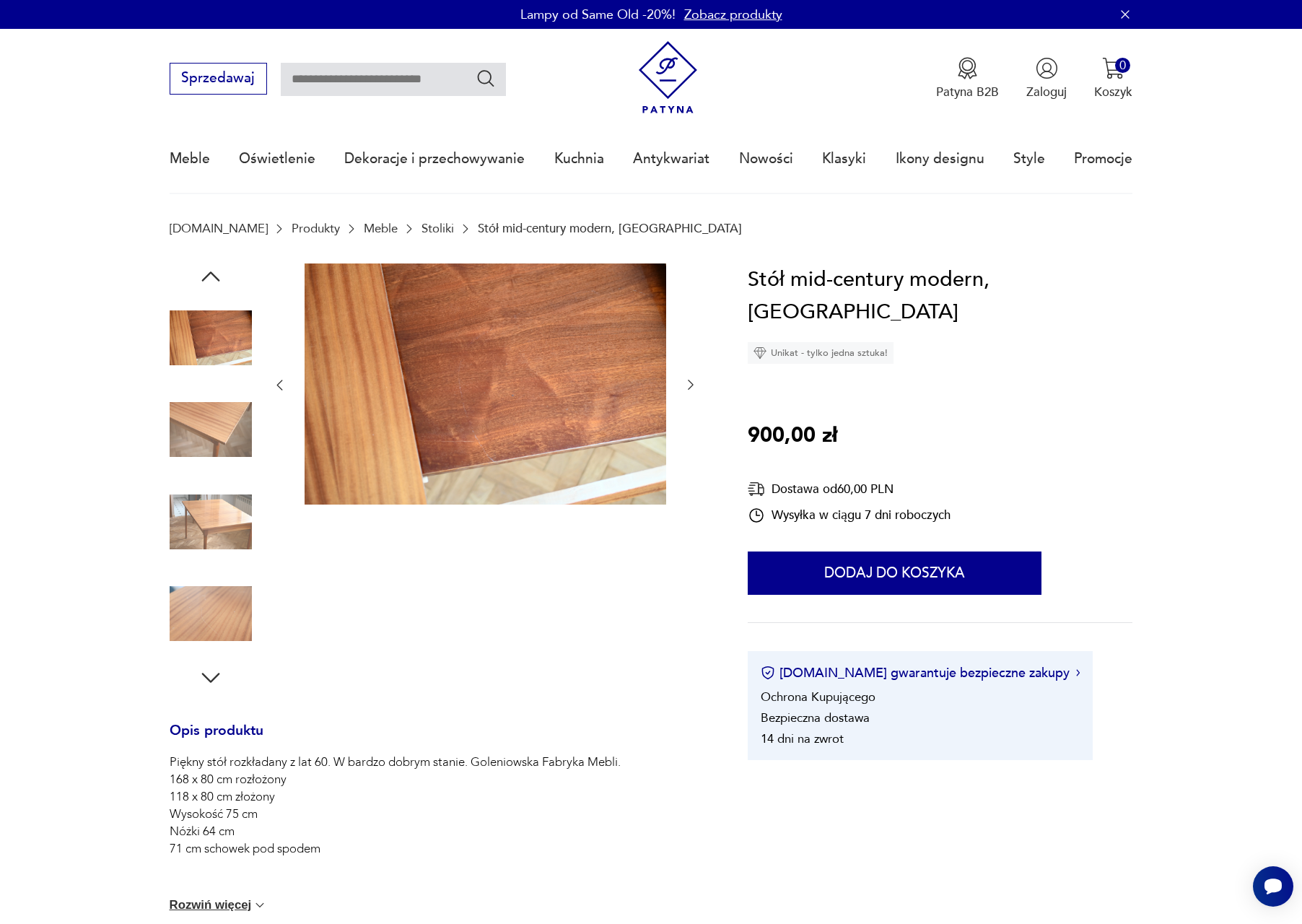
click at [212, 419] on img at bounding box center [211, 429] width 83 height 82
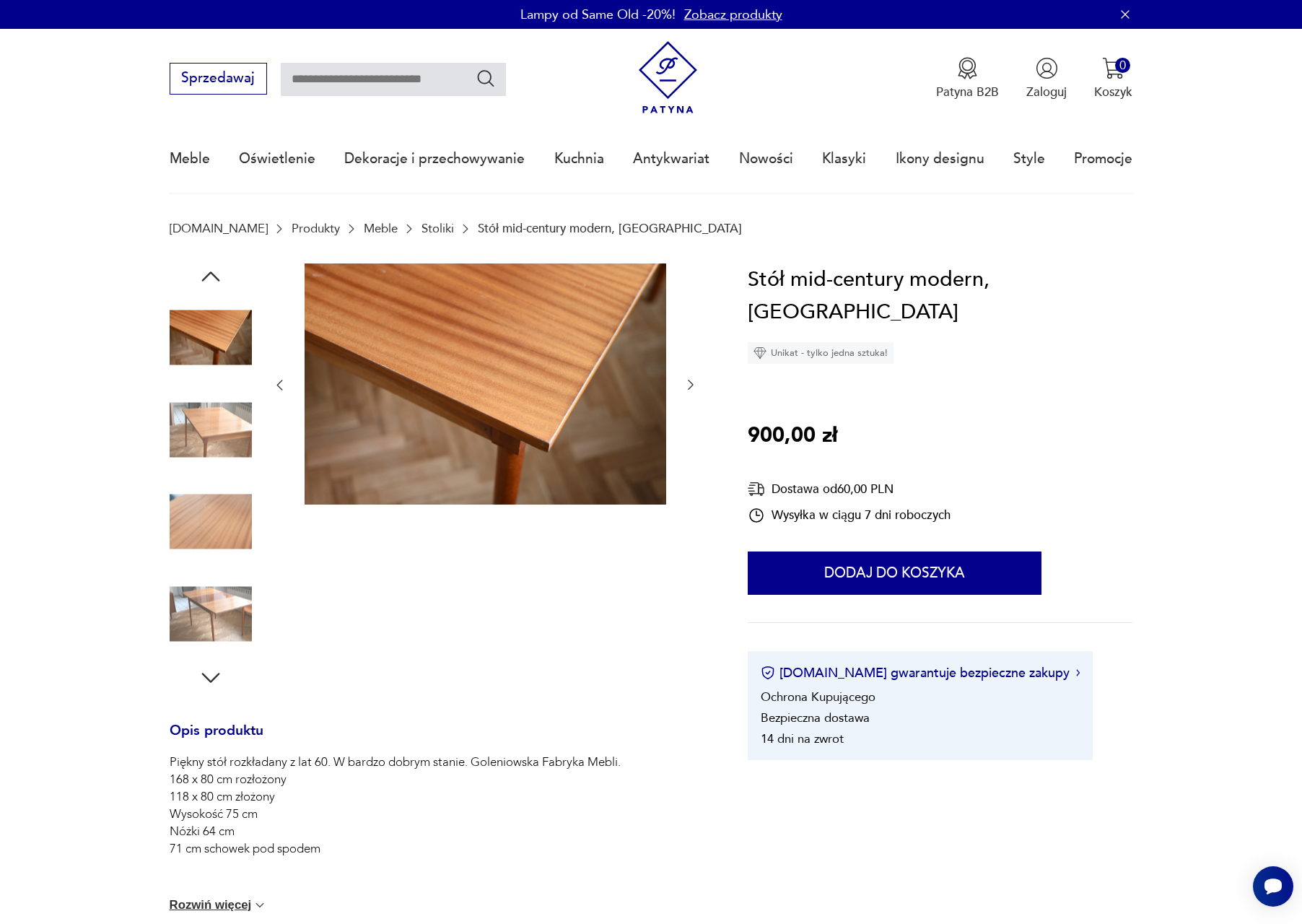
click at [204, 399] on img at bounding box center [211, 429] width 83 height 82
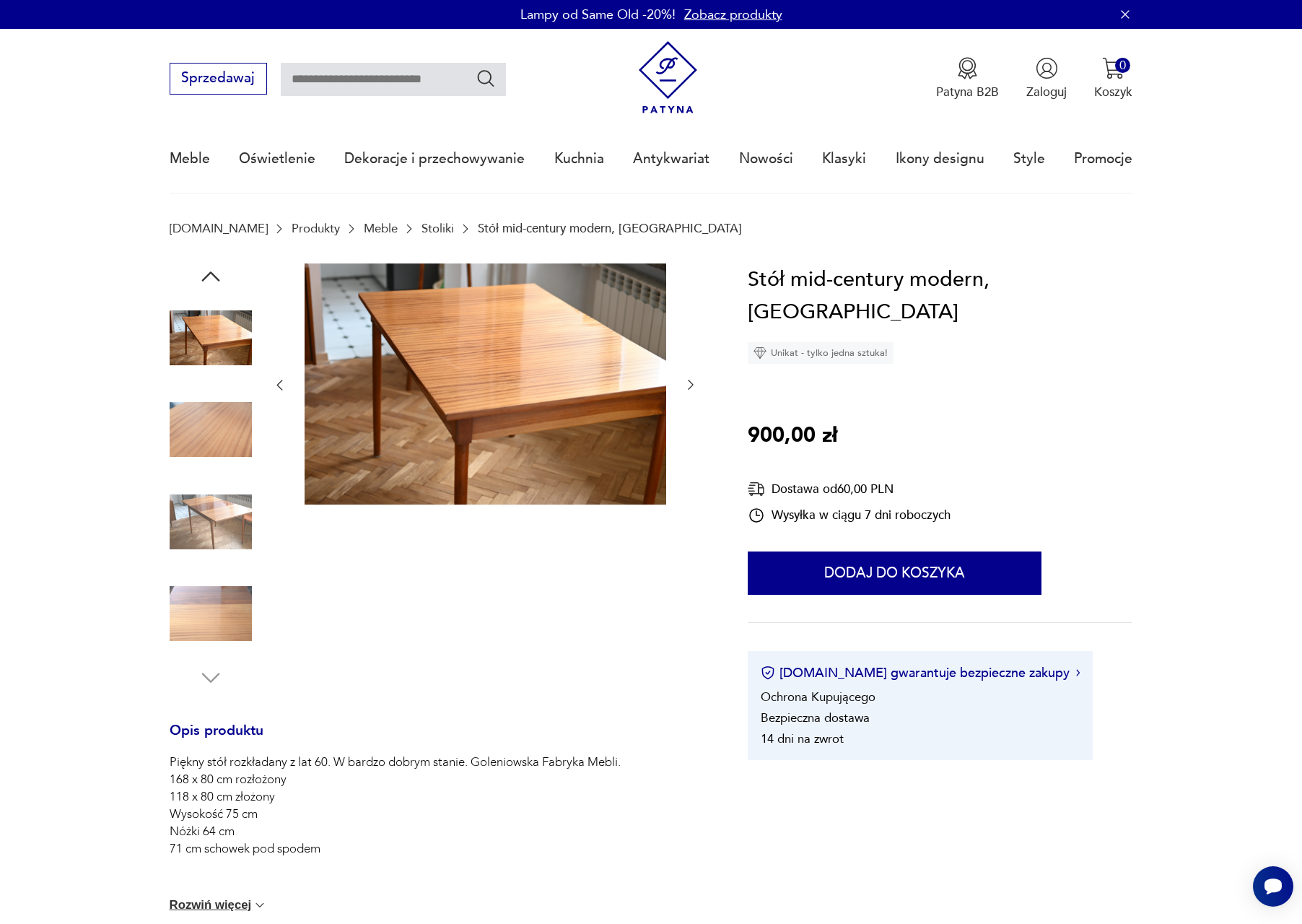
click at [203, 458] on img at bounding box center [211, 429] width 83 height 82
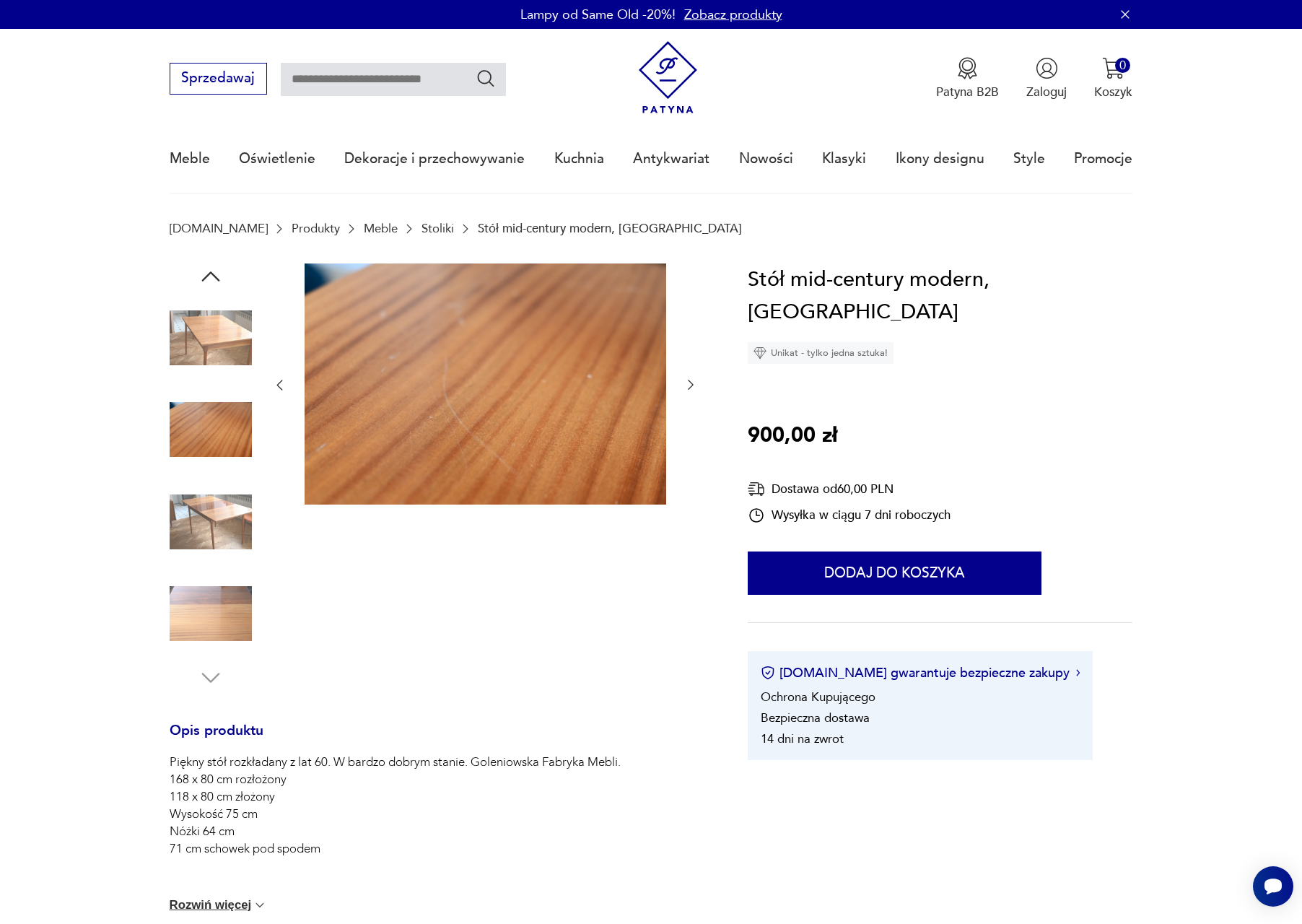
click at [202, 498] on img at bounding box center [211, 522] width 83 height 82
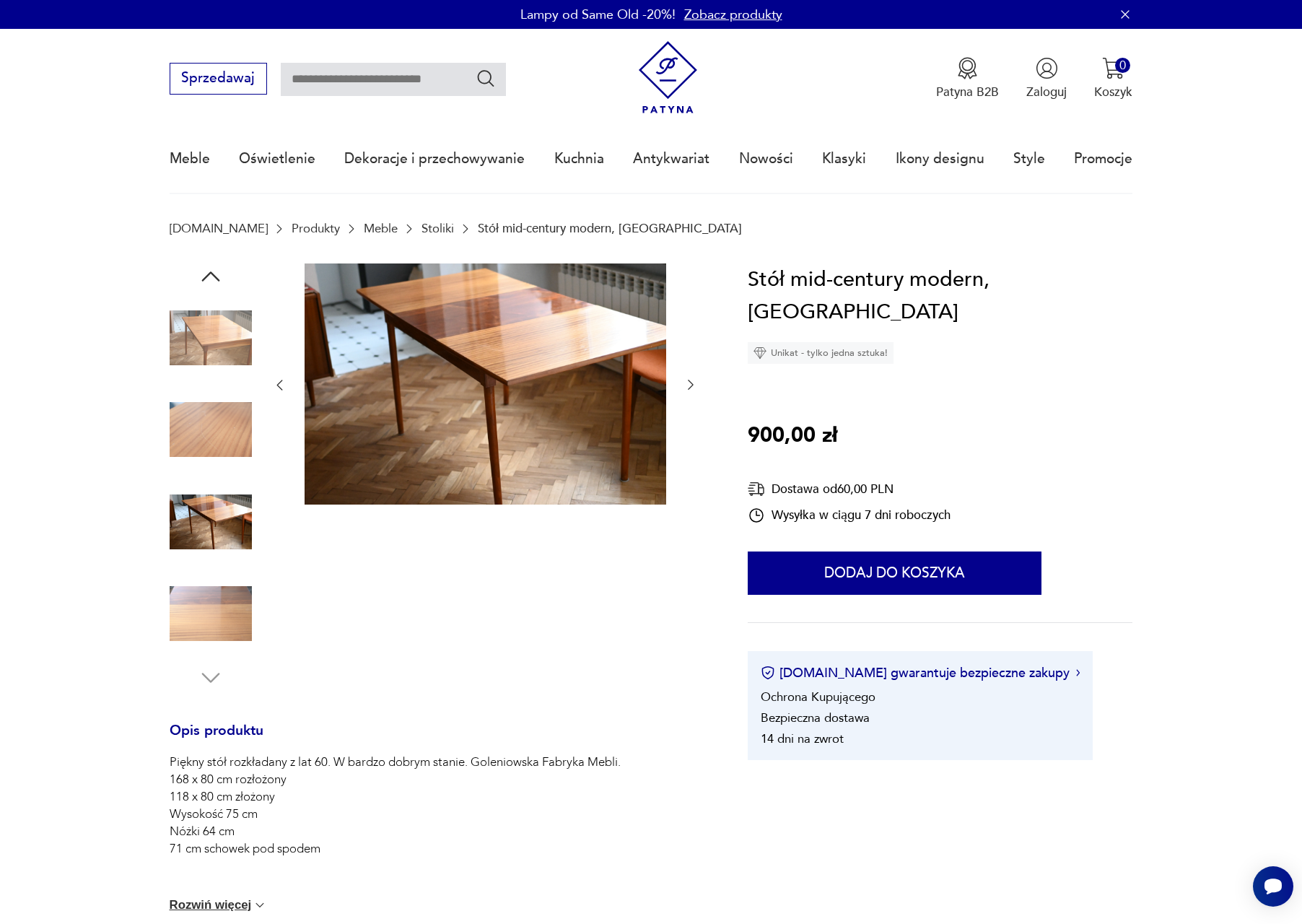
click at [222, 611] on img at bounding box center [211, 613] width 83 height 82
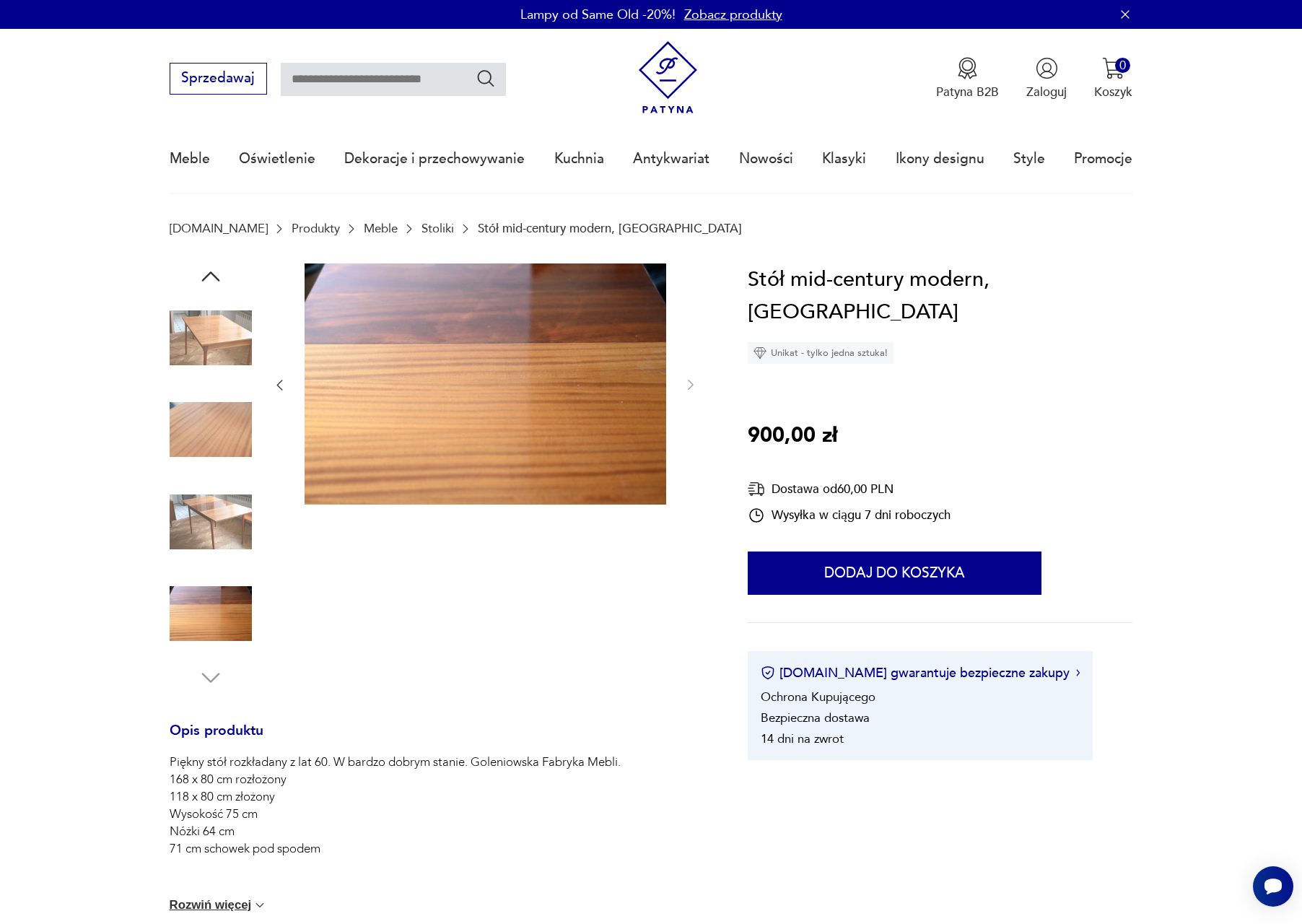
click at [219, 544] on img at bounding box center [211, 522] width 83 height 82
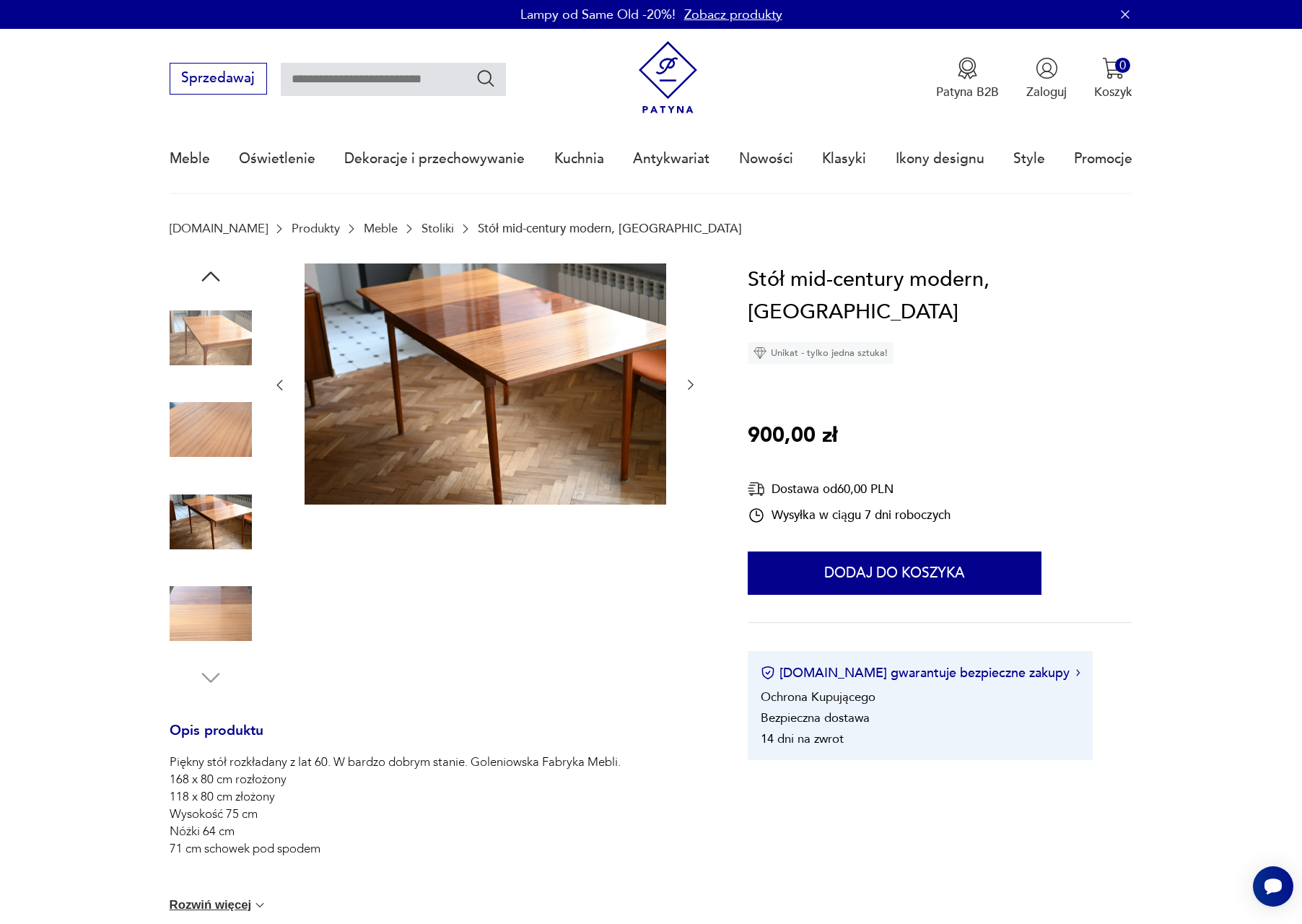
click at [212, 671] on icon "button" at bounding box center [211, 677] width 26 height 26
click at [571, 316] on img at bounding box center [485, 383] width 361 height 241
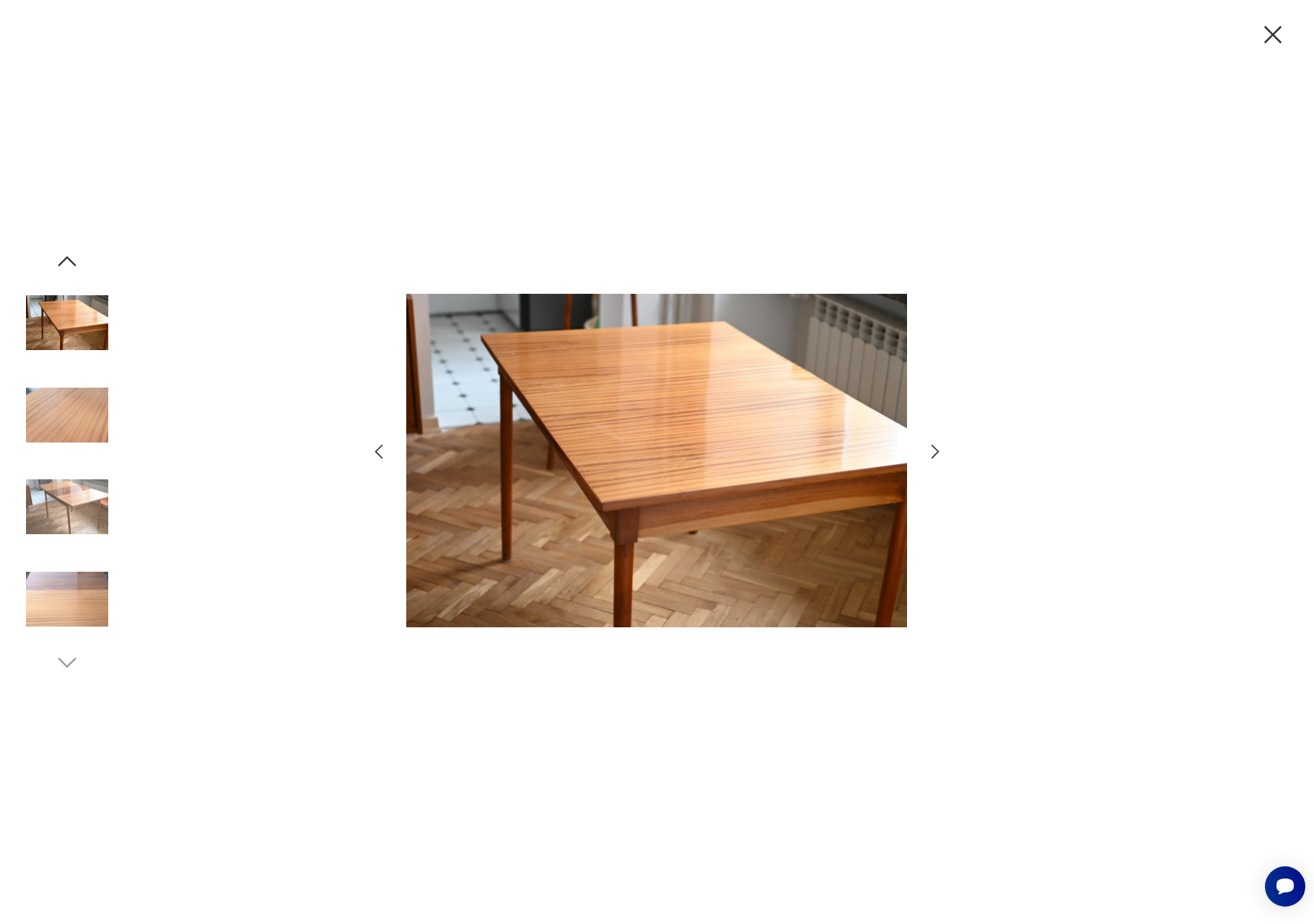
click at [61, 338] on img at bounding box center [67, 323] width 83 height 82
click at [70, 396] on img at bounding box center [67, 415] width 83 height 82
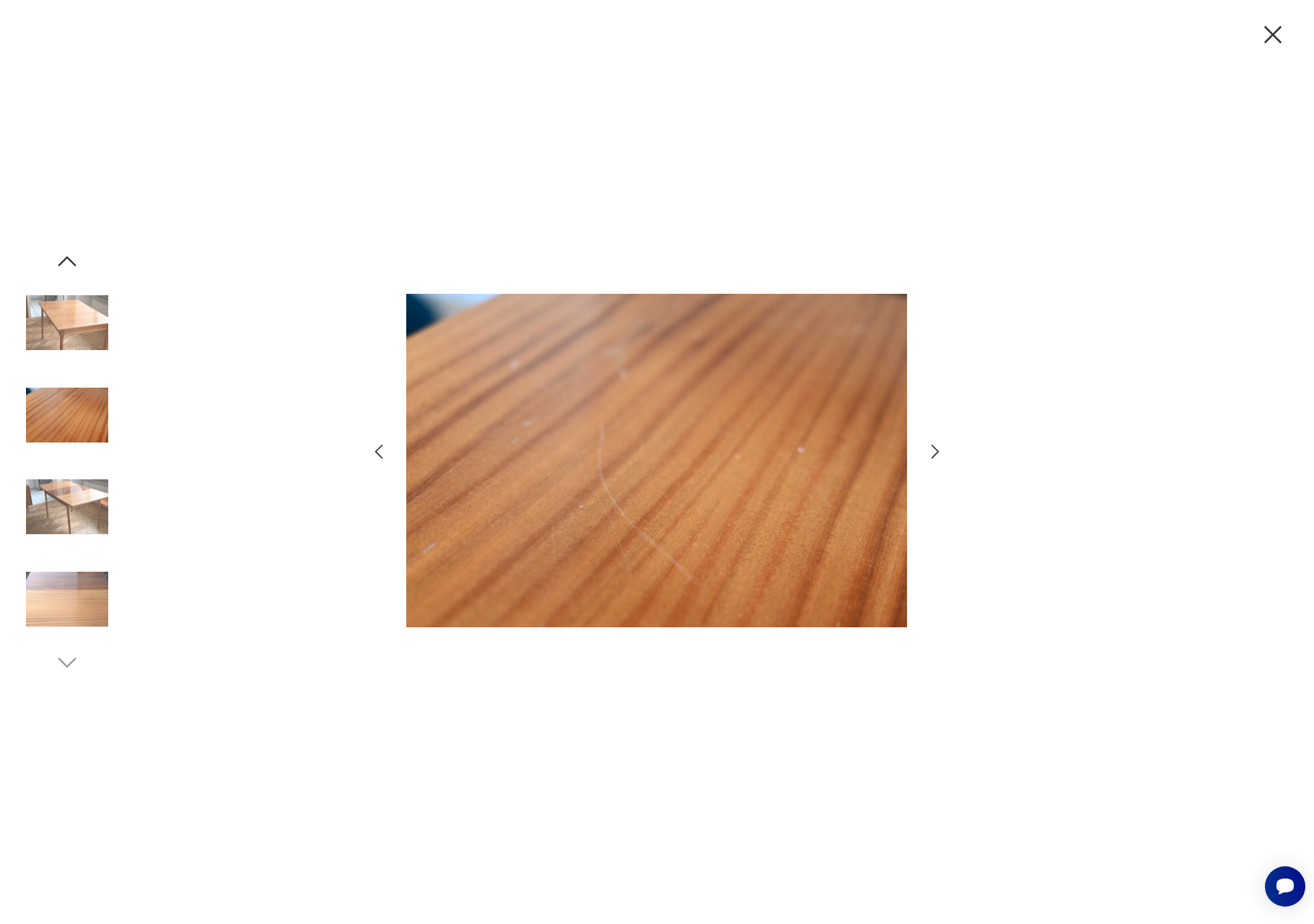
drag, startPoint x: 60, startPoint y: 464, endPoint x: 52, endPoint y: 469, distance: 9.4
click at [59, 464] on div at bounding box center [67, 462] width 83 height 361
click at [56, 487] on img at bounding box center [67, 507] width 83 height 82
